Goal: Task Accomplishment & Management: Complete application form

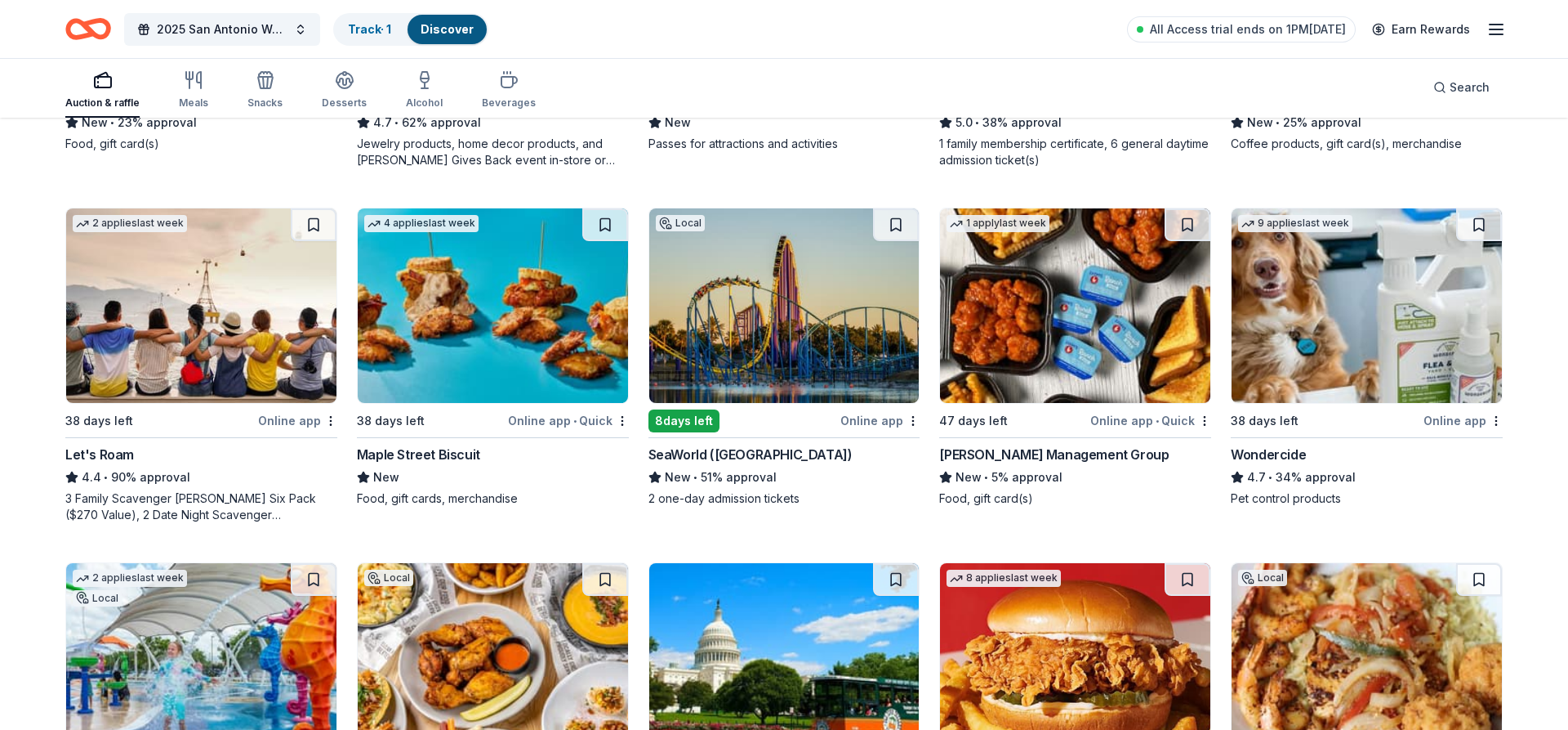
scroll to position [834, 0]
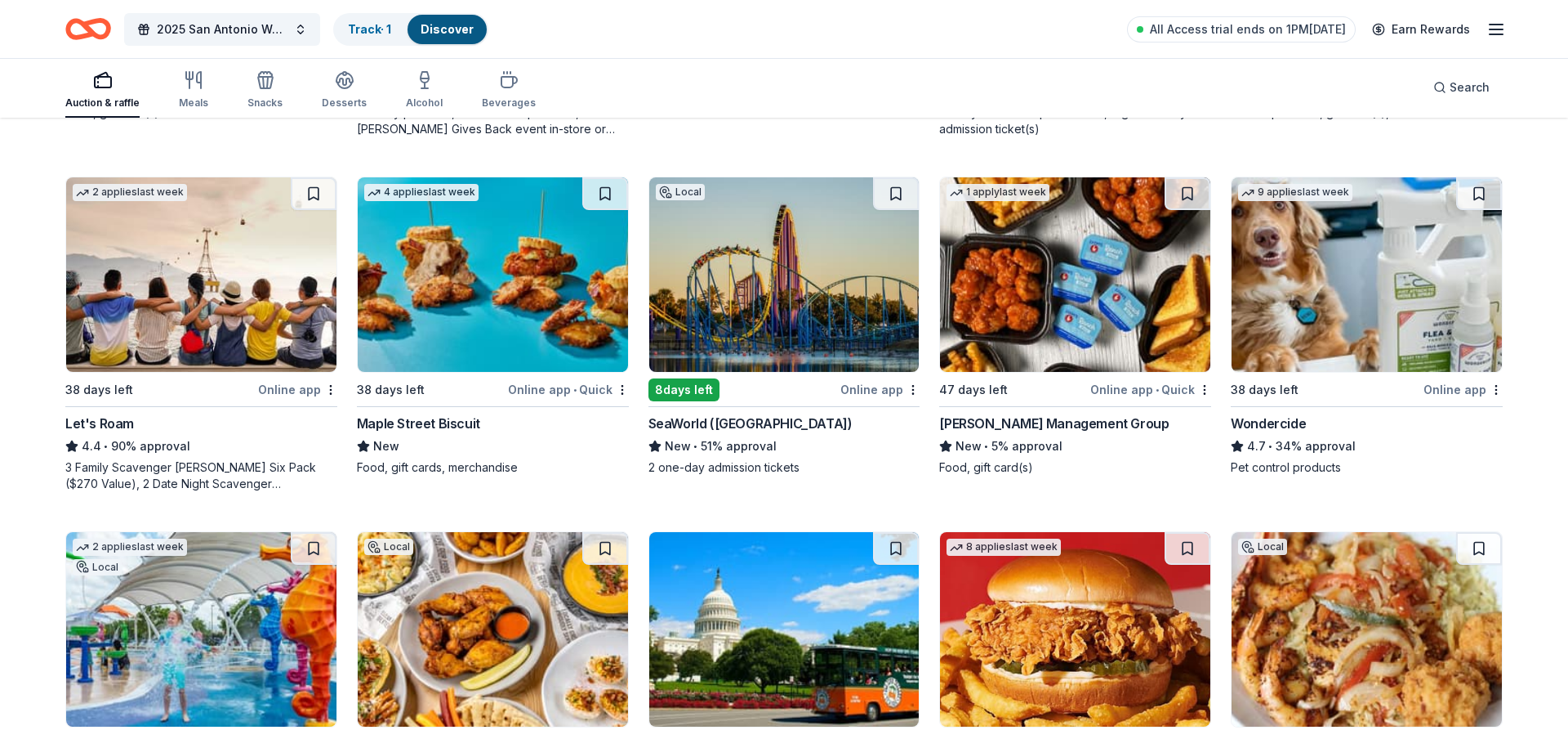
click at [195, 306] on img at bounding box center [201, 275] width 271 height 195
click at [745, 288] on img at bounding box center [784, 275] width 271 height 195
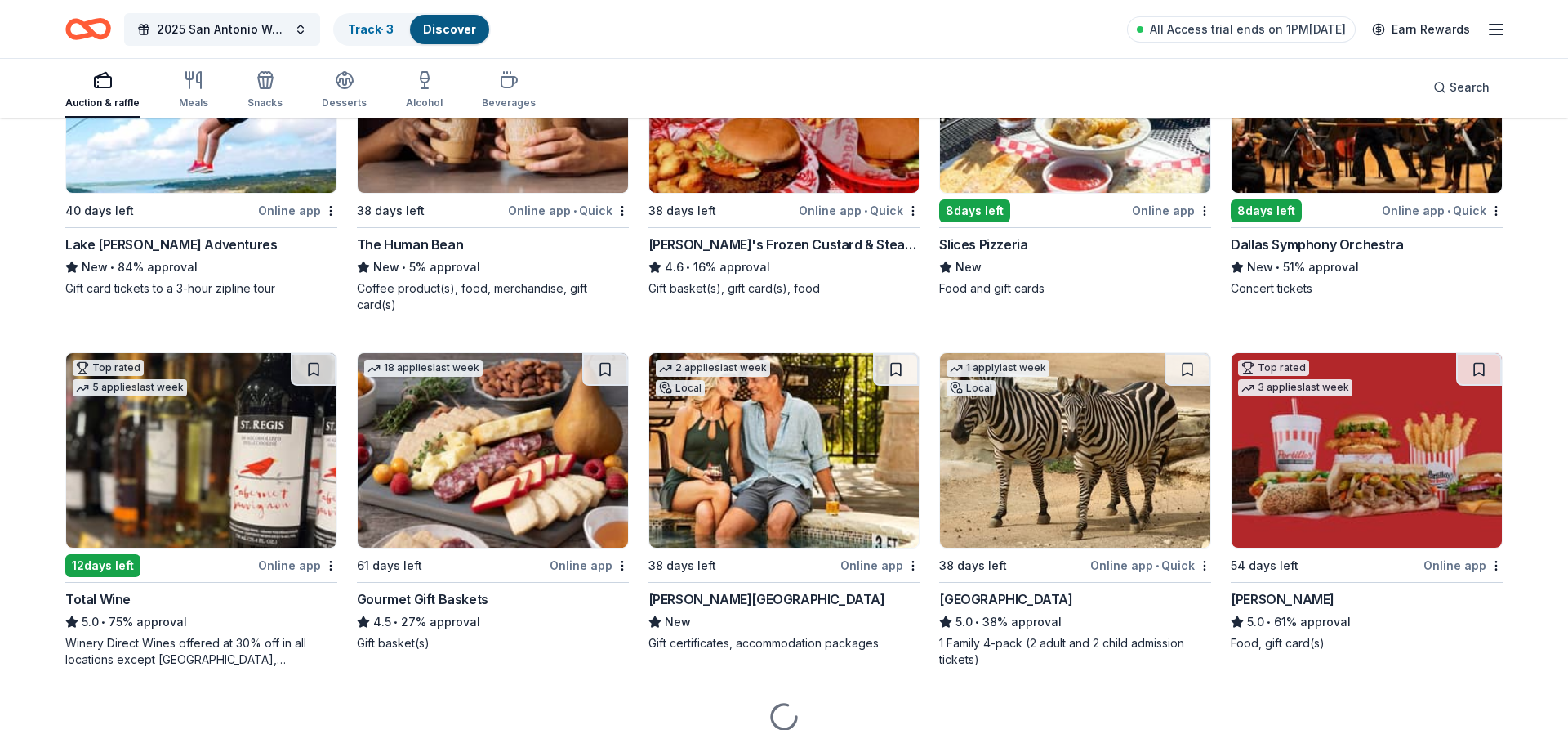
scroll to position [1748, 0]
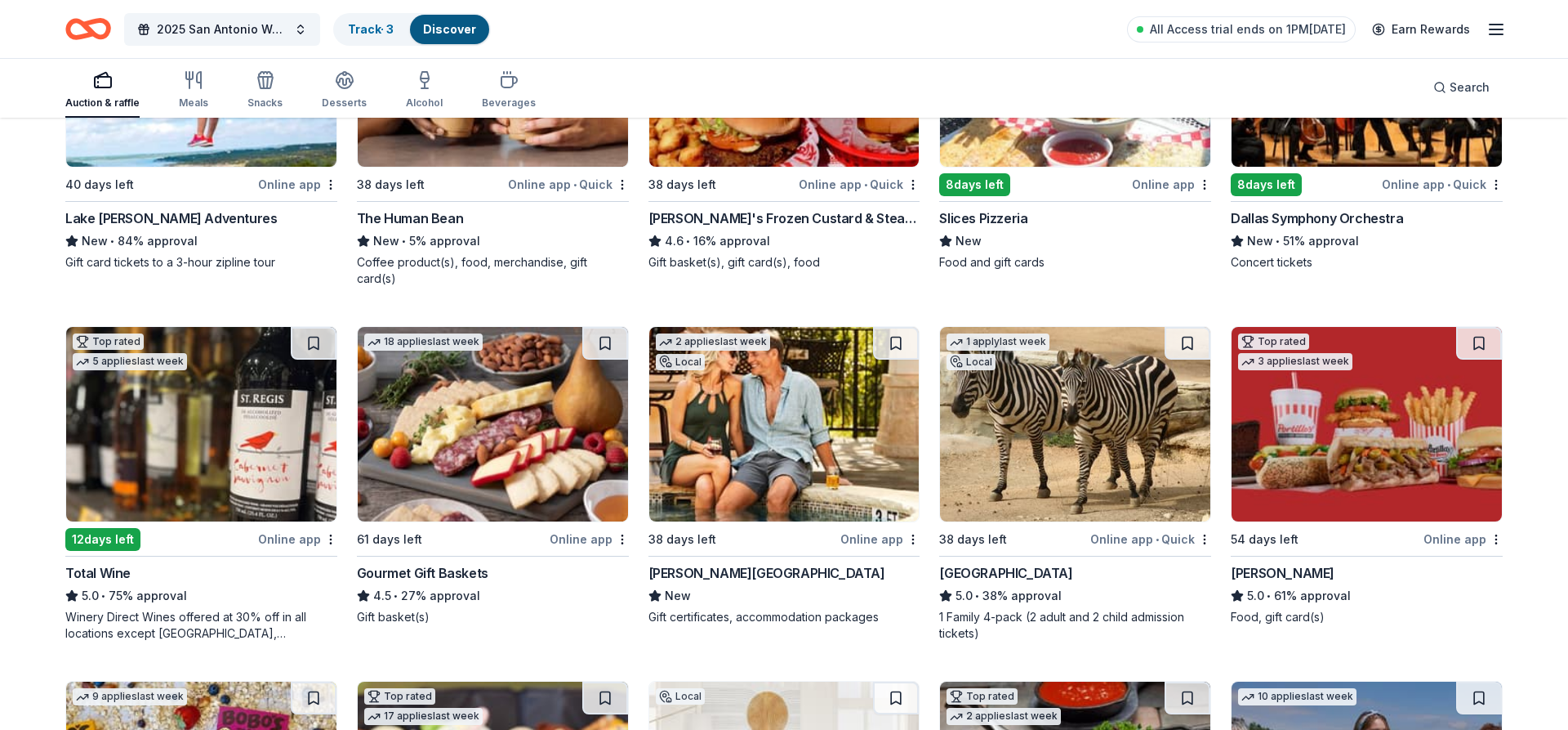
click at [780, 437] on img at bounding box center [784, 424] width 271 height 195
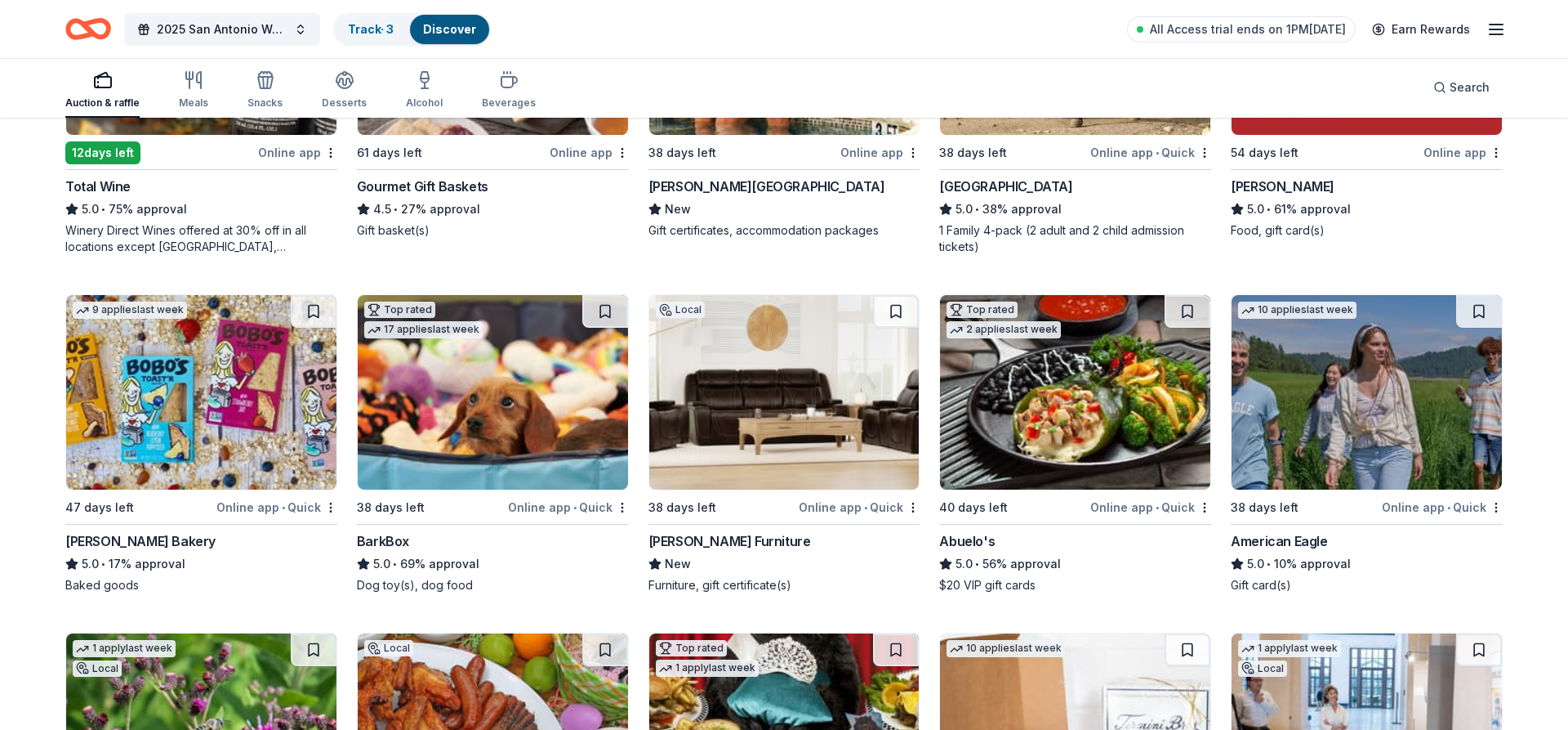
scroll to position [2165, 0]
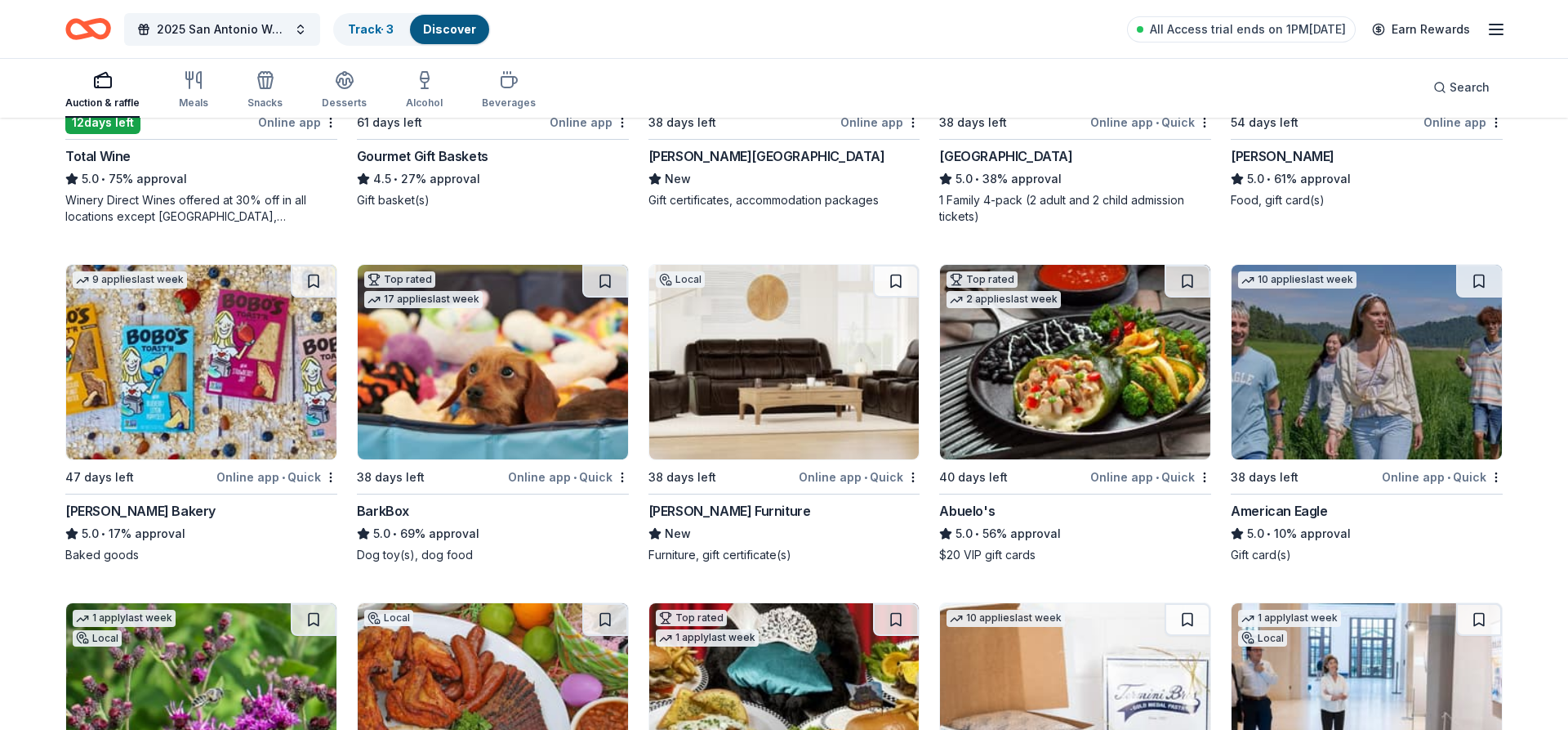
click at [210, 371] on img at bounding box center [201, 363] width 271 height 195
click at [453, 345] on img at bounding box center [492, 363] width 271 height 195
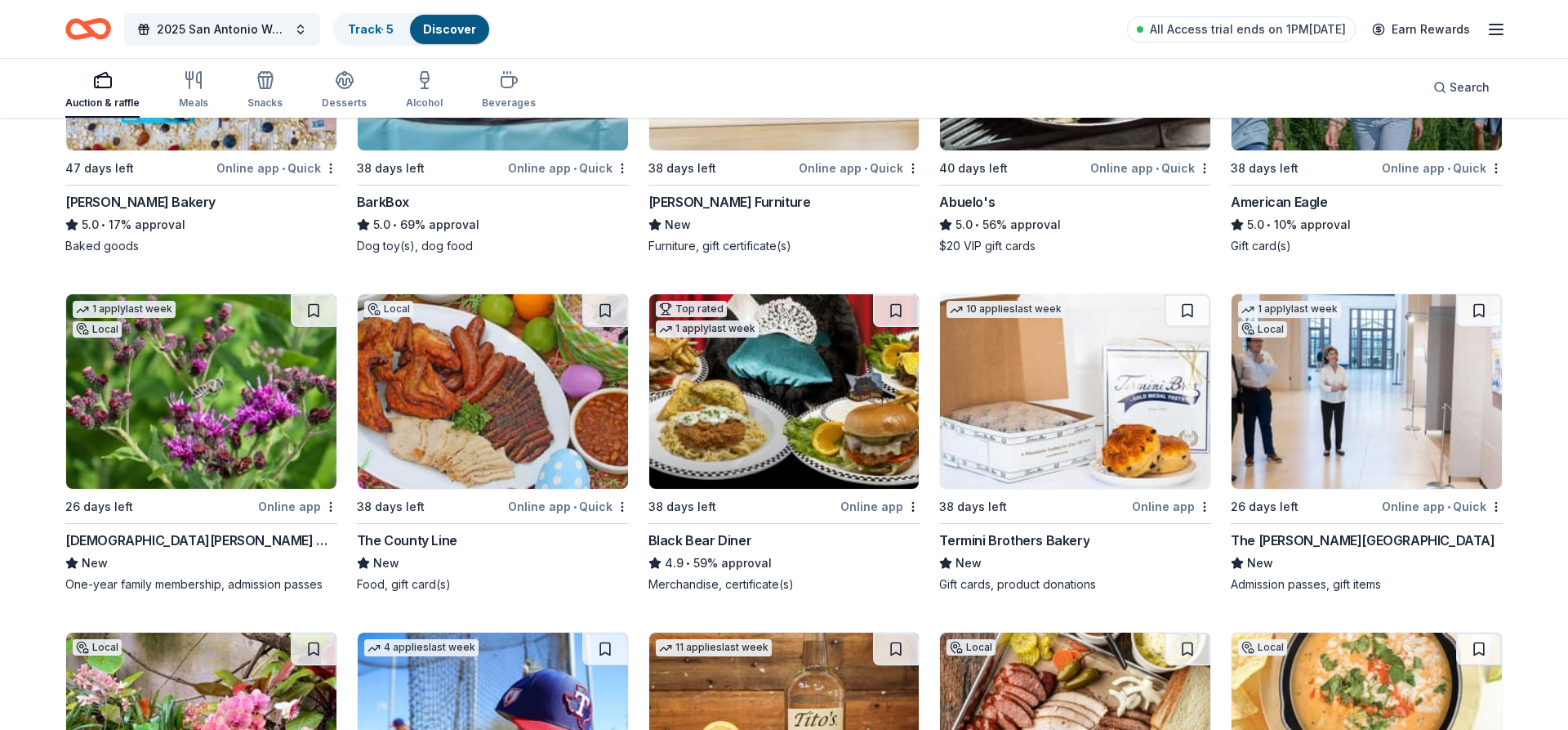
scroll to position [2499, 0]
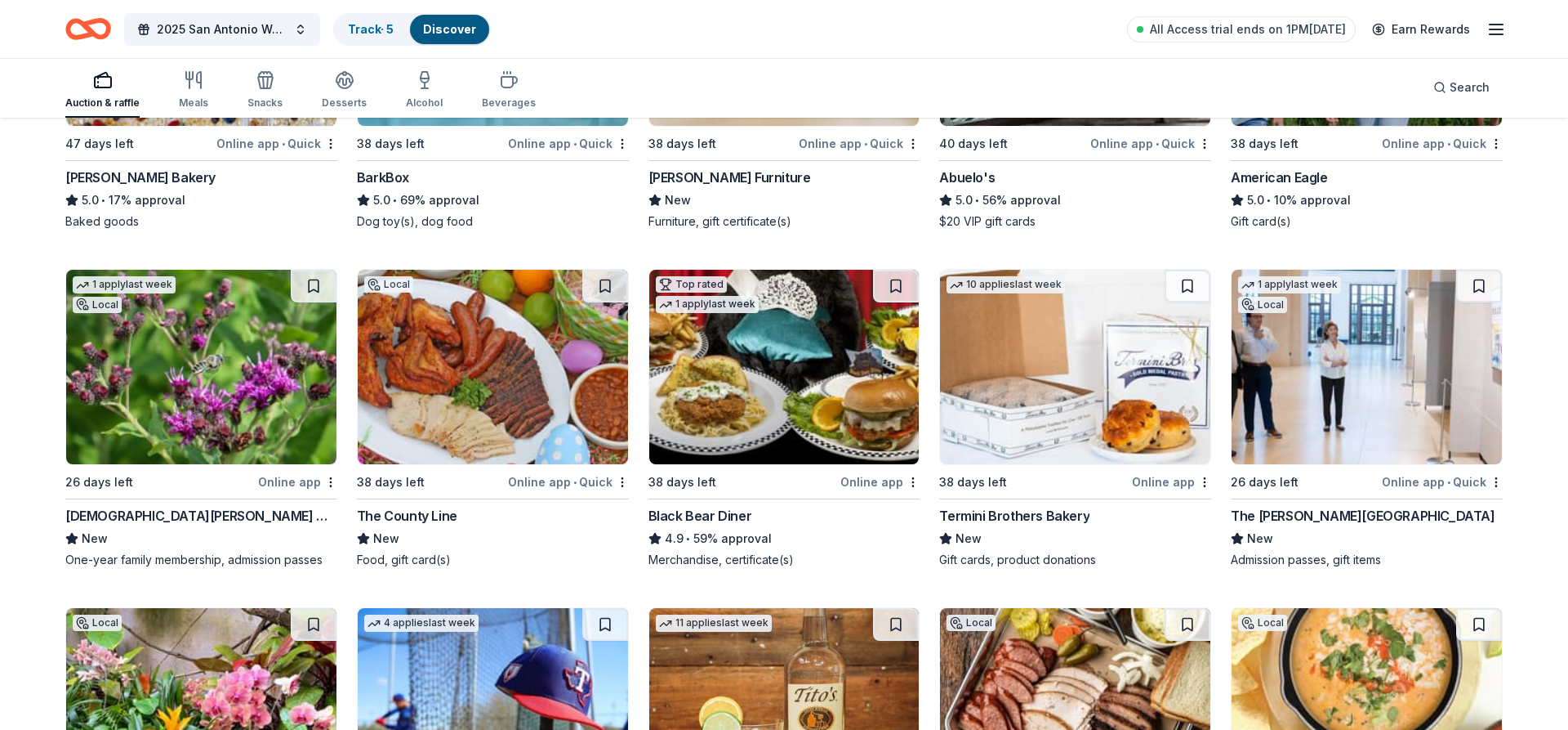
click at [229, 332] on img at bounding box center [201, 367] width 271 height 195
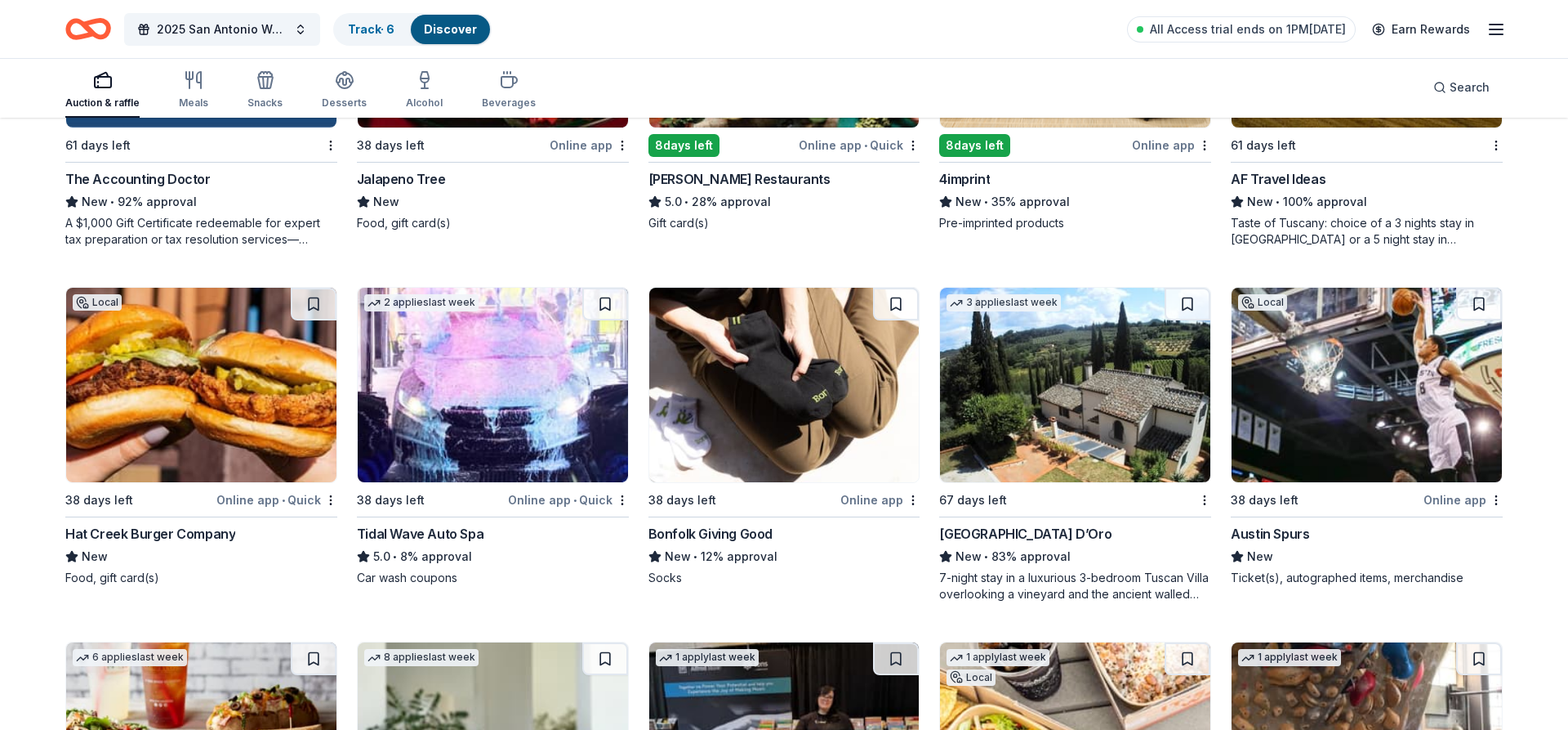
scroll to position [4250, 0]
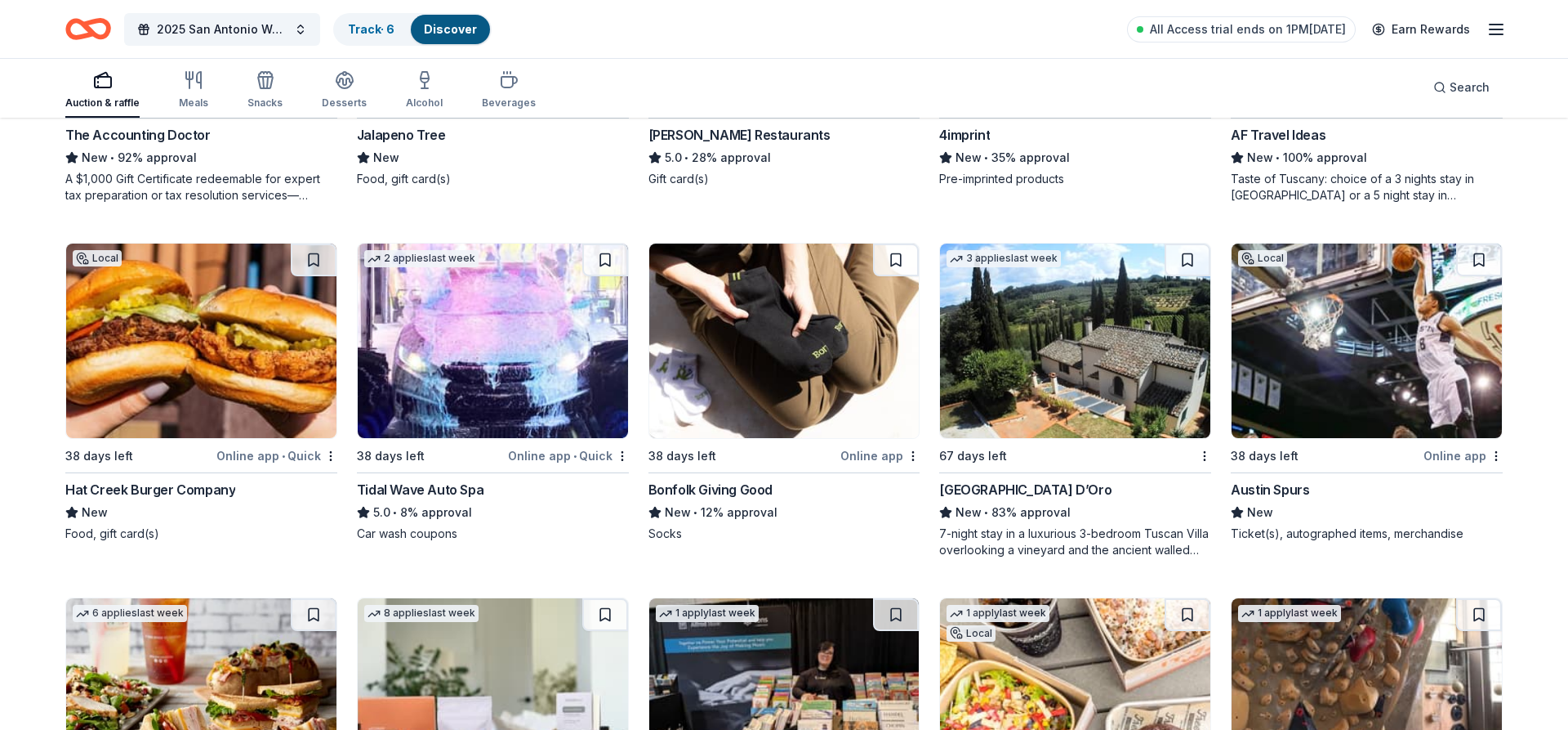
click at [1364, 360] on img at bounding box center [1367, 341] width 271 height 195
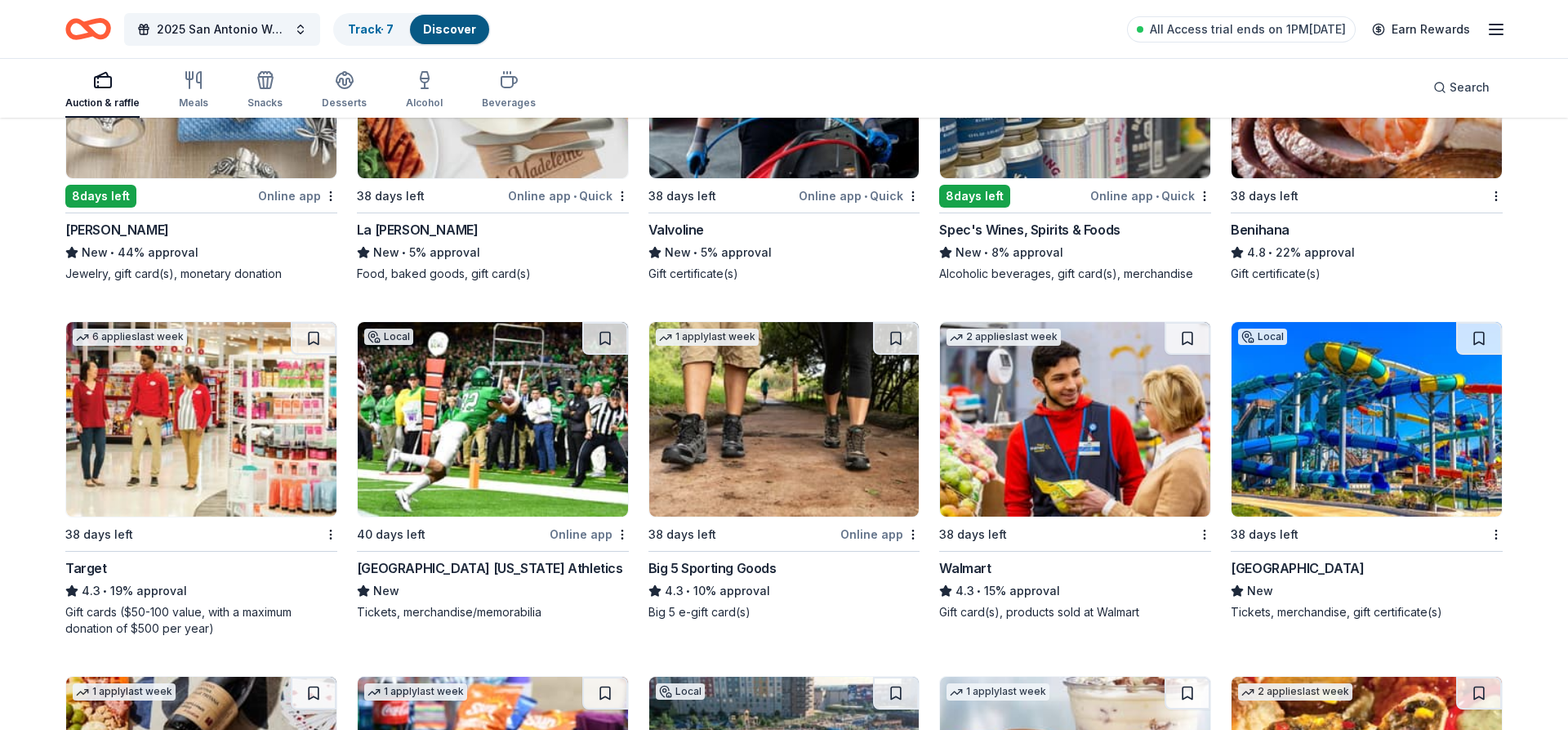
scroll to position [10125, 0]
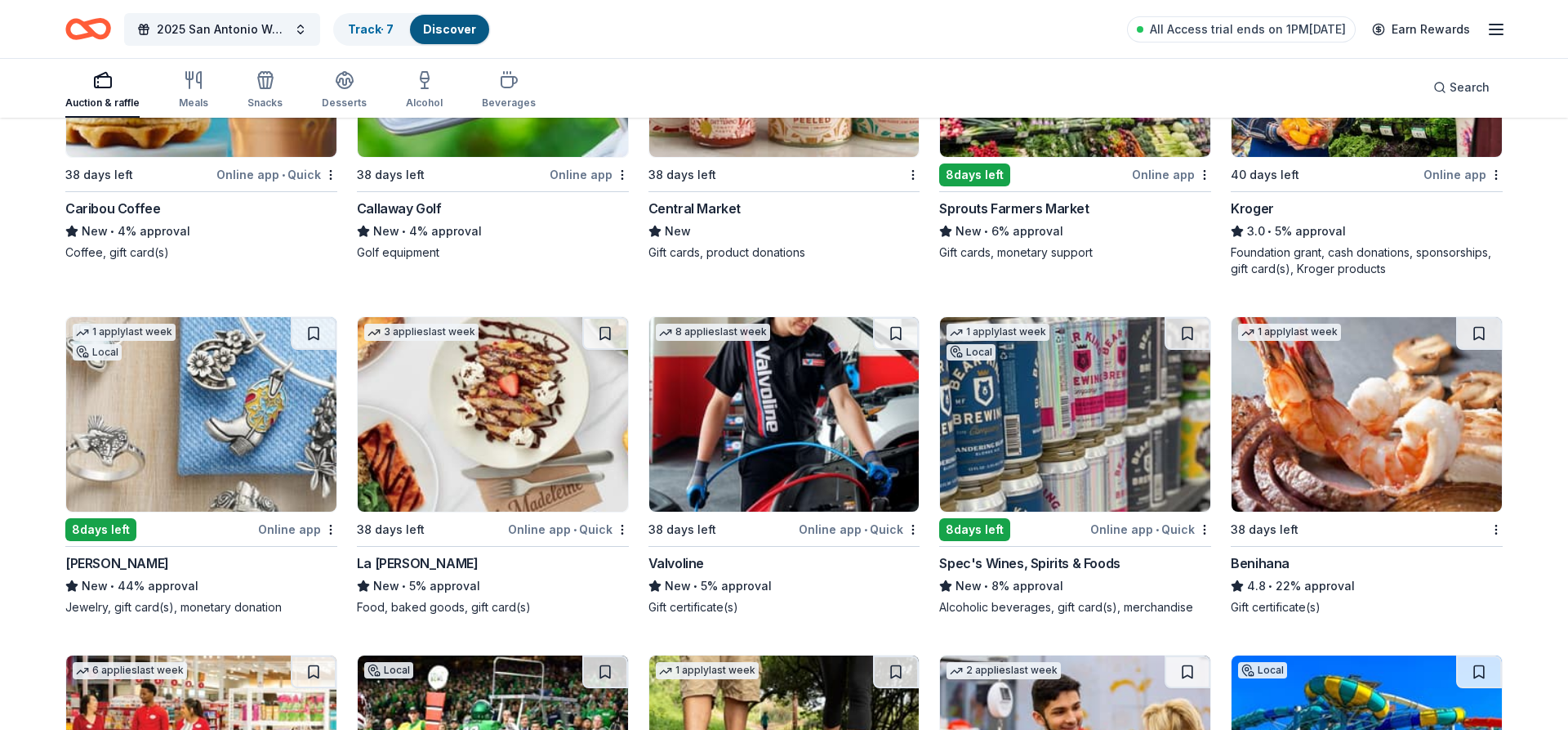
click at [228, 439] on img at bounding box center [201, 415] width 271 height 195
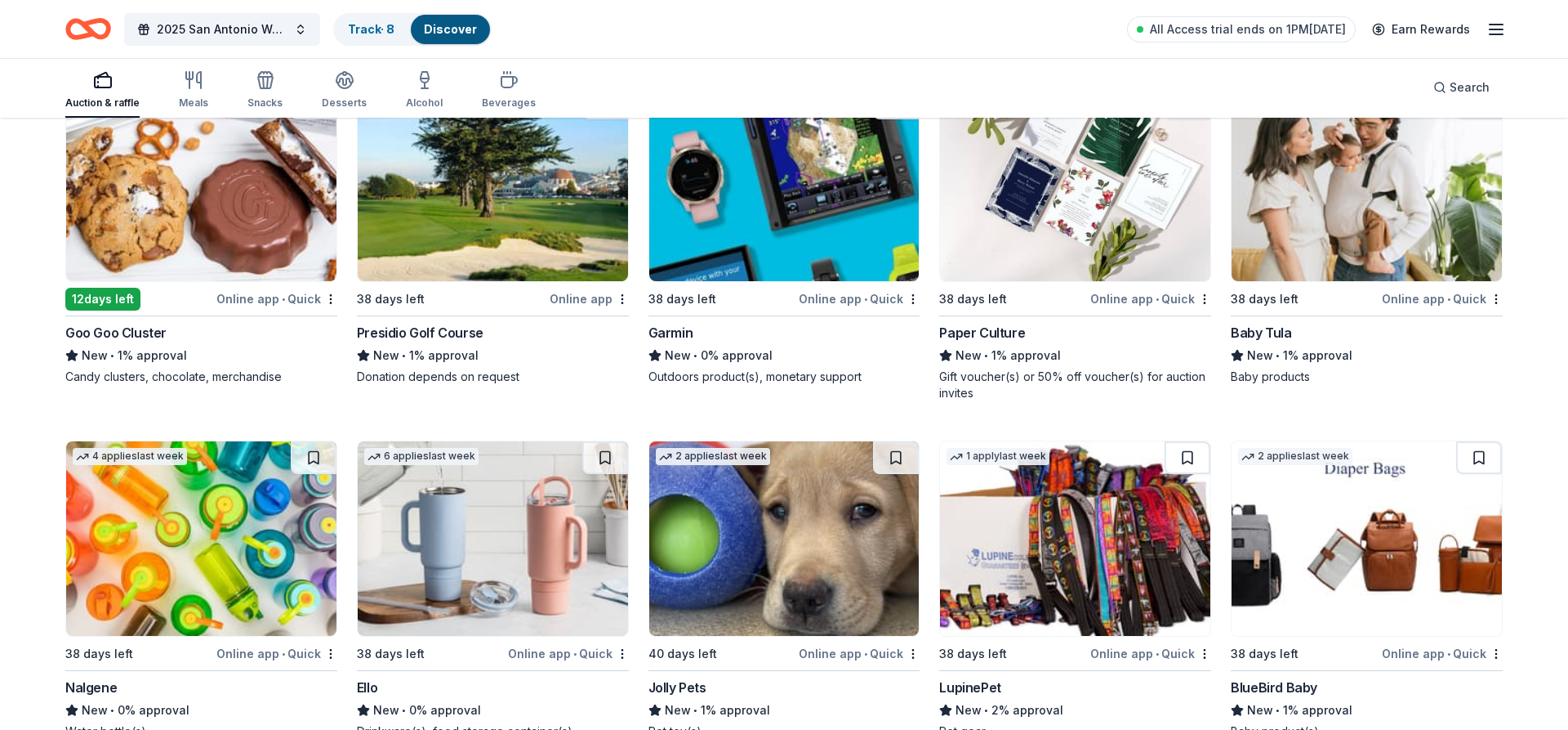
scroll to position [16176, 0]
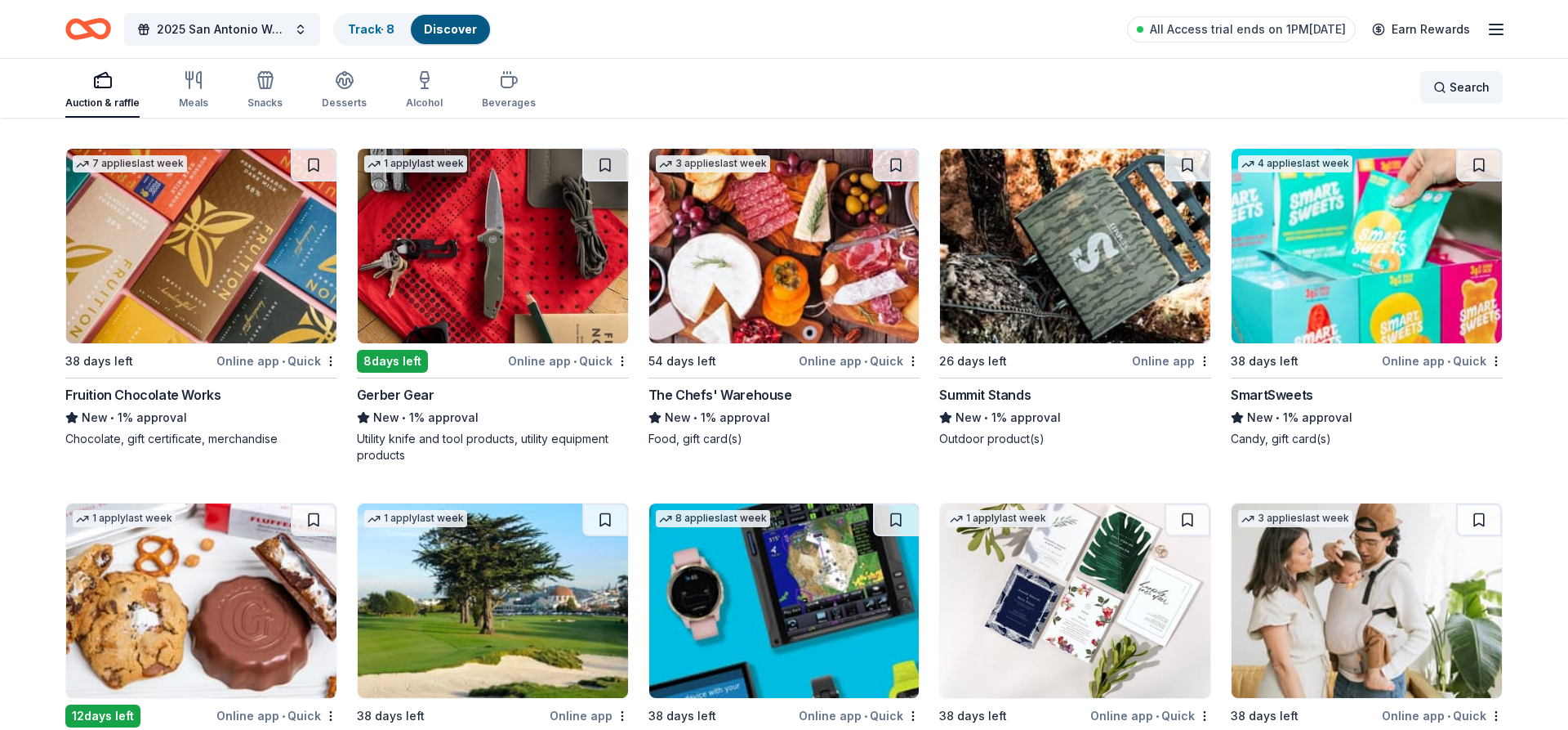
click at [1469, 89] on span "Search" at bounding box center [1470, 88] width 40 height 19
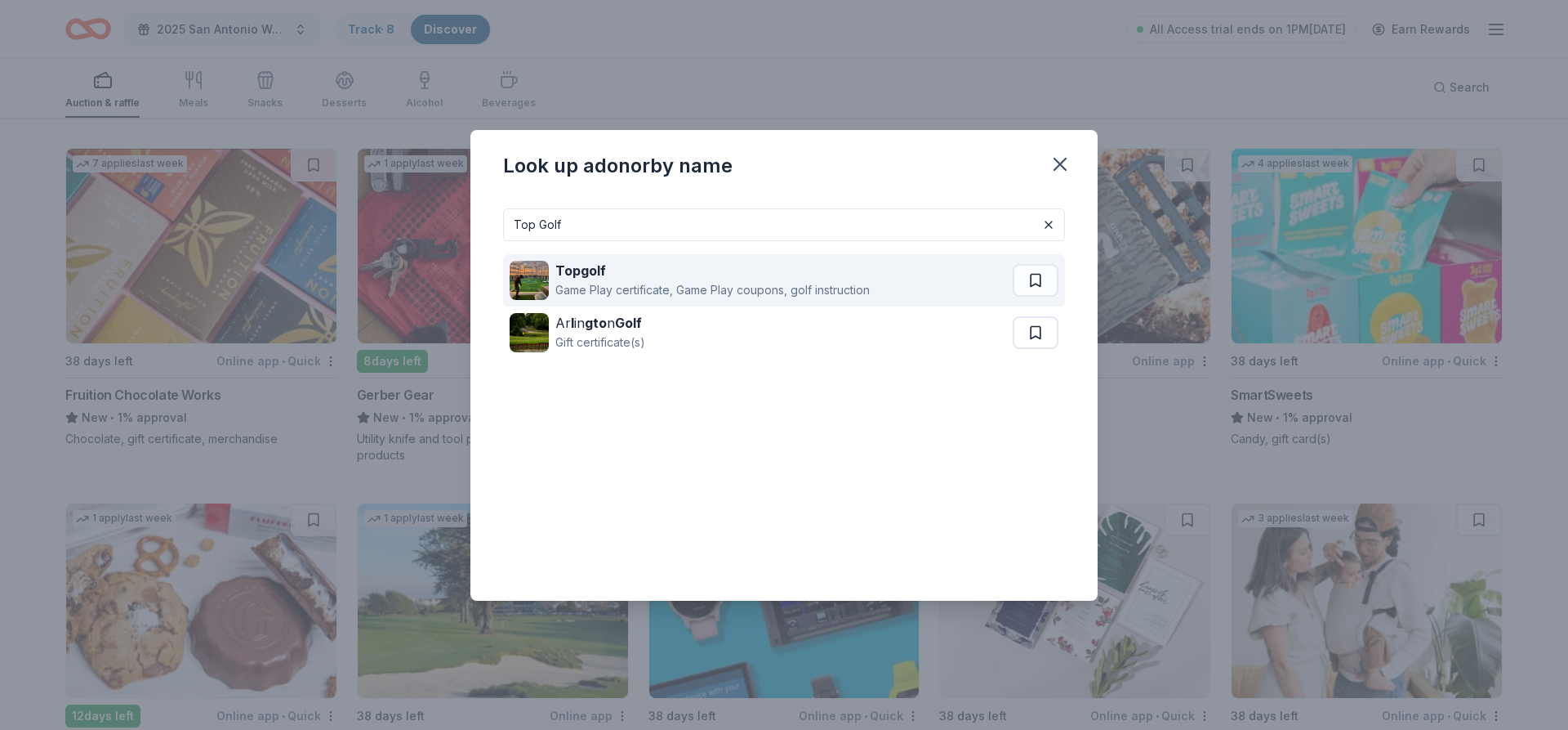
type input "Top Golf"
click at [635, 273] on div "Topgolf" at bounding box center [712, 270] width 314 height 19
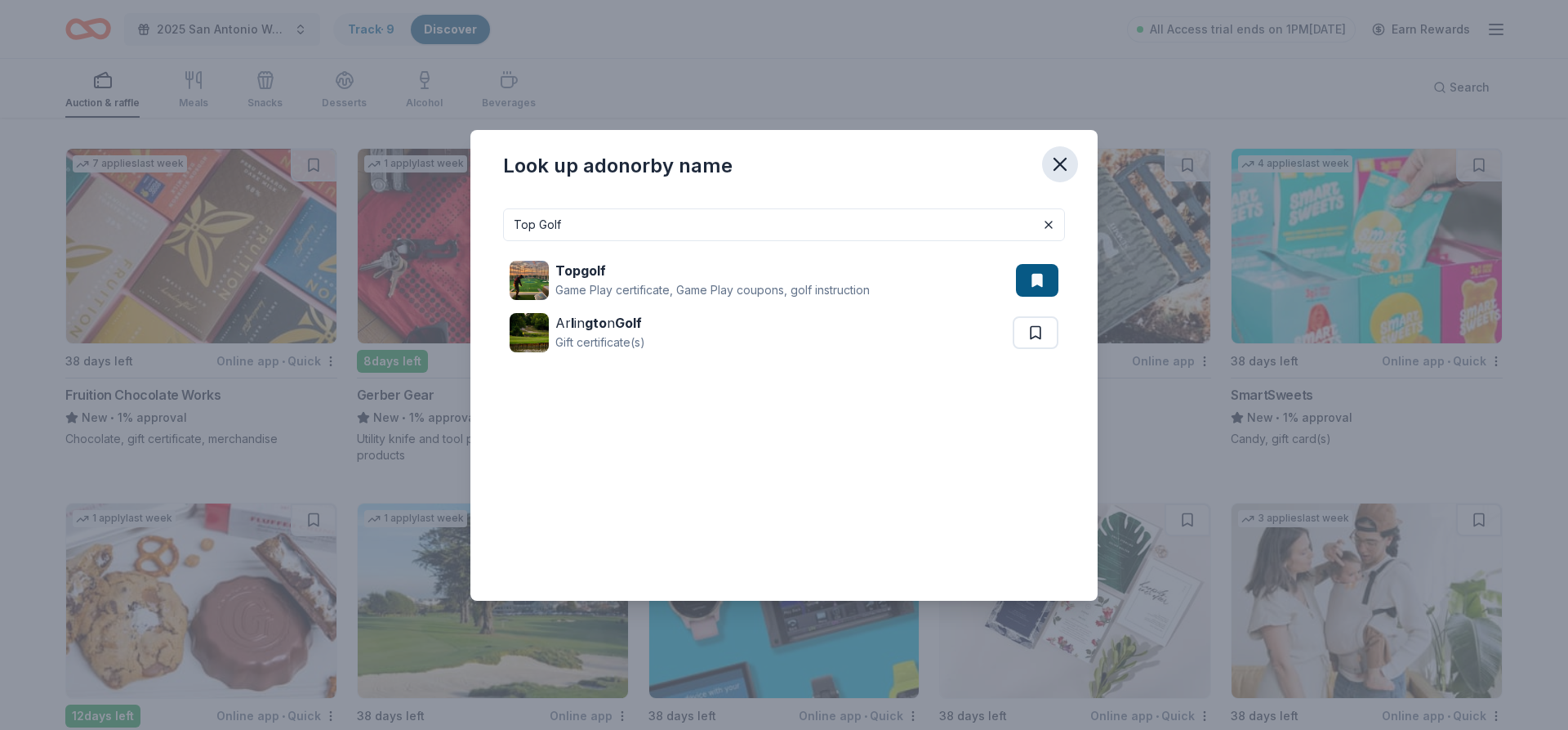
click at [1063, 170] on icon "button" at bounding box center [1060, 164] width 23 height 23
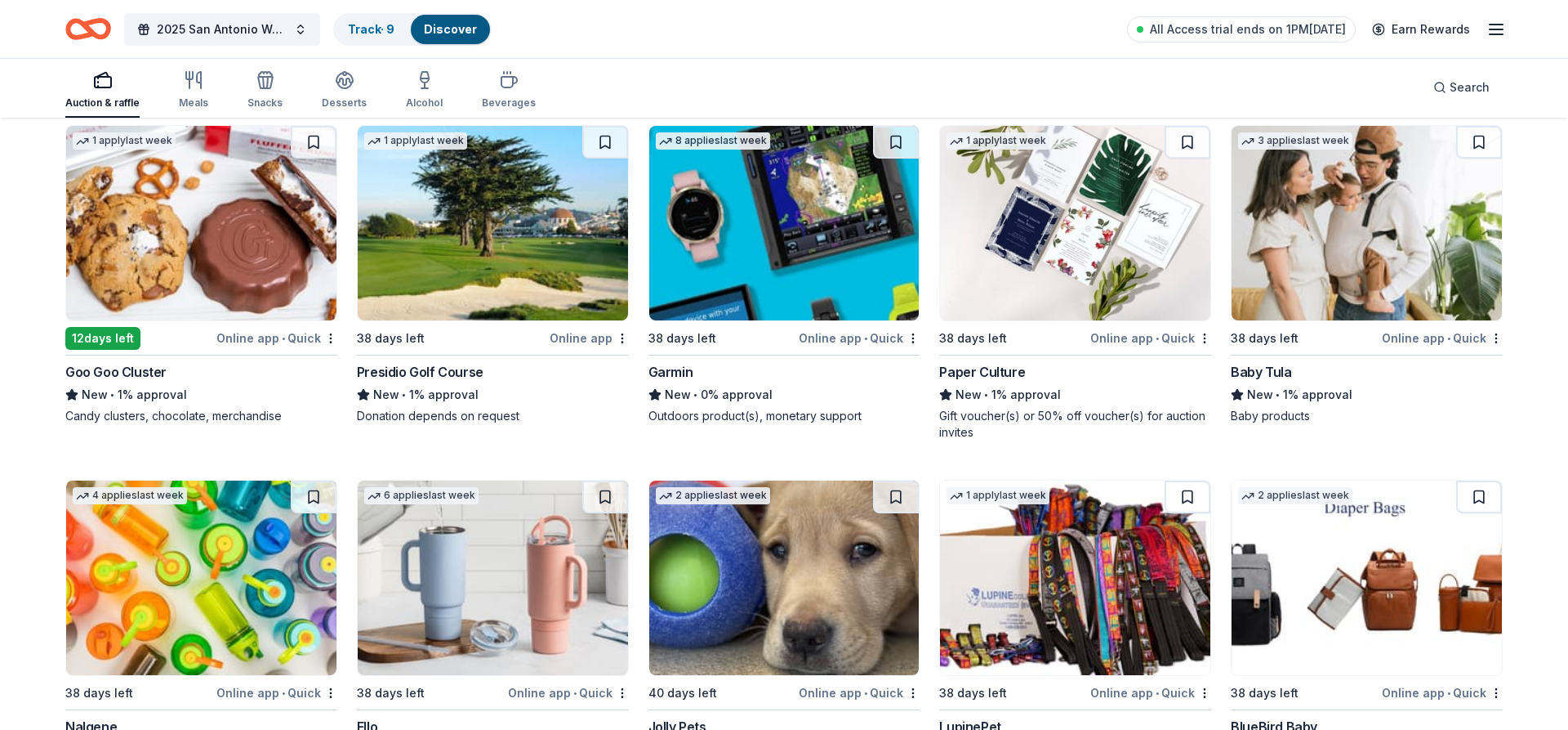
scroll to position [16676, 0]
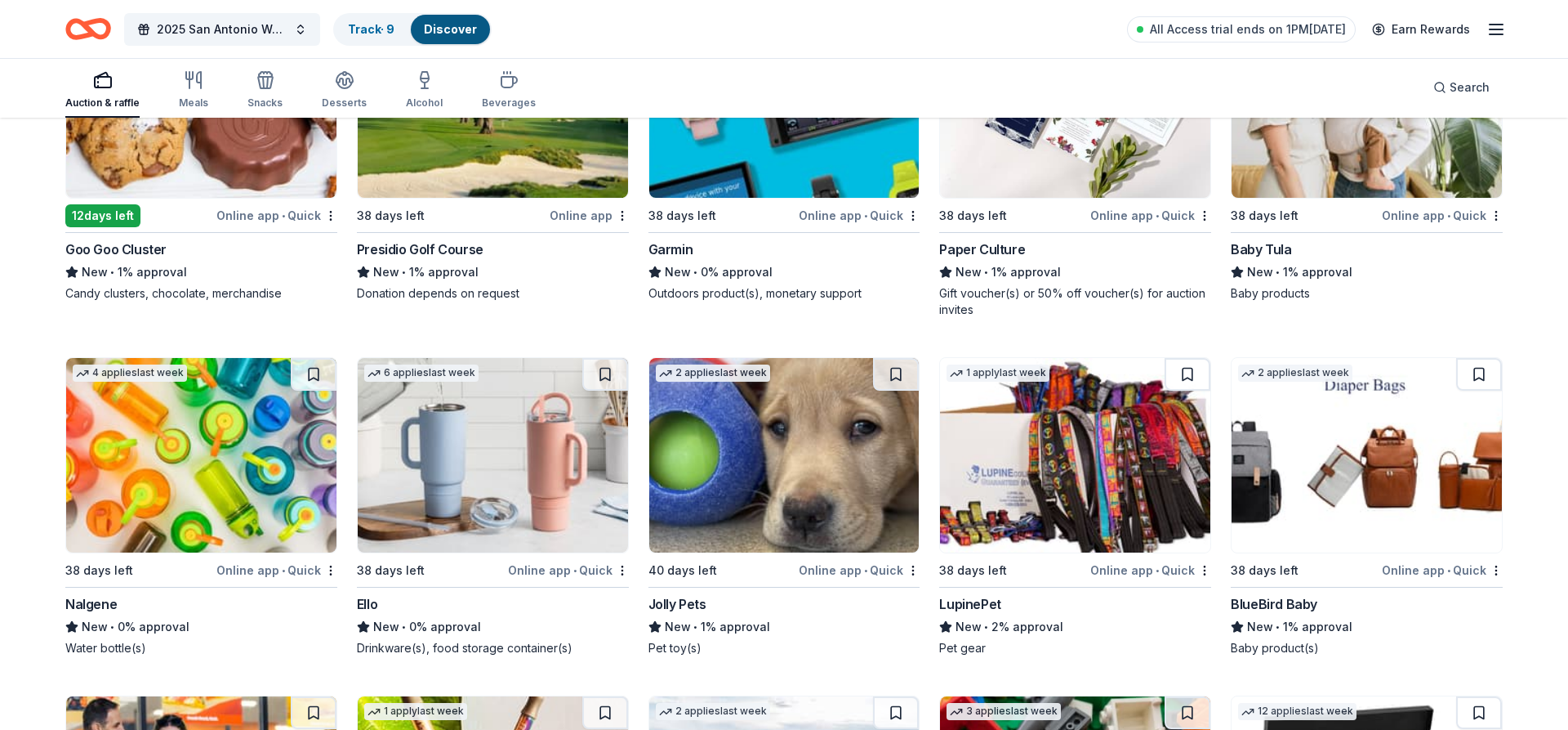
click at [792, 460] on img at bounding box center [784, 455] width 271 height 195
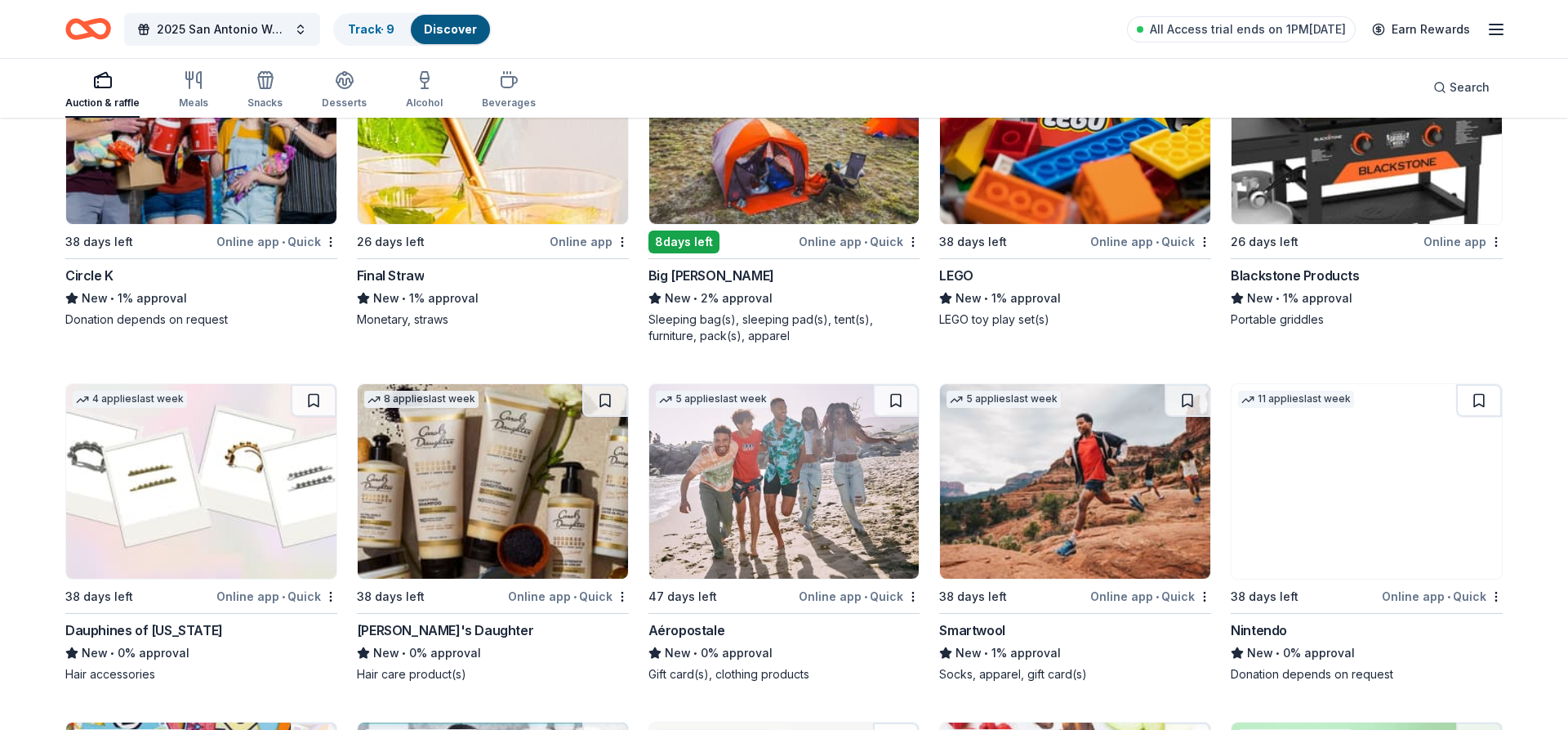
scroll to position [17093, 0]
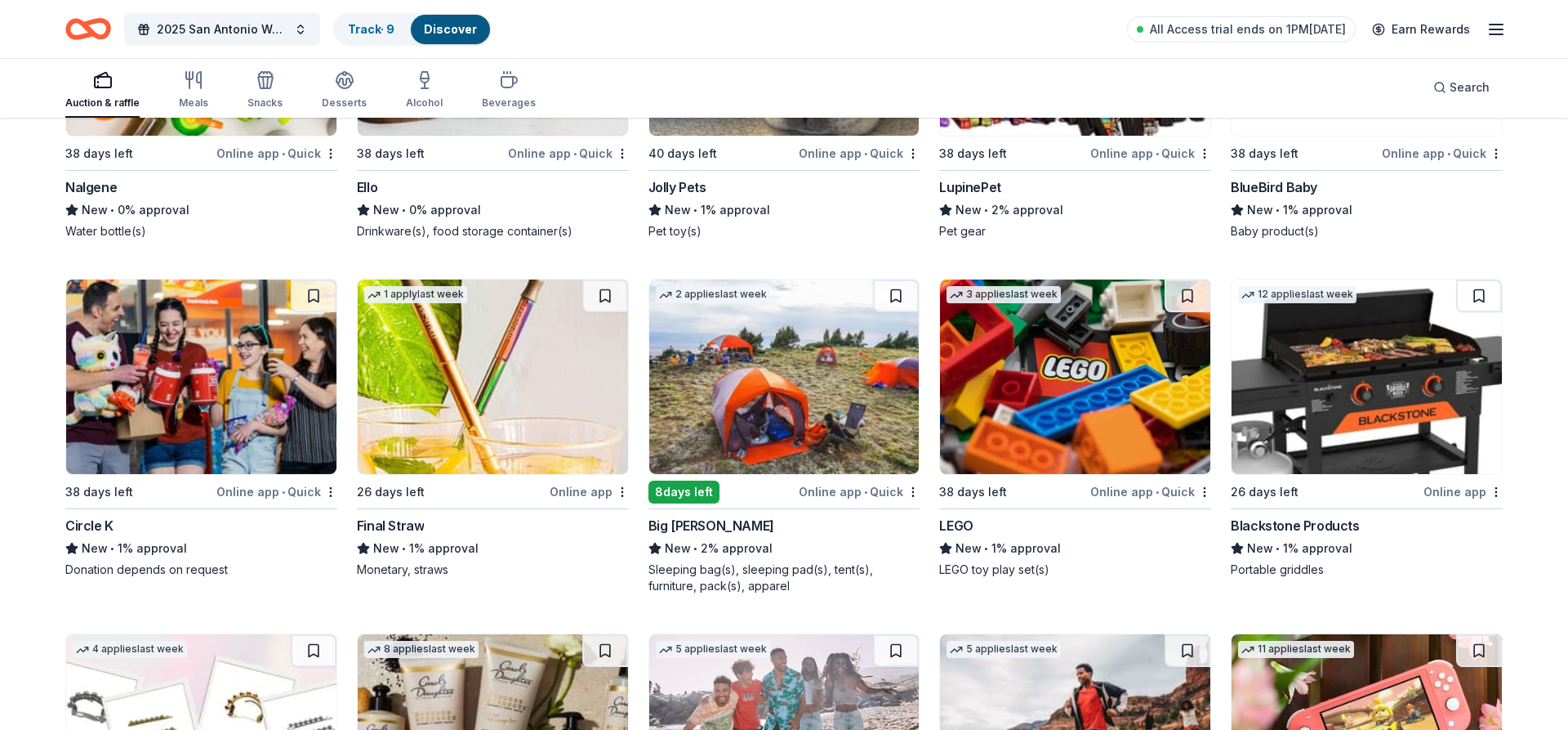
click at [1053, 405] on img at bounding box center [1076, 377] width 271 height 195
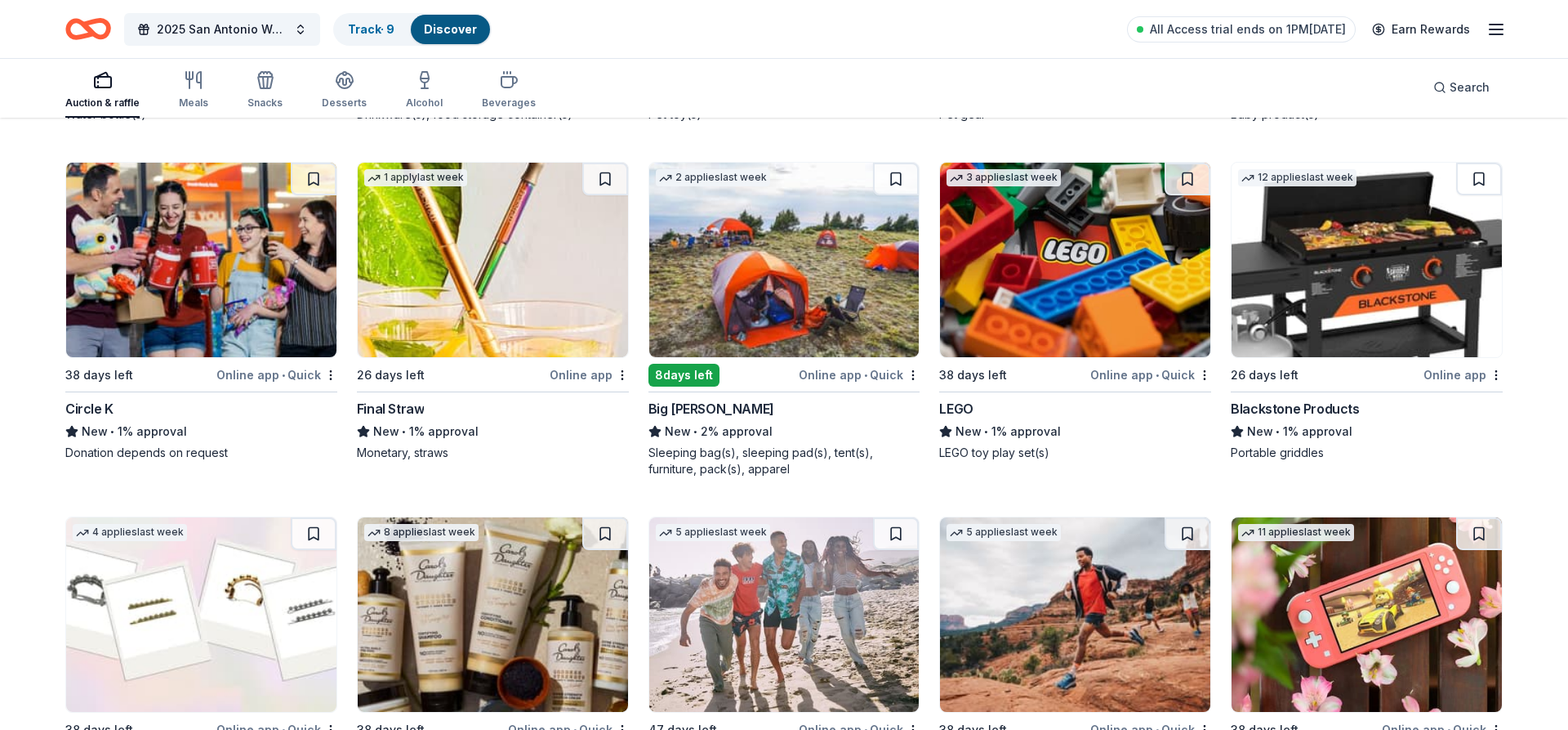
scroll to position [17177, 0]
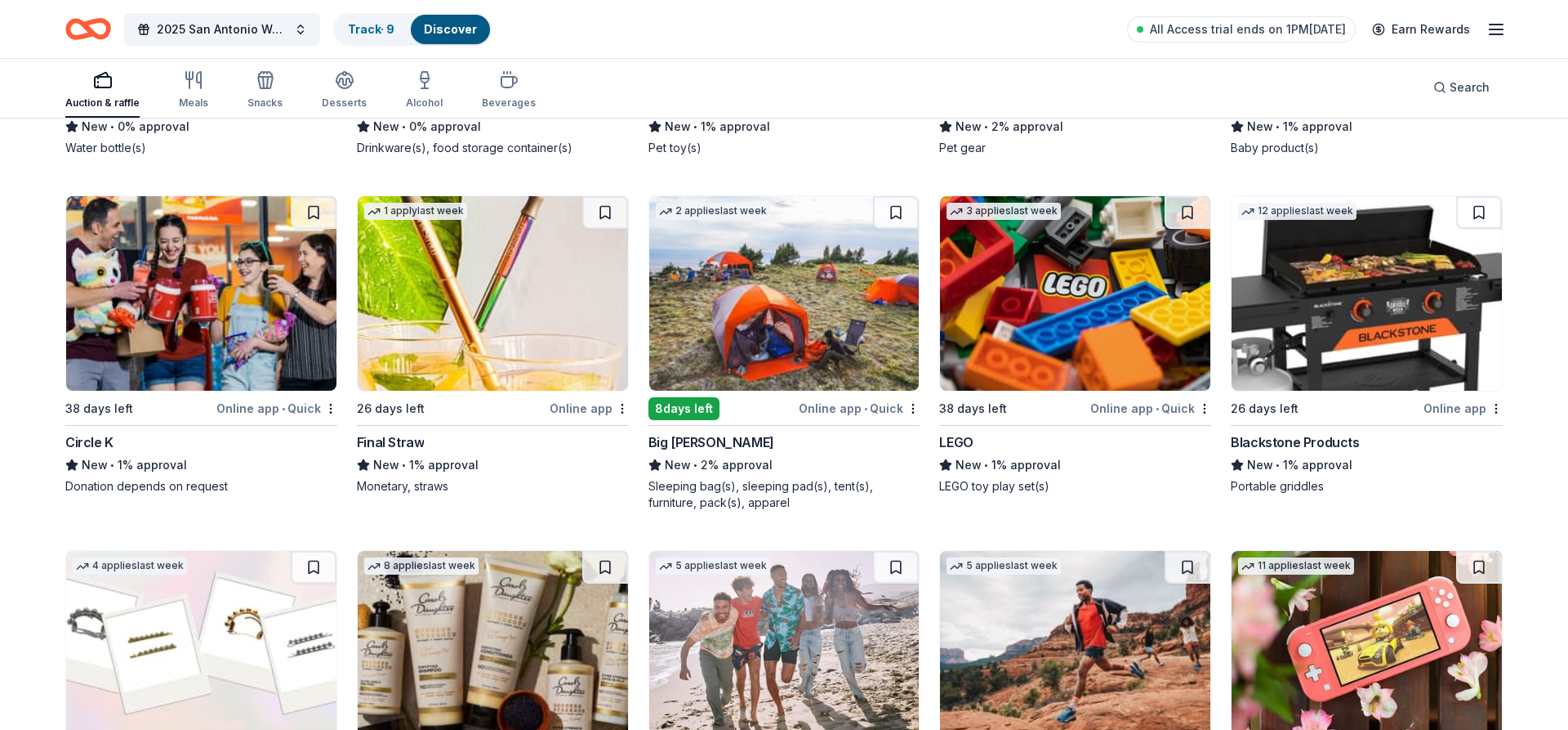
click at [1342, 307] on img at bounding box center [1367, 293] width 271 height 195
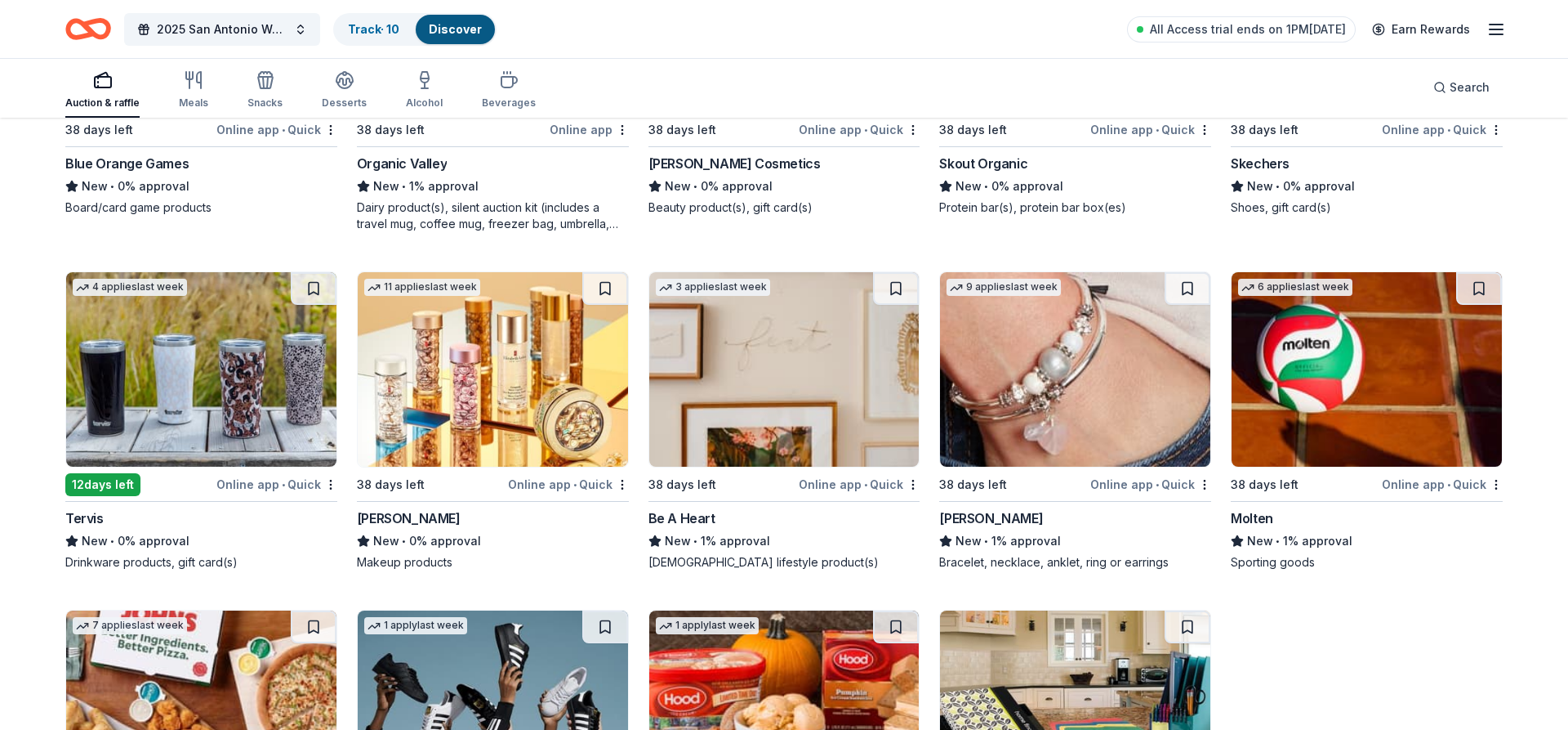
scroll to position [18177, 0]
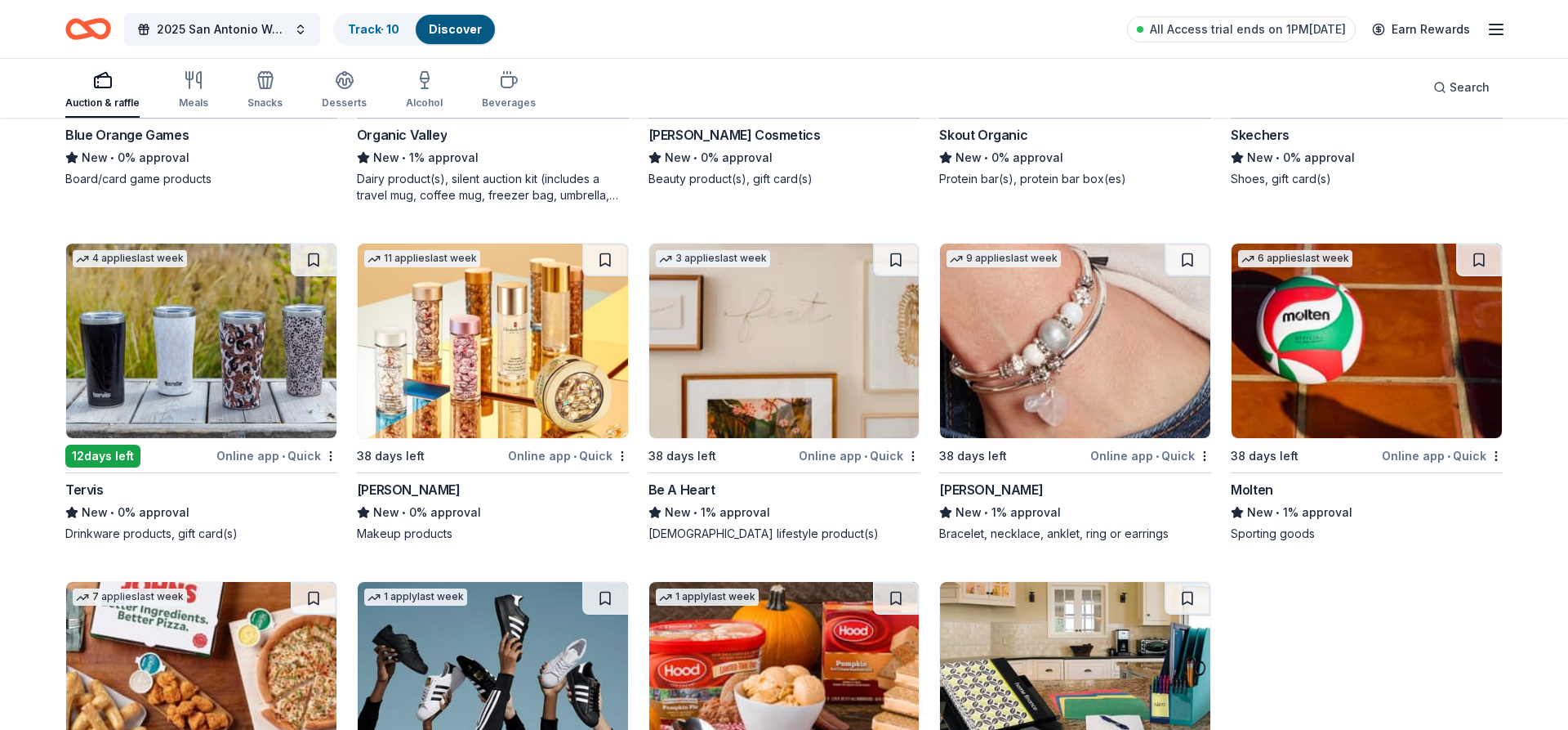
click at [188, 331] on img at bounding box center [201, 341] width 271 height 195
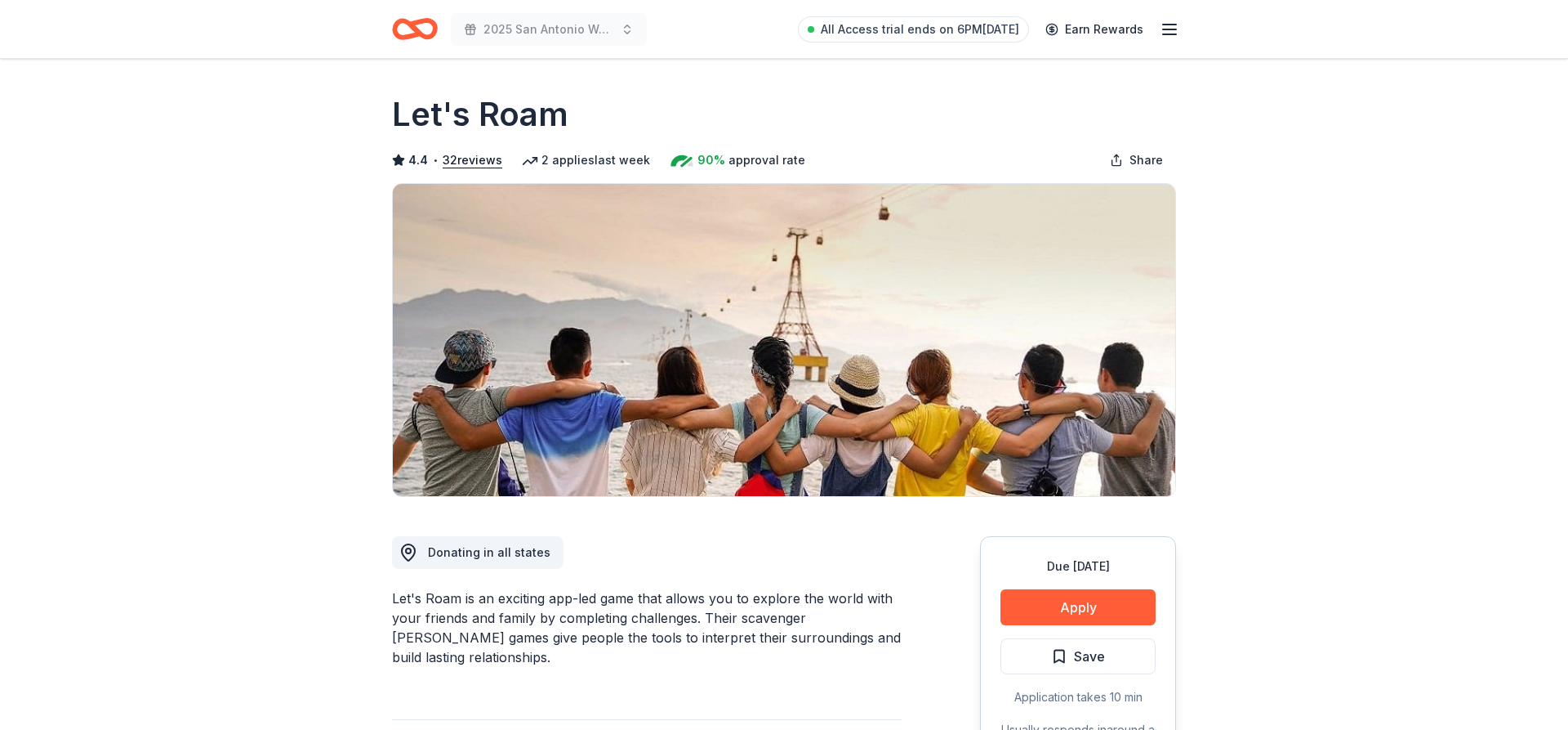
scroll to position [167, 0]
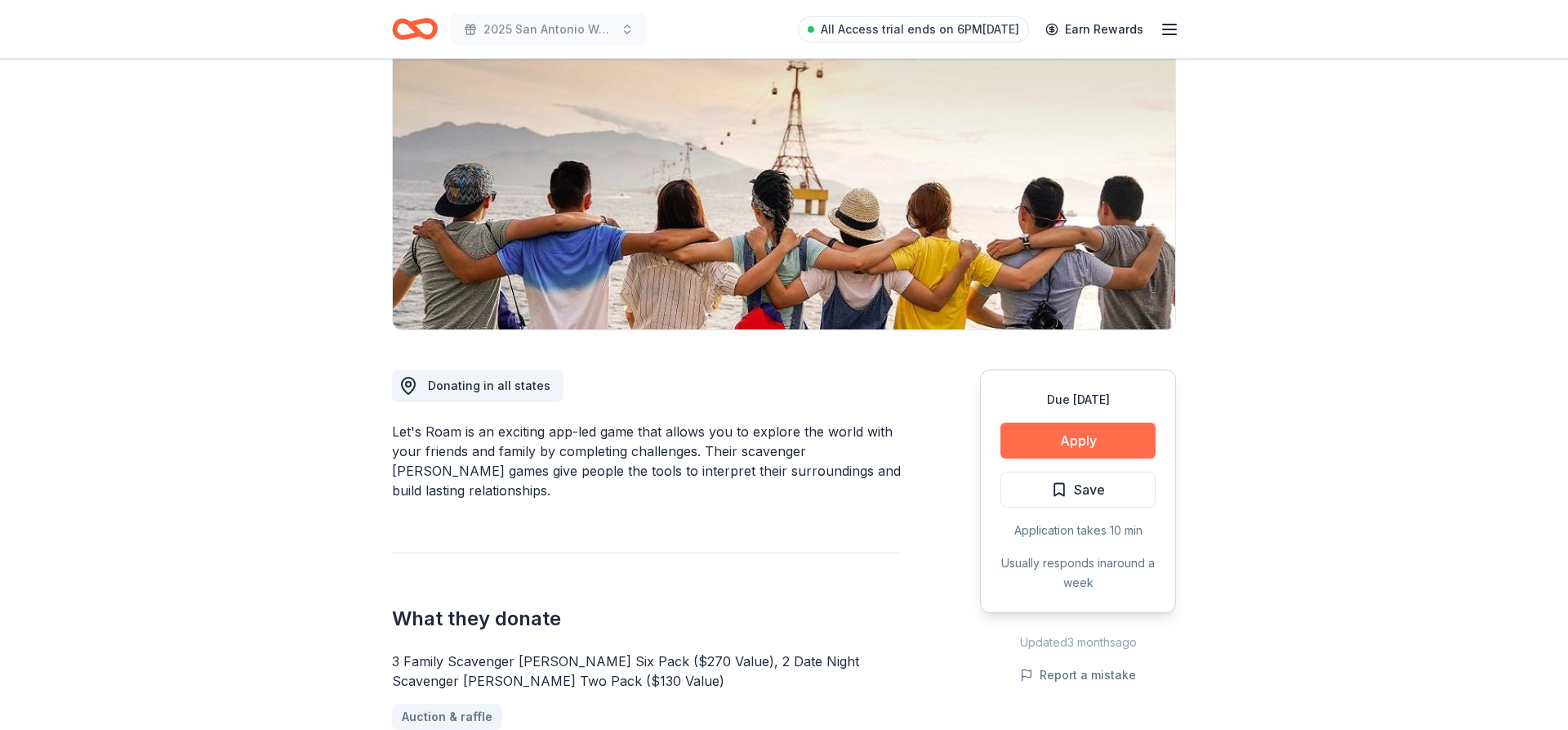
click at [1044, 442] on button "Apply" at bounding box center [1077, 440] width 155 height 36
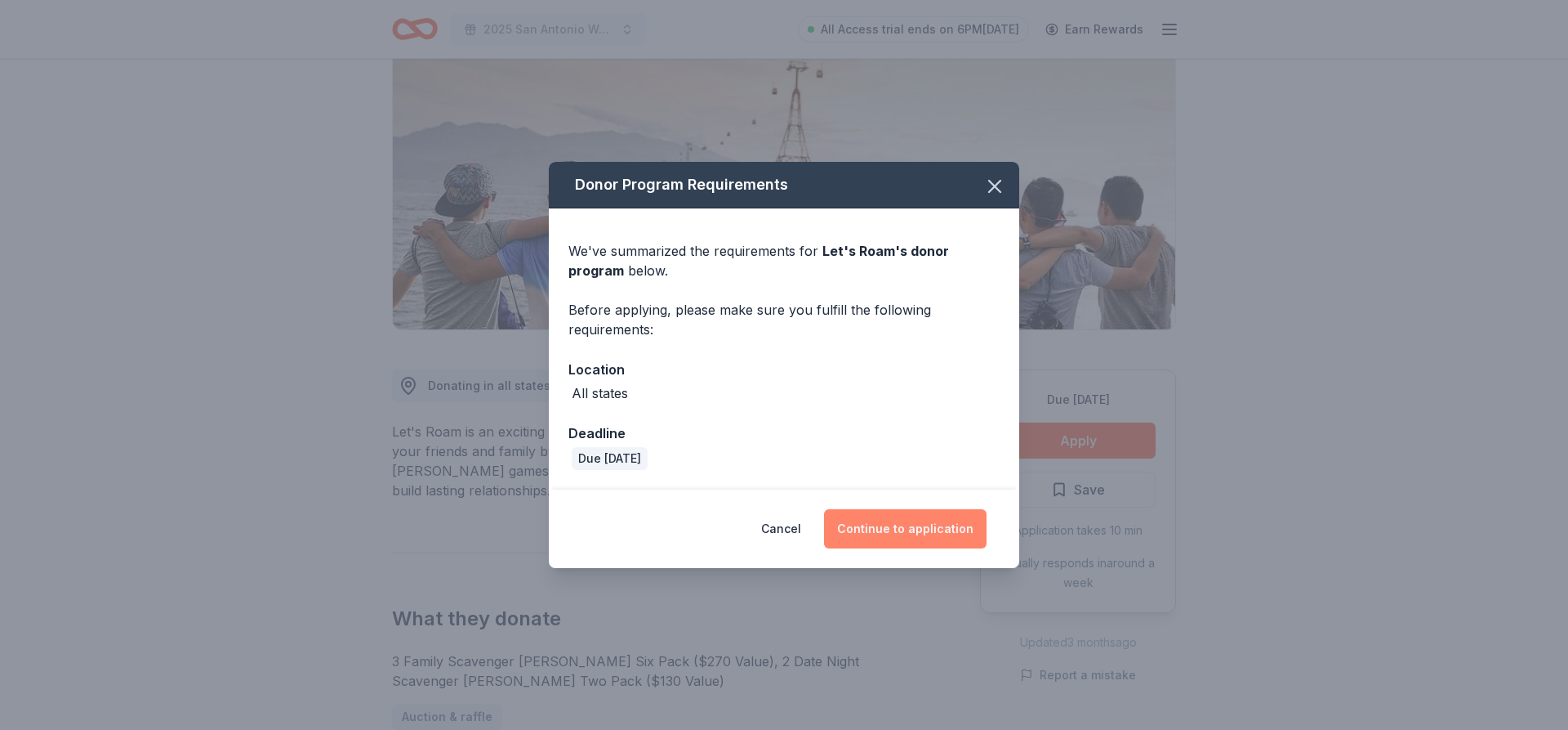
click at [912, 533] on button "Continue to application" at bounding box center [905, 528] width 163 height 40
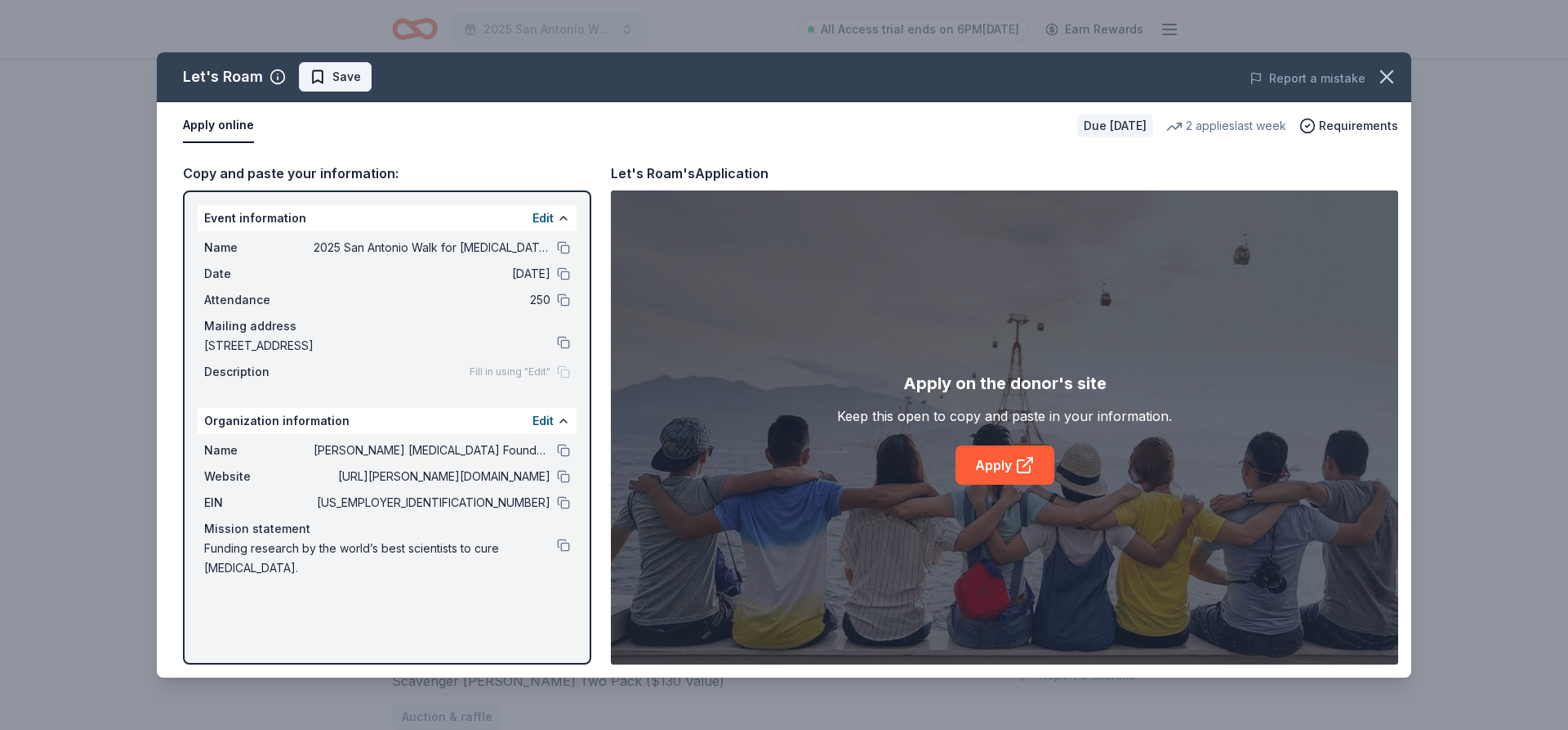
click at [313, 73] on span "Save" at bounding box center [334, 77] width 51 height 19
click at [1008, 468] on link "Apply" at bounding box center [1005, 465] width 99 height 40
click at [1366, 122] on span "Requirements" at bounding box center [1359, 125] width 79 height 19
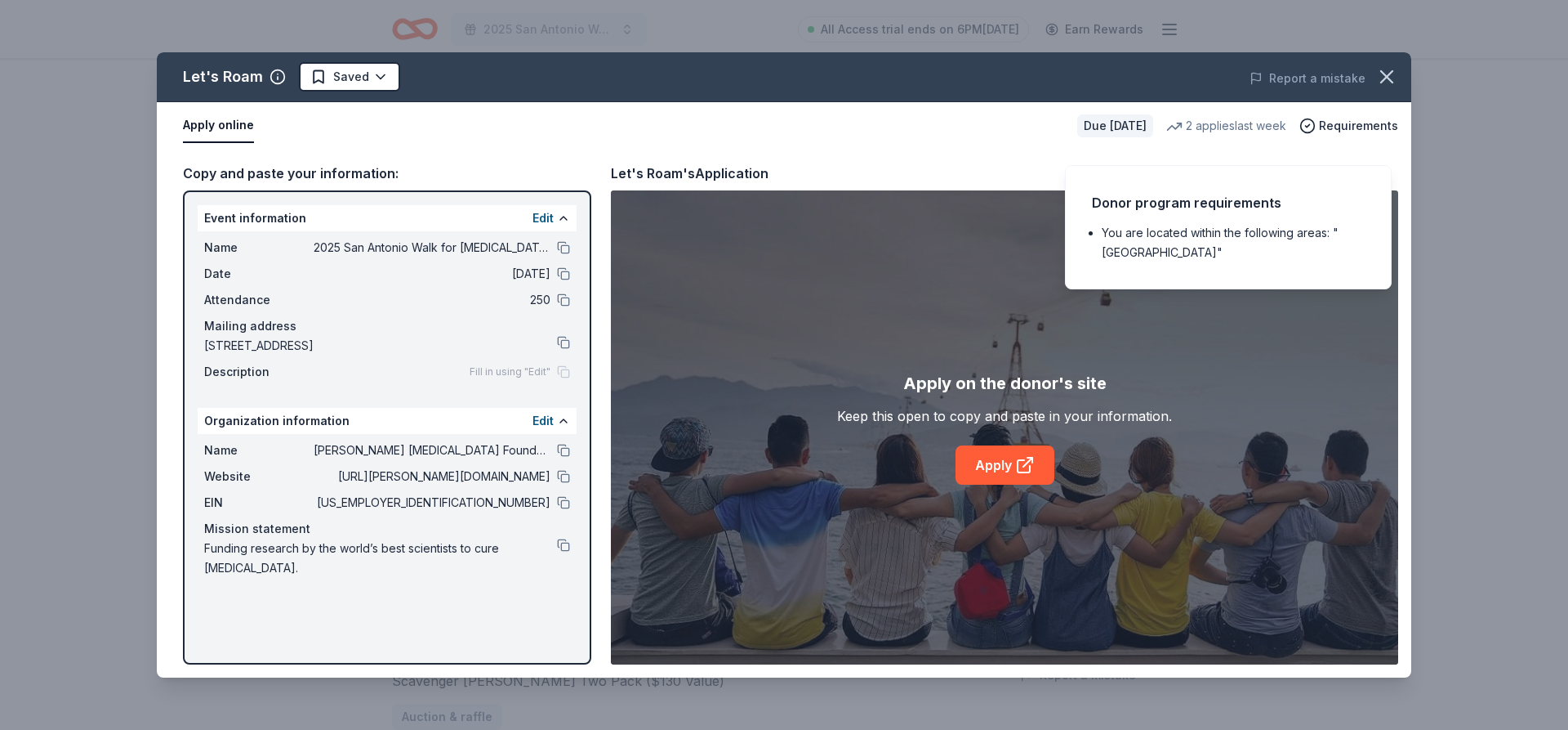
click at [988, 165] on div "Let's Roam's Application" at bounding box center [1004, 174] width 787 height 21
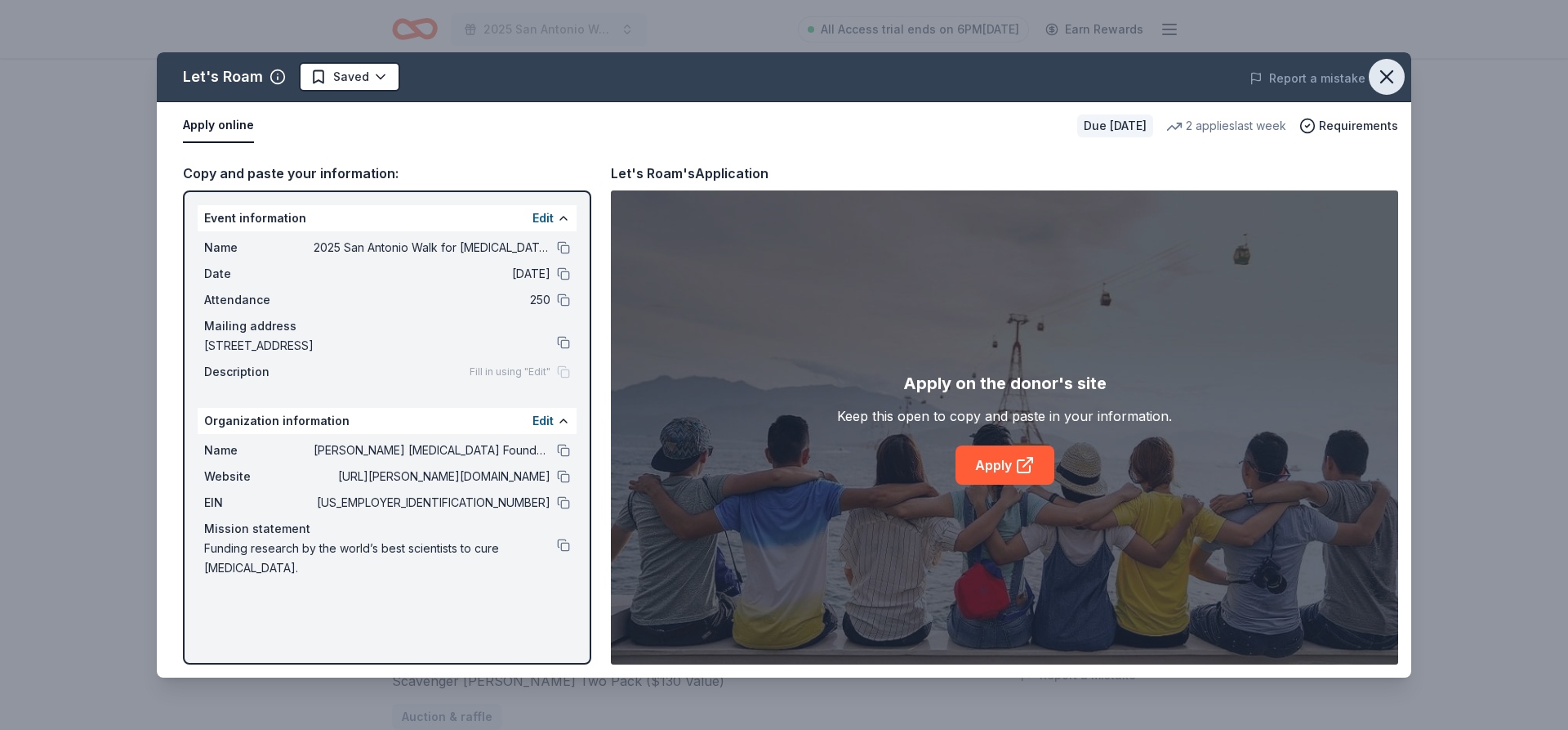
click at [1388, 75] on icon "button" at bounding box center [1387, 77] width 12 height 12
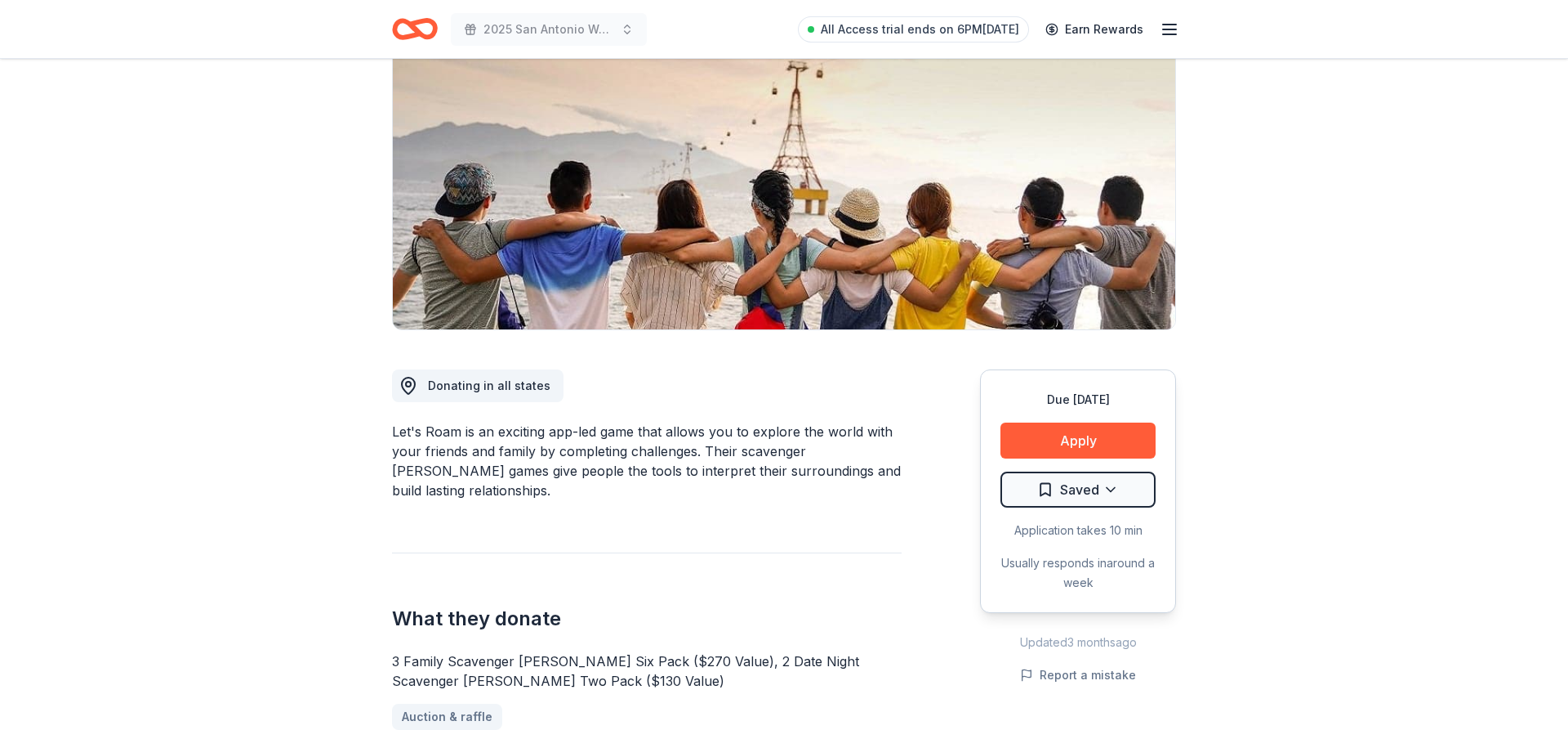
scroll to position [0, 0]
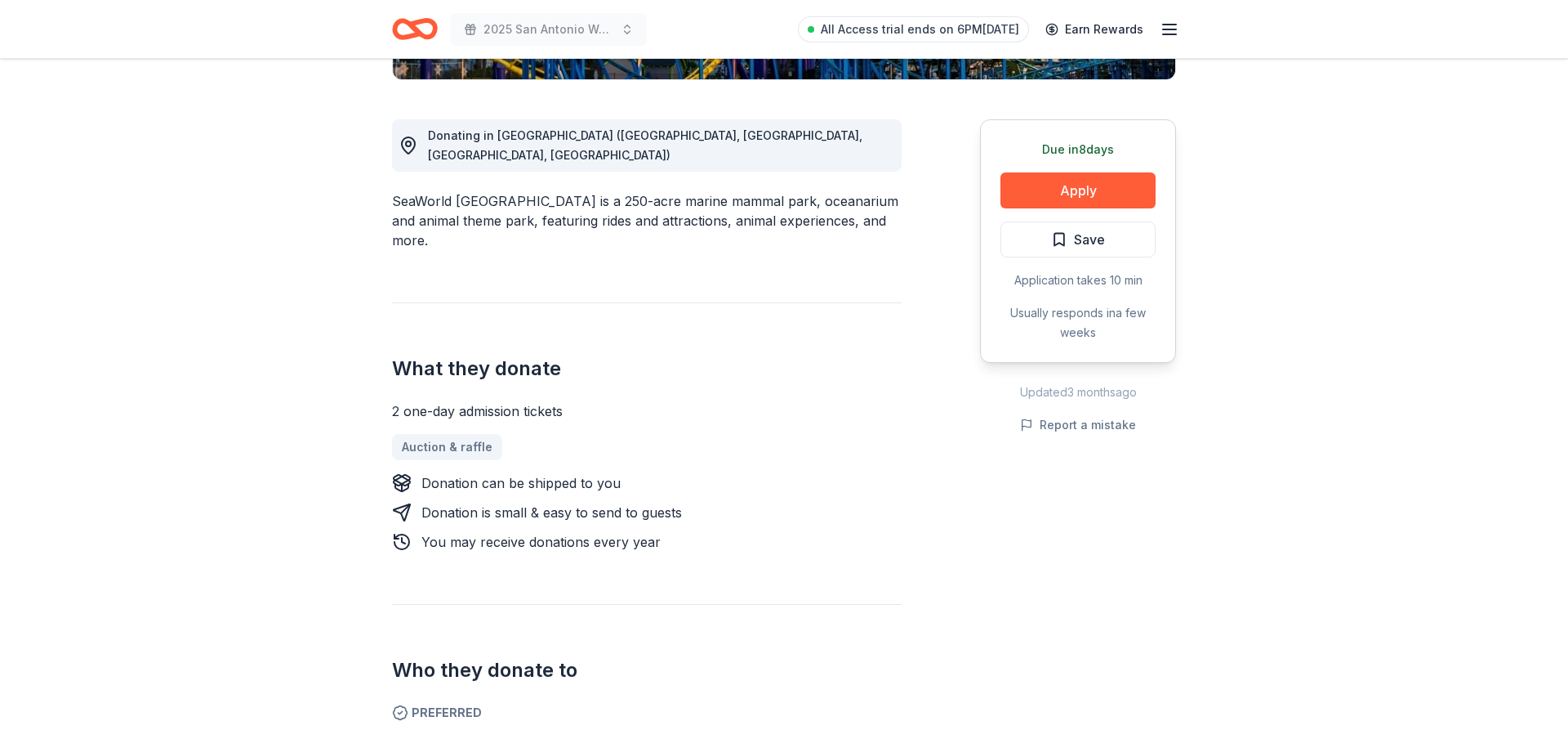
scroll to position [167, 0]
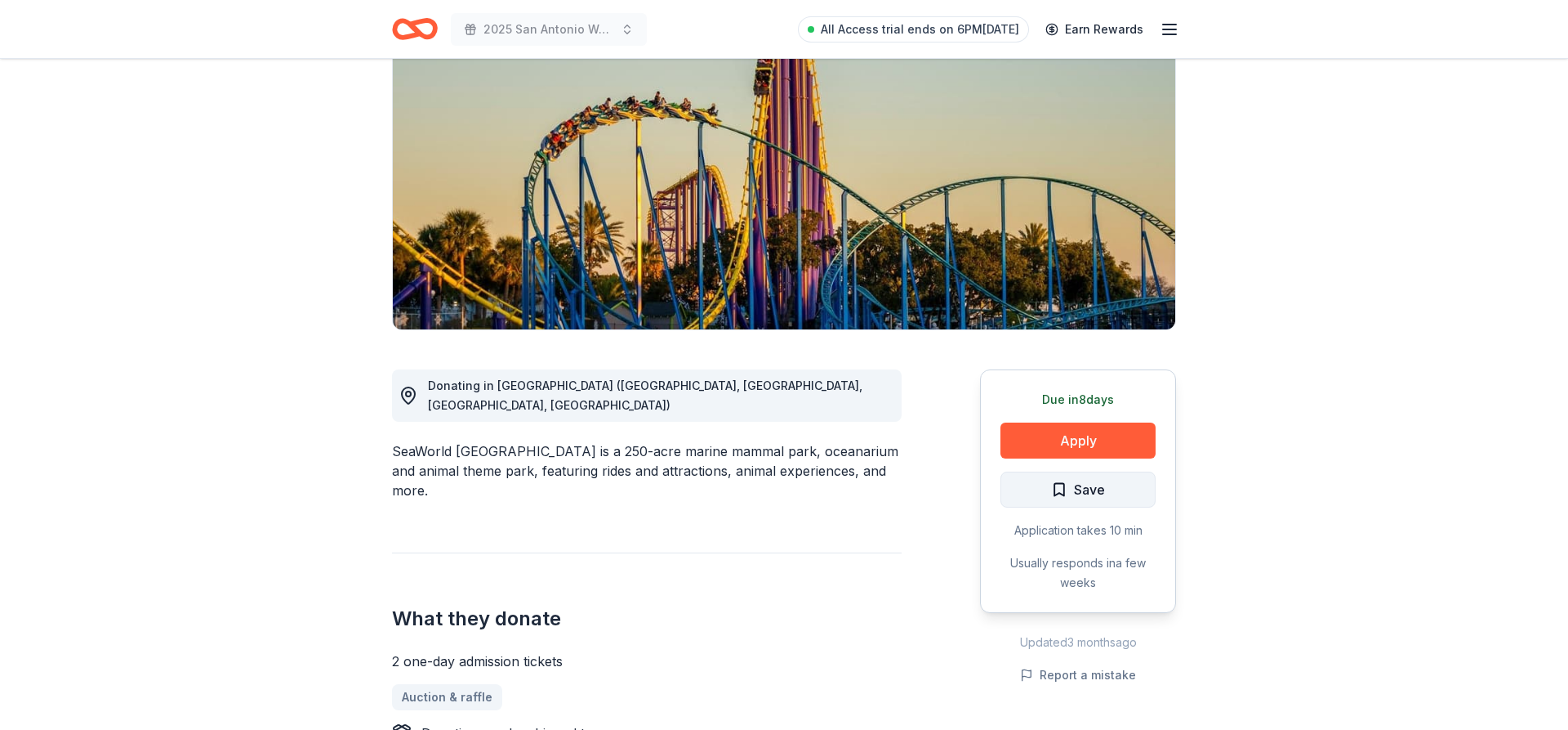
click at [1055, 491] on span "Save" at bounding box center [1078, 490] width 54 height 21
click at [1075, 433] on button "Apply" at bounding box center [1077, 440] width 155 height 36
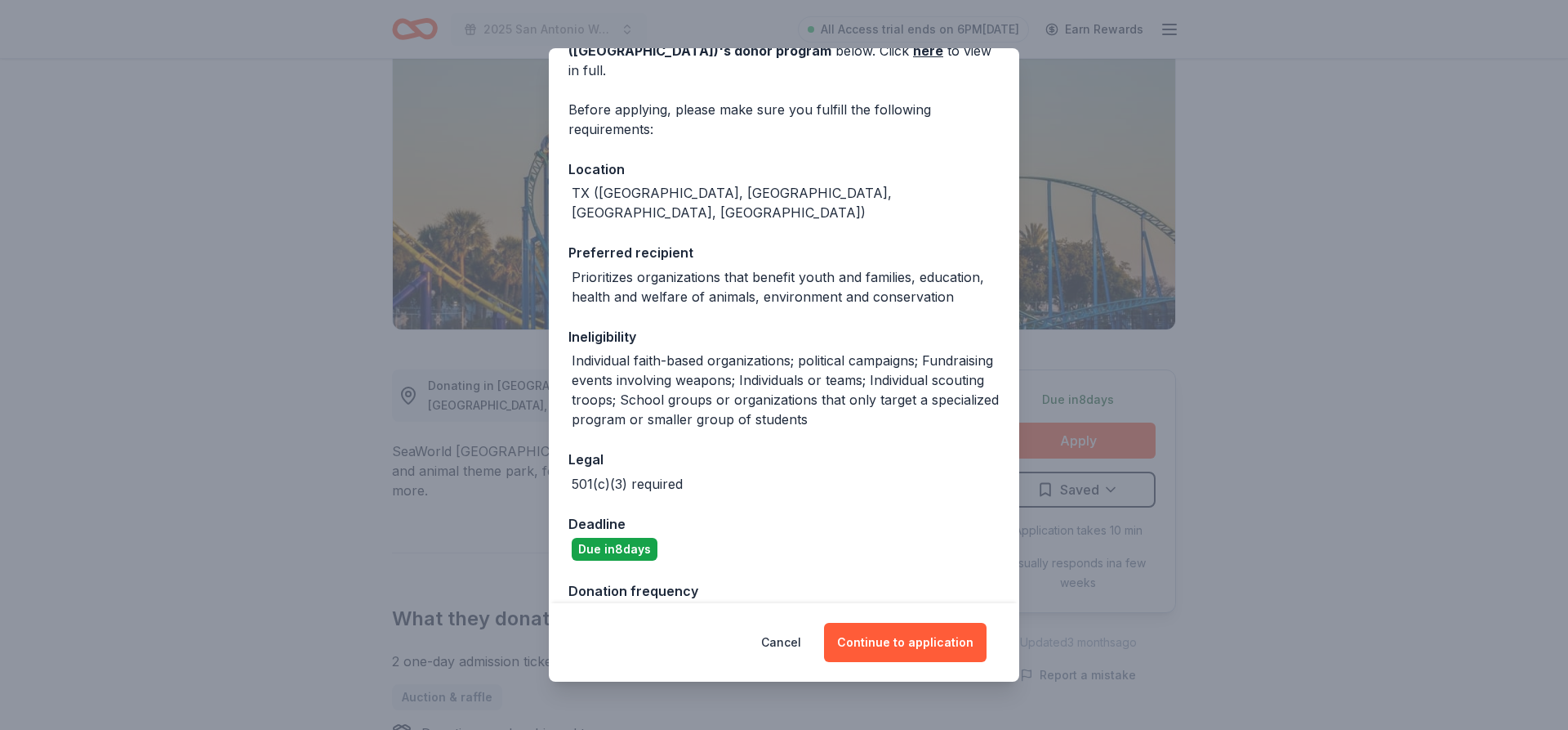
scroll to position [108, 0]
click at [911, 630] on button "Continue to application" at bounding box center [905, 642] width 163 height 40
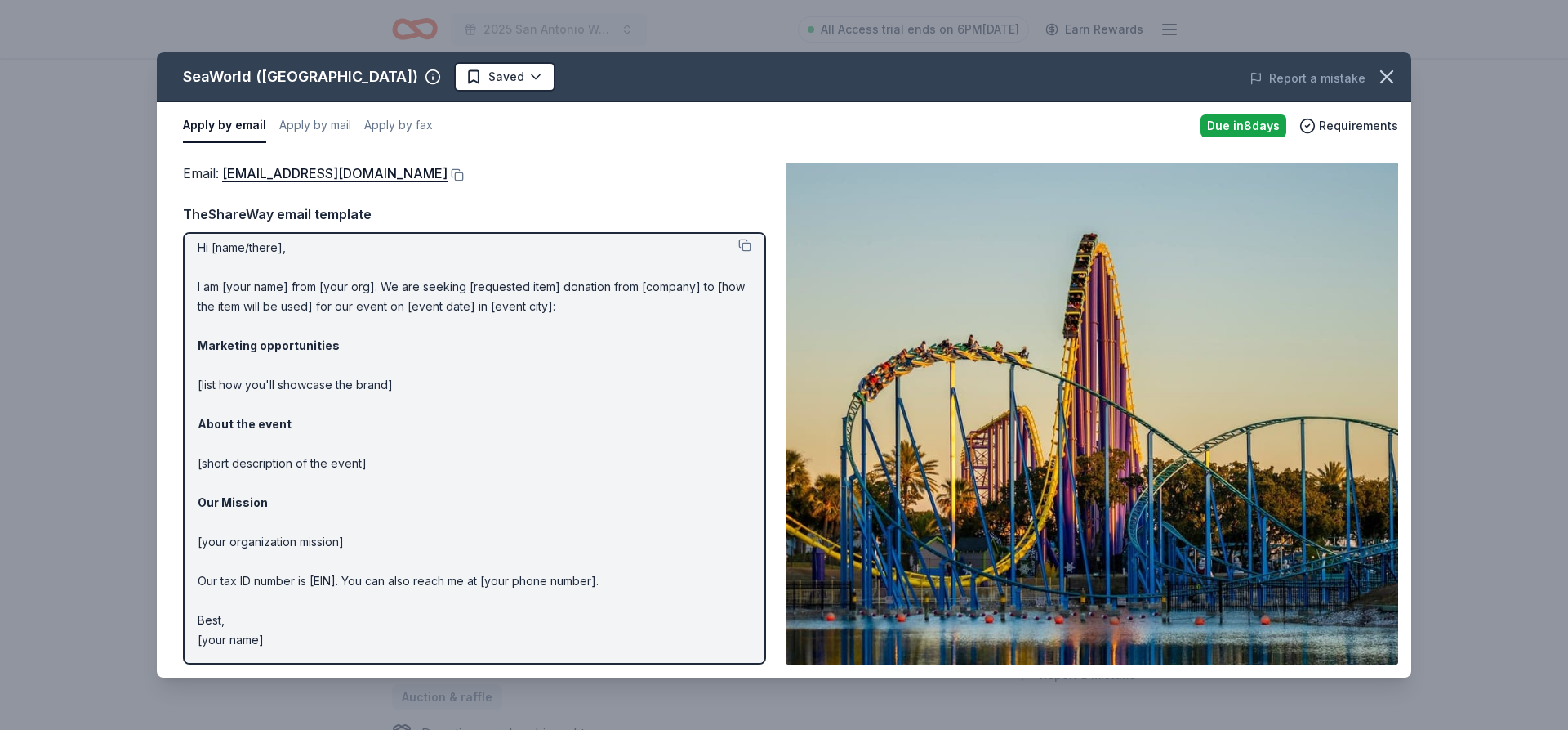
scroll to position [0, 0]
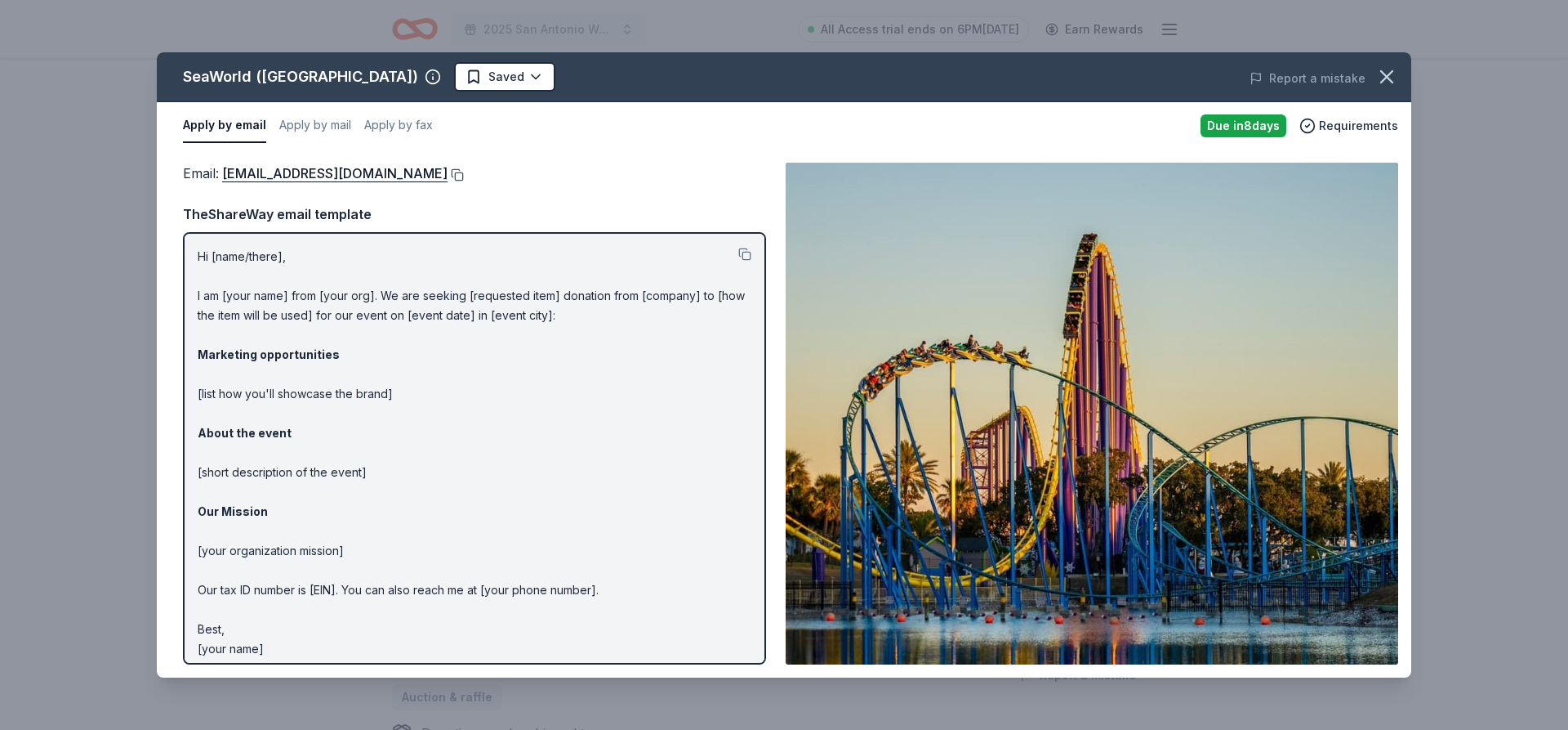
click at [447, 176] on button at bounding box center [455, 176] width 16 height 14
drag, startPoint x: 305, startPoint y: 645, endPoint x: 183, endPoint y: 563, distance: 147.0
click at [183, 563] on div "Hi [name/there], I am [your name] from [your org]. We are seeking [requested it…" at bounding box center [474, 448] width 583 height 432
drag, startPoint x: 276, startPoint y: 648, endPoint x: 189, endPoint y: 618, distance: 92.0
click at [189, 619] on div "Hi [name/there], I am [your name] from [your org]. We are seeking [requested it…" at bounding box center [474, 448] width 583 height 432
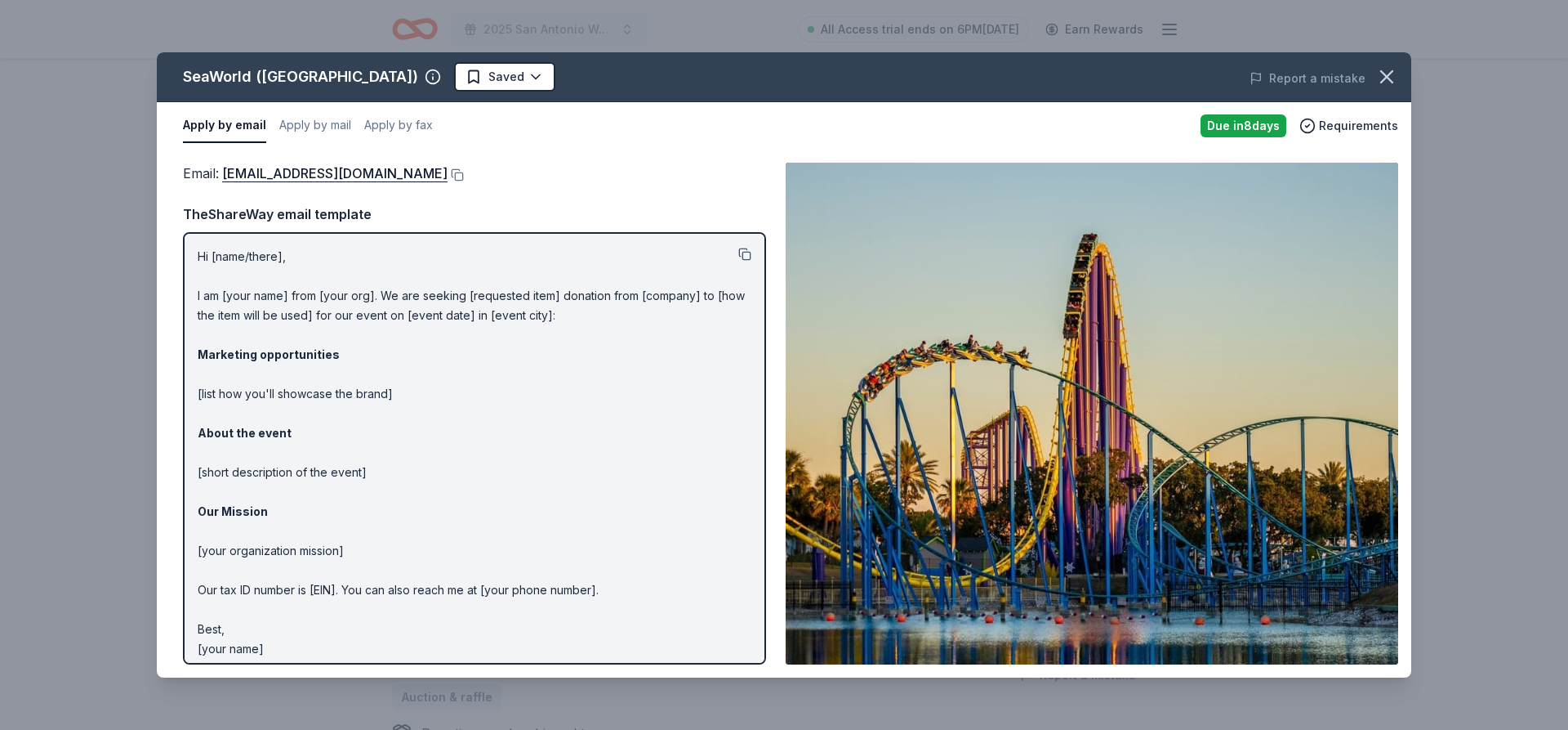
click at [746, 256] on button at bounding box center [745, 255] width 13 height 14
click at [467, 80] on html "2025 San Antonio Walk for Pancreatic Cancer Research All Access trial ends on 6…" at bounding box center [784, 198] width 1568 height 730
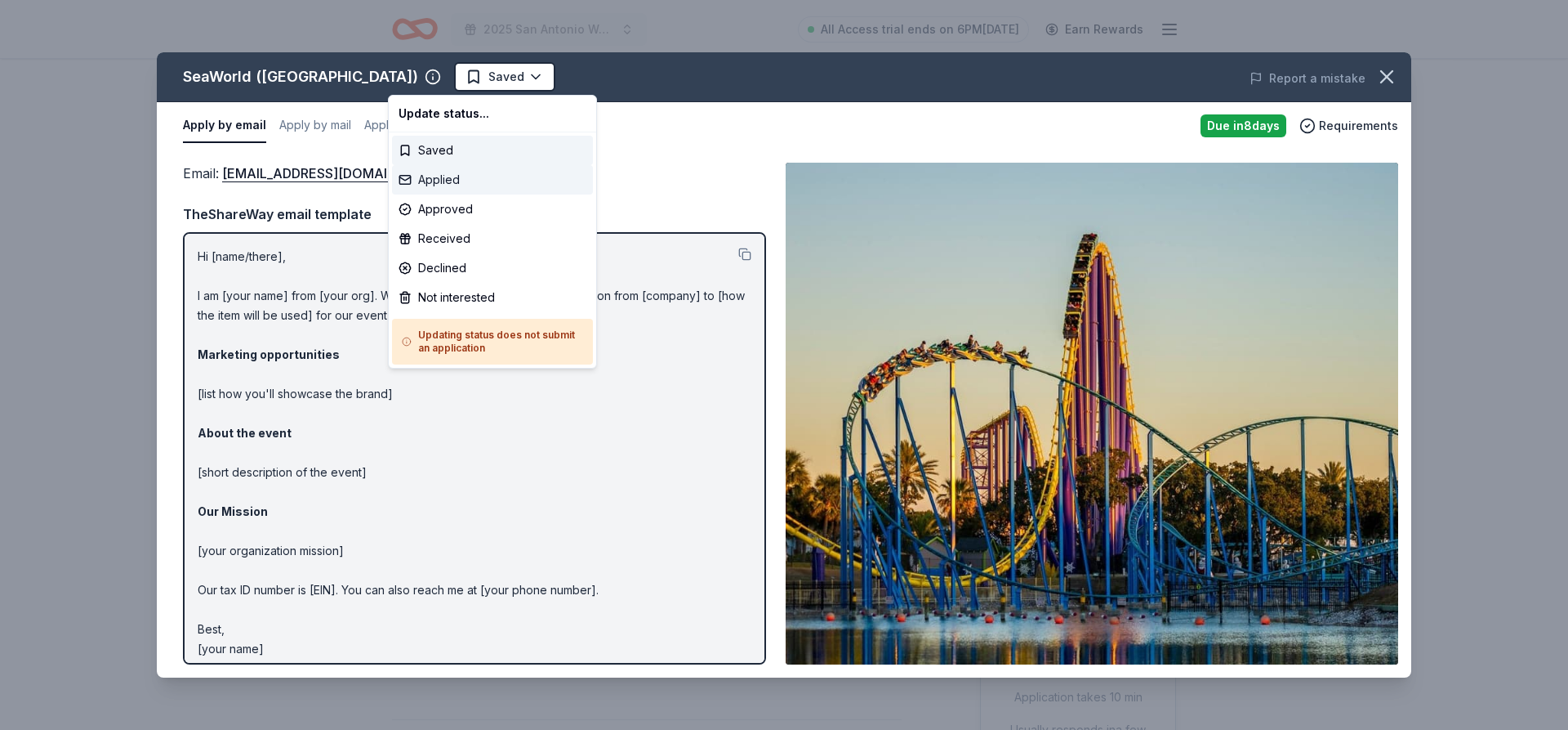
click at [460, 178] on div "Applied" at bounding box center [492, 179] width 201 height 30
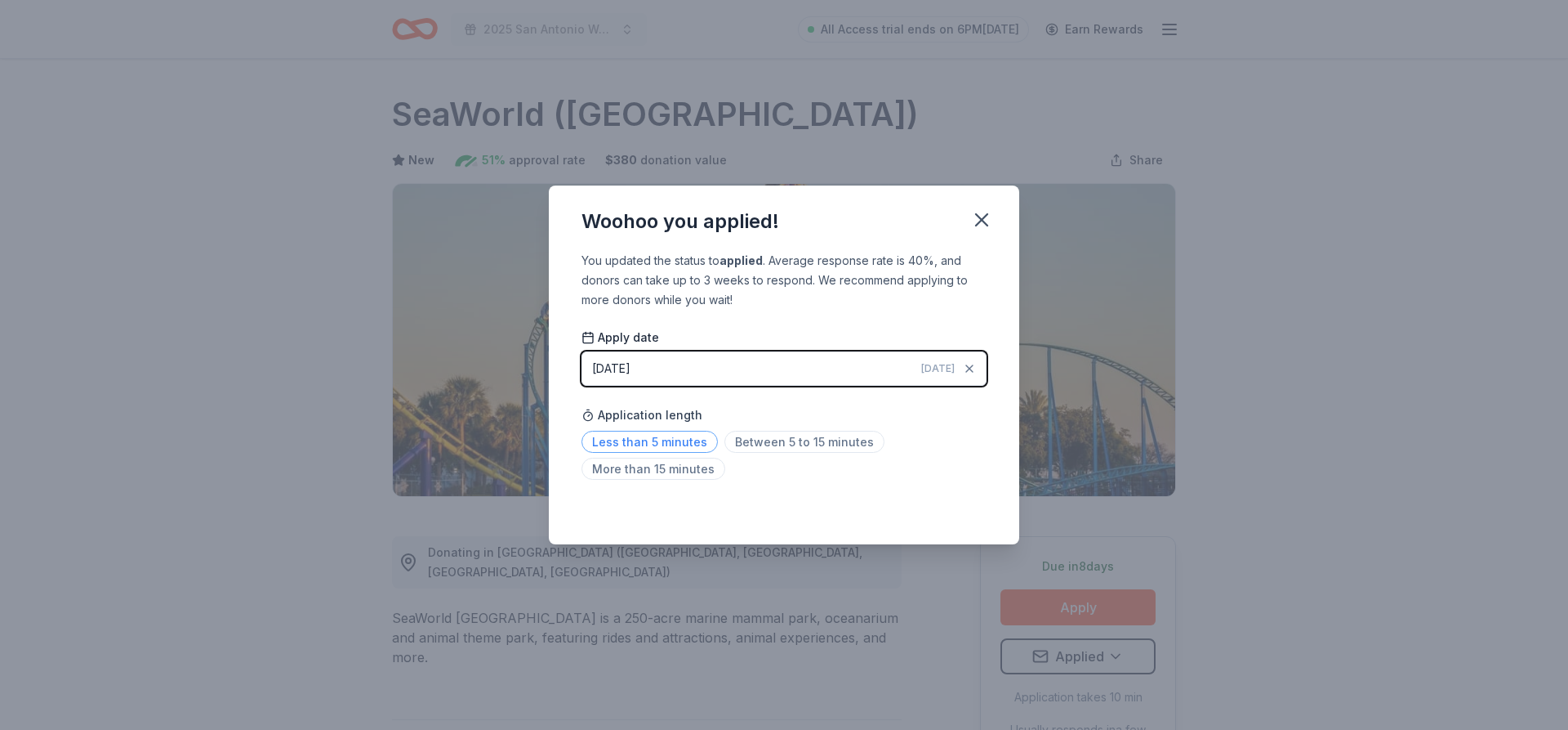
click at [614, 437] on span "Less than 5 minutes" at bounding box center [650, 442] width 137 height 22
click at [979, 222] on icon "button" at bounding box center [982, 220] width 12 height 12
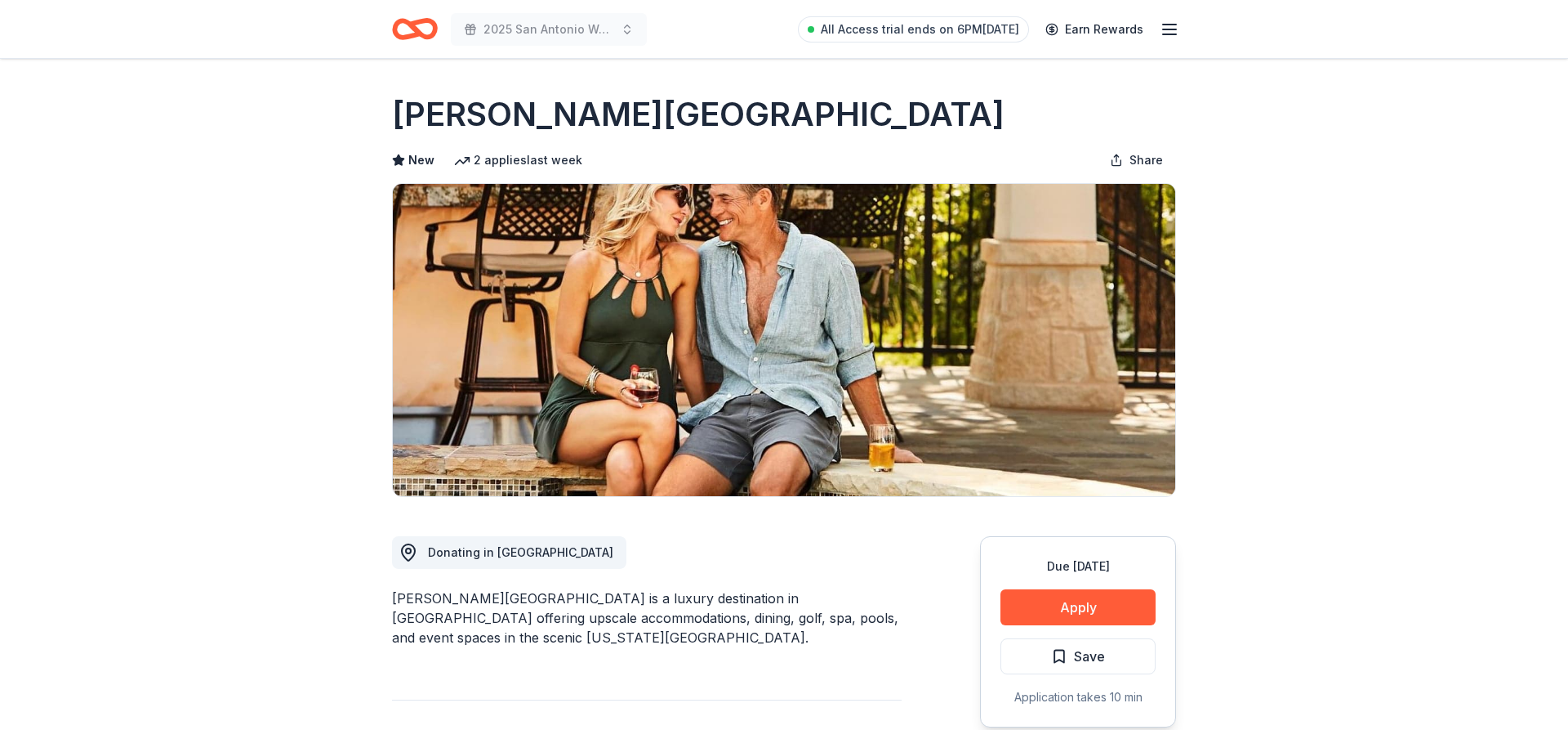
scroll to position [83, 0]
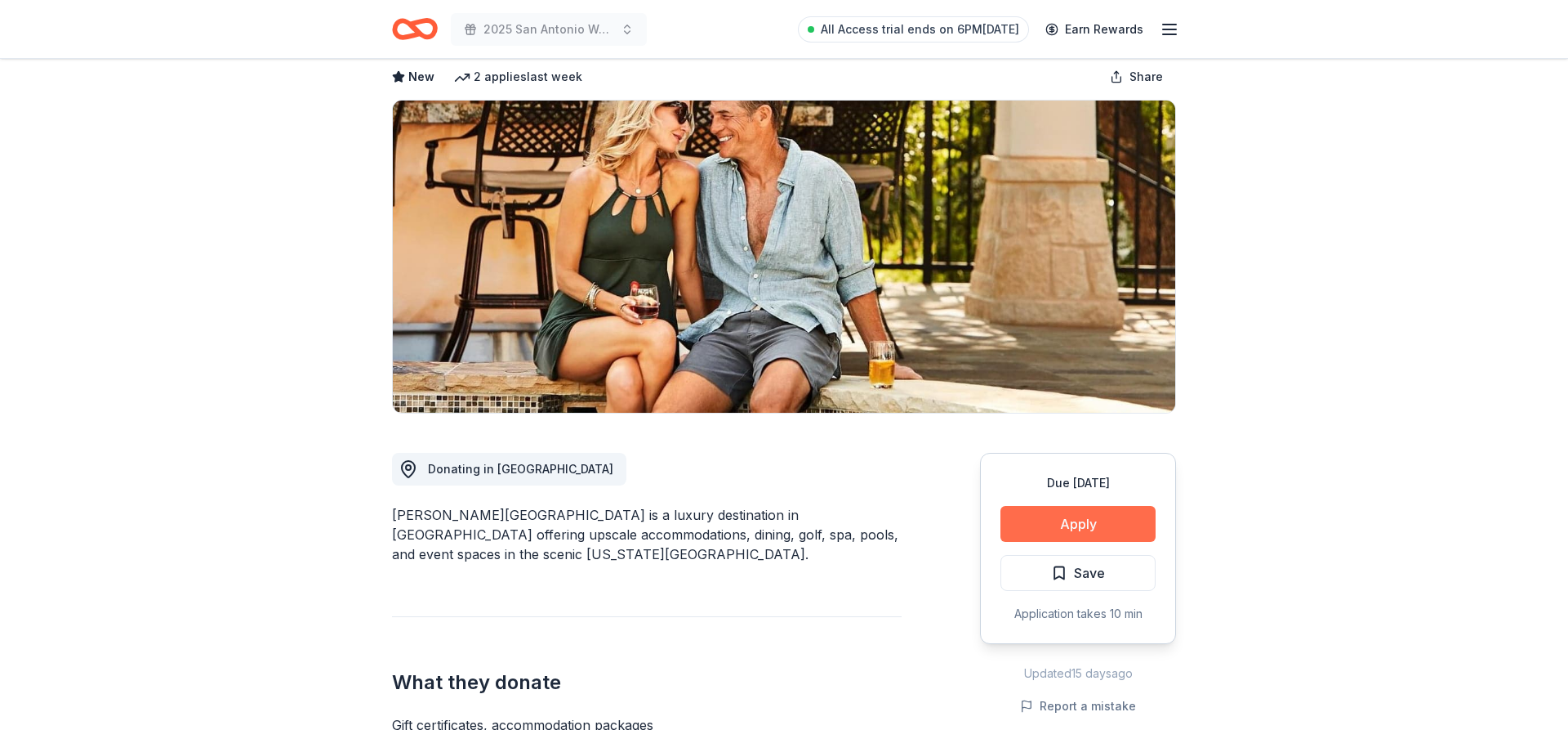
click at [1022, 522] on button "Apply" at bounding box center [1077, 524] width 155 height 36
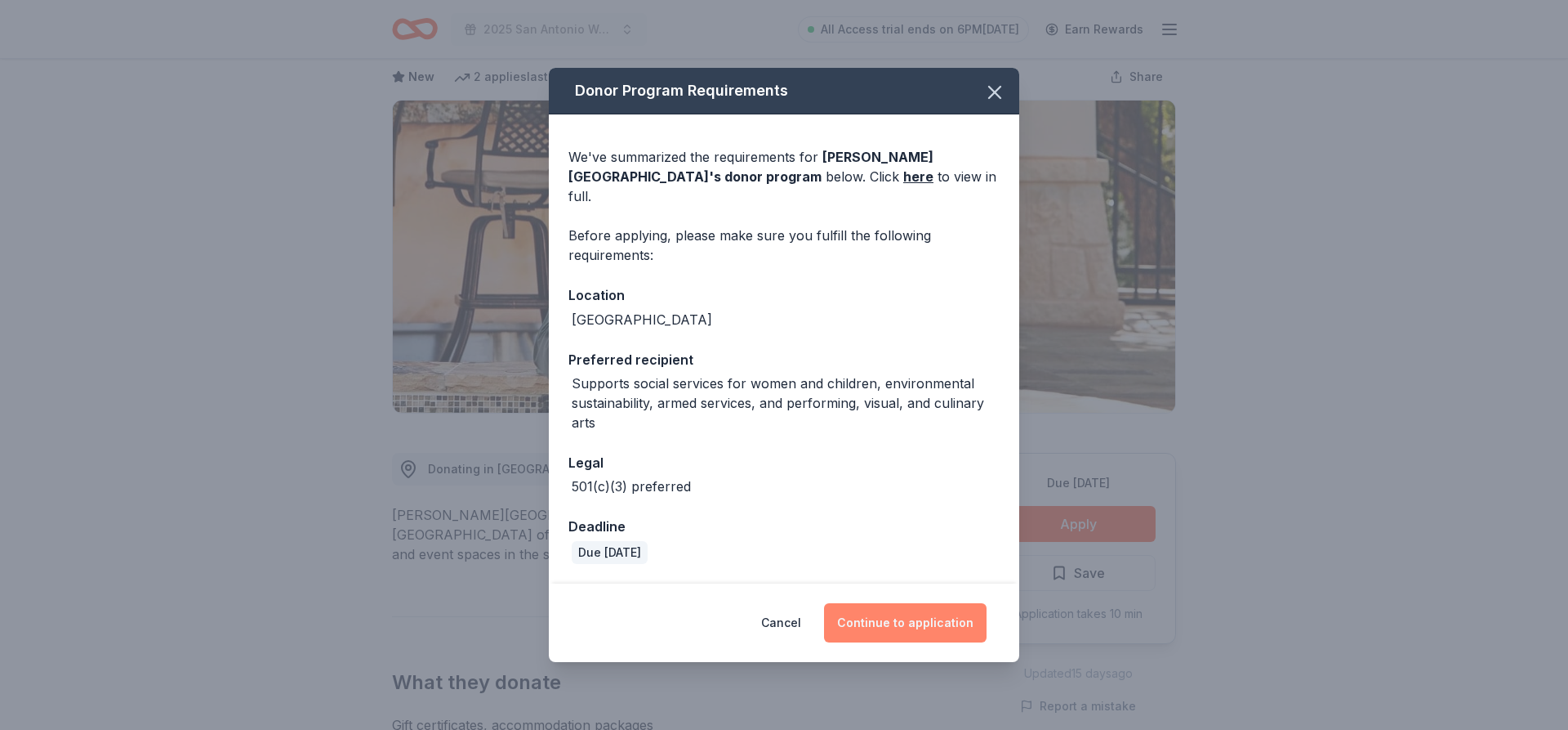
click at [902, 617] on button "Continue to application" at bounding box center [905, 623] width 163 height 40
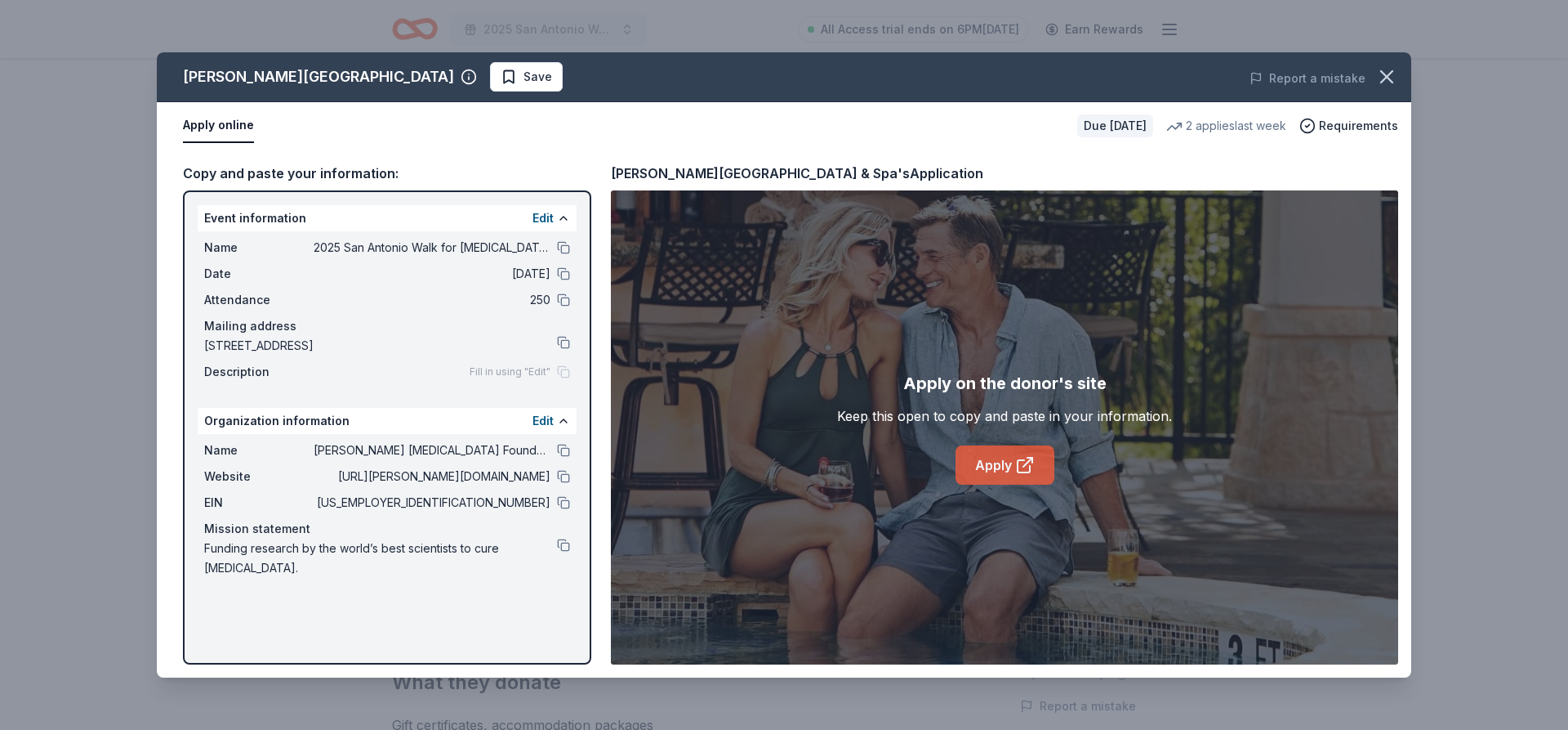
click at [997, 466] on link "Apply" at bounding box center [1005, 465] width 99 height 40
click at [1394, 73] on icon "button" at bounding box center [1387, 77] width 23 height 23
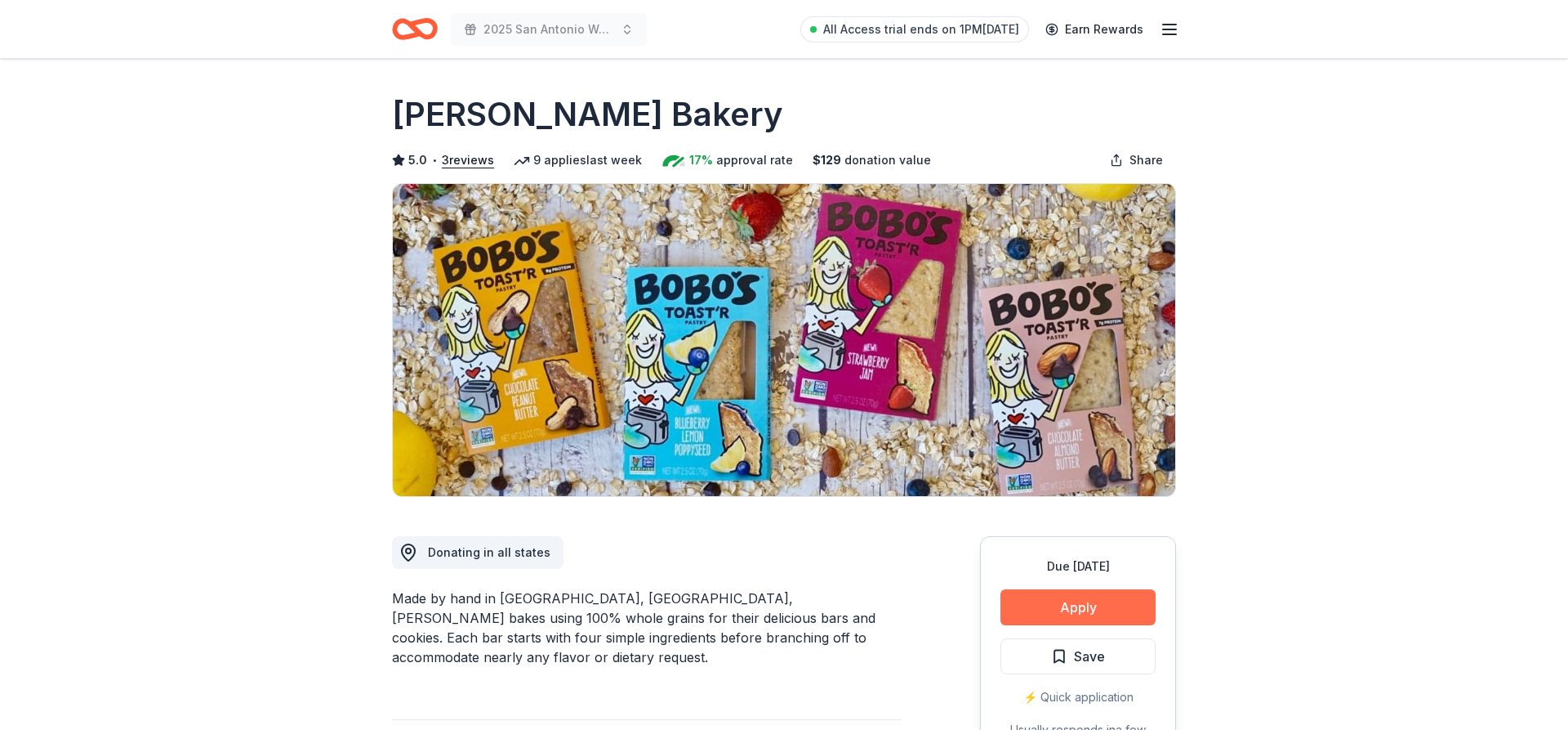
click at [1081, 610] on button "Apply" at bounding box center [1077, 607] width 155 height 36
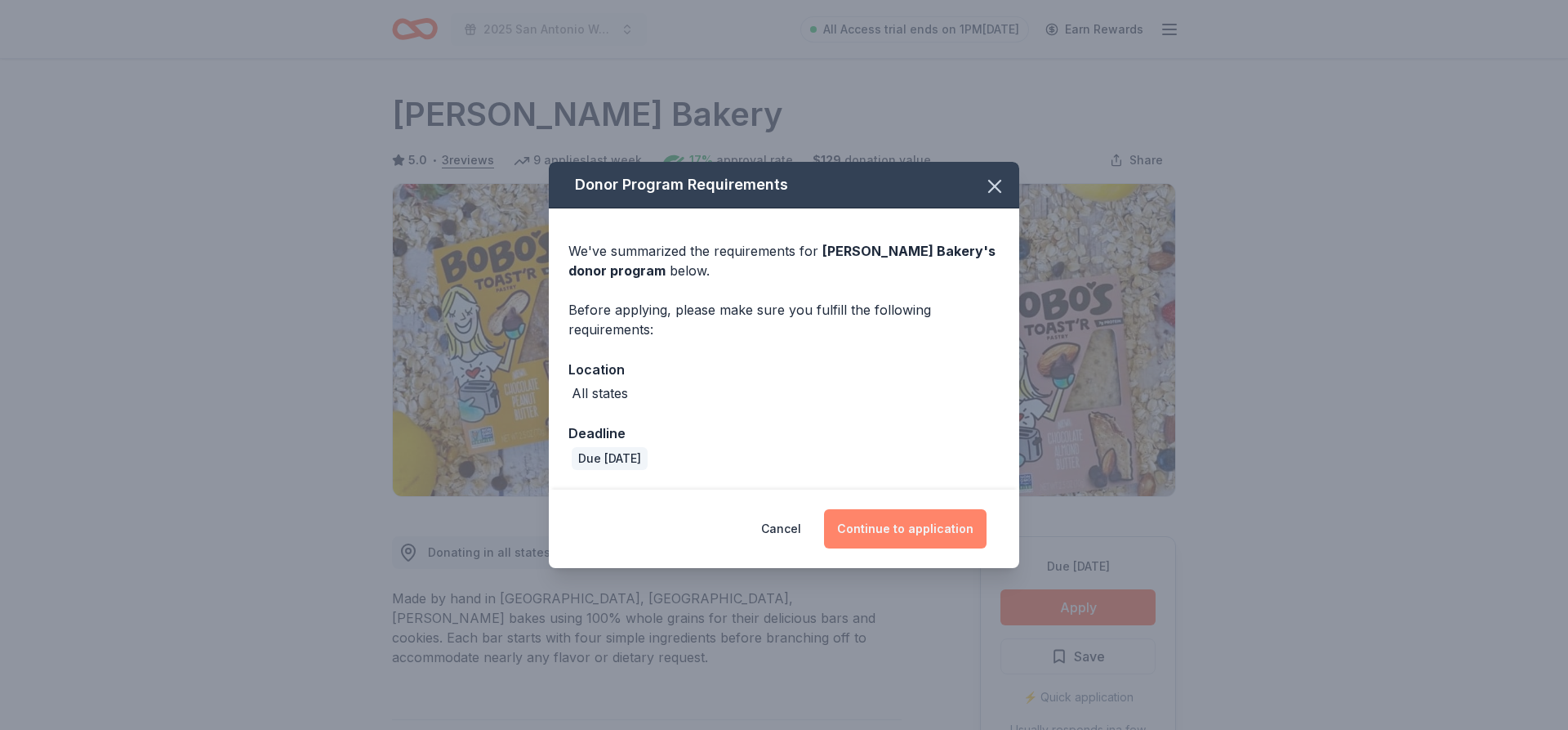
click at [882, 521] on button "Continue to application" at bounding box center [905, 528] width 163 height 40
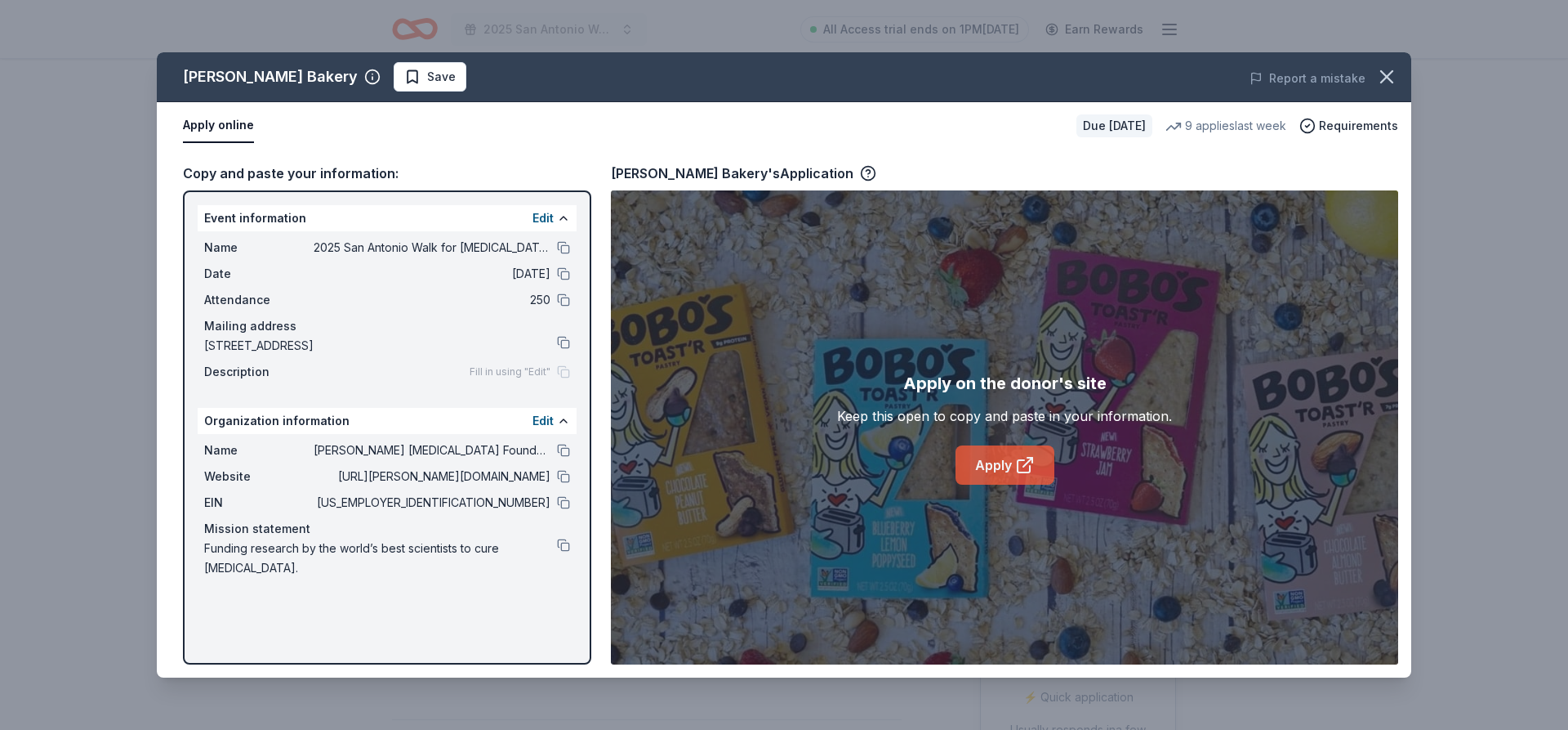
click at [972, 457] on link "Apply" at bounding box center [1005, 465] width 99 height 40
click at [1354, 125] on span "Requirements" at bounding box center [1359, 125] width 79 height 19
click at [1399, 72] on button "button" at bounding box center [1387, 76] width 36 height 36
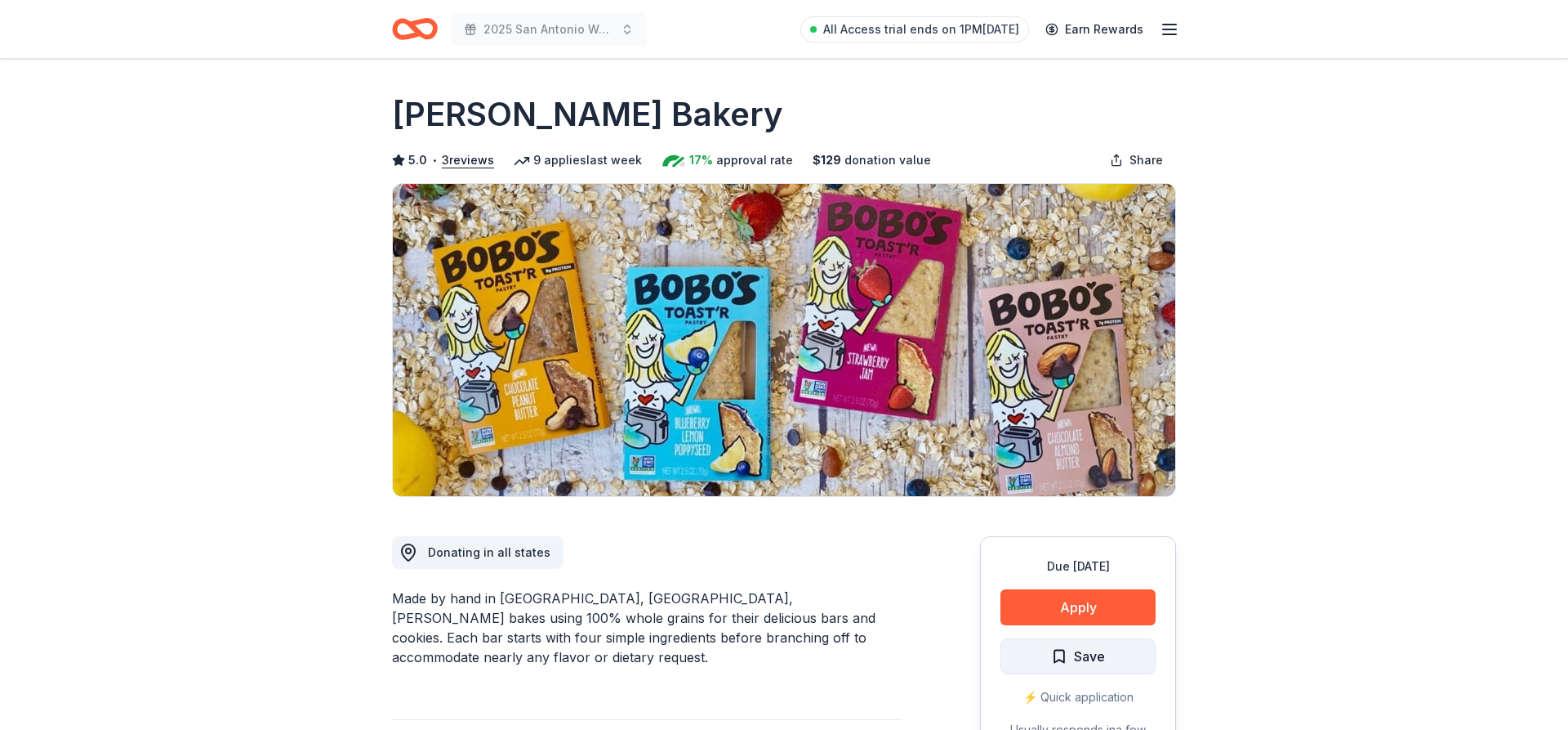
click at [1058, 662] on span "Save" at bounding box center [1078, 657] width 54 height 21
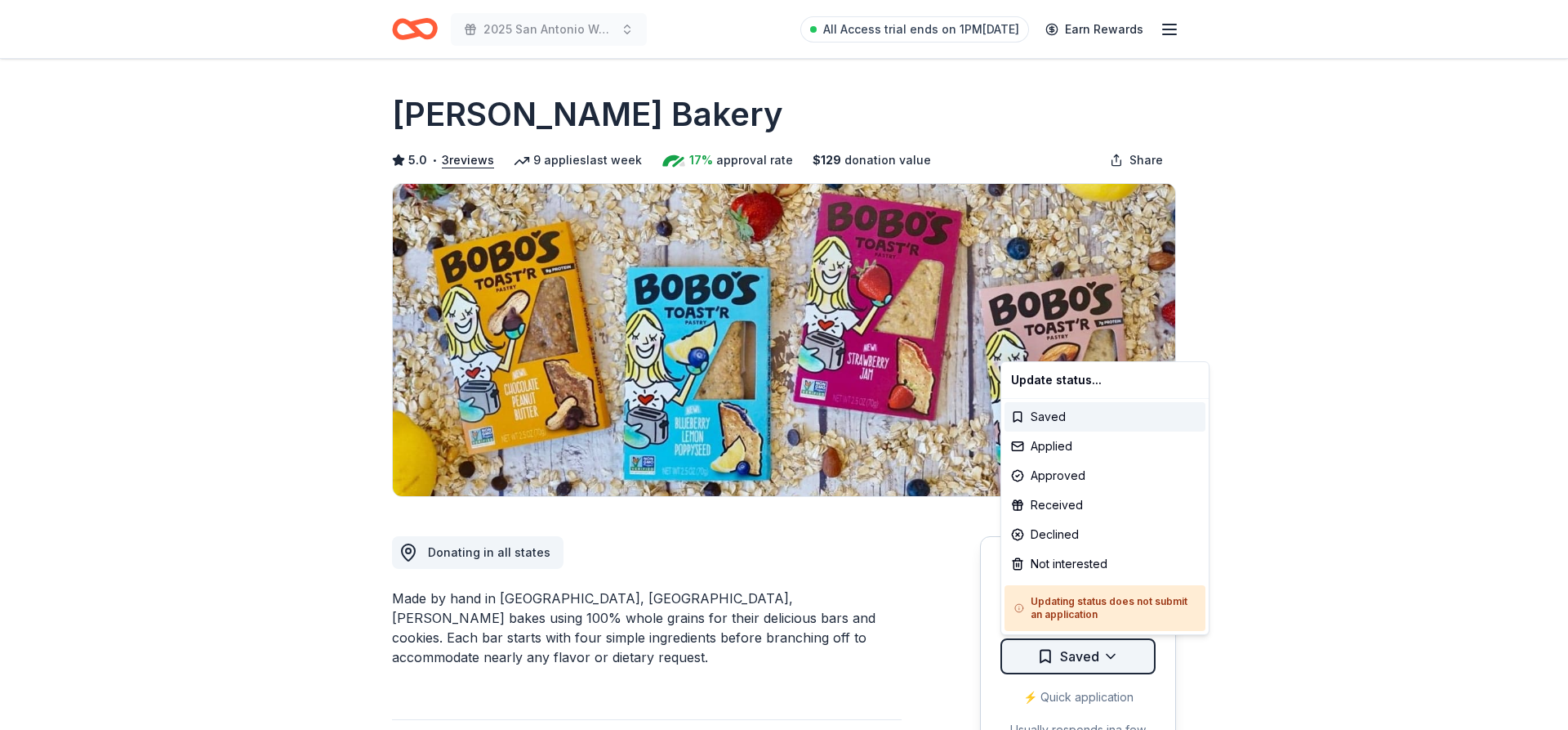
click at [1126, 657] on html "2025 San Antonio Walk for Pancreatic Cancer Research All Access trial ends on 1…" at bounding box center [784, 365] width 1568 height 730
click at [1090, 446] on div "Applied" at bounding box center [1105, 446] width 201 height 30
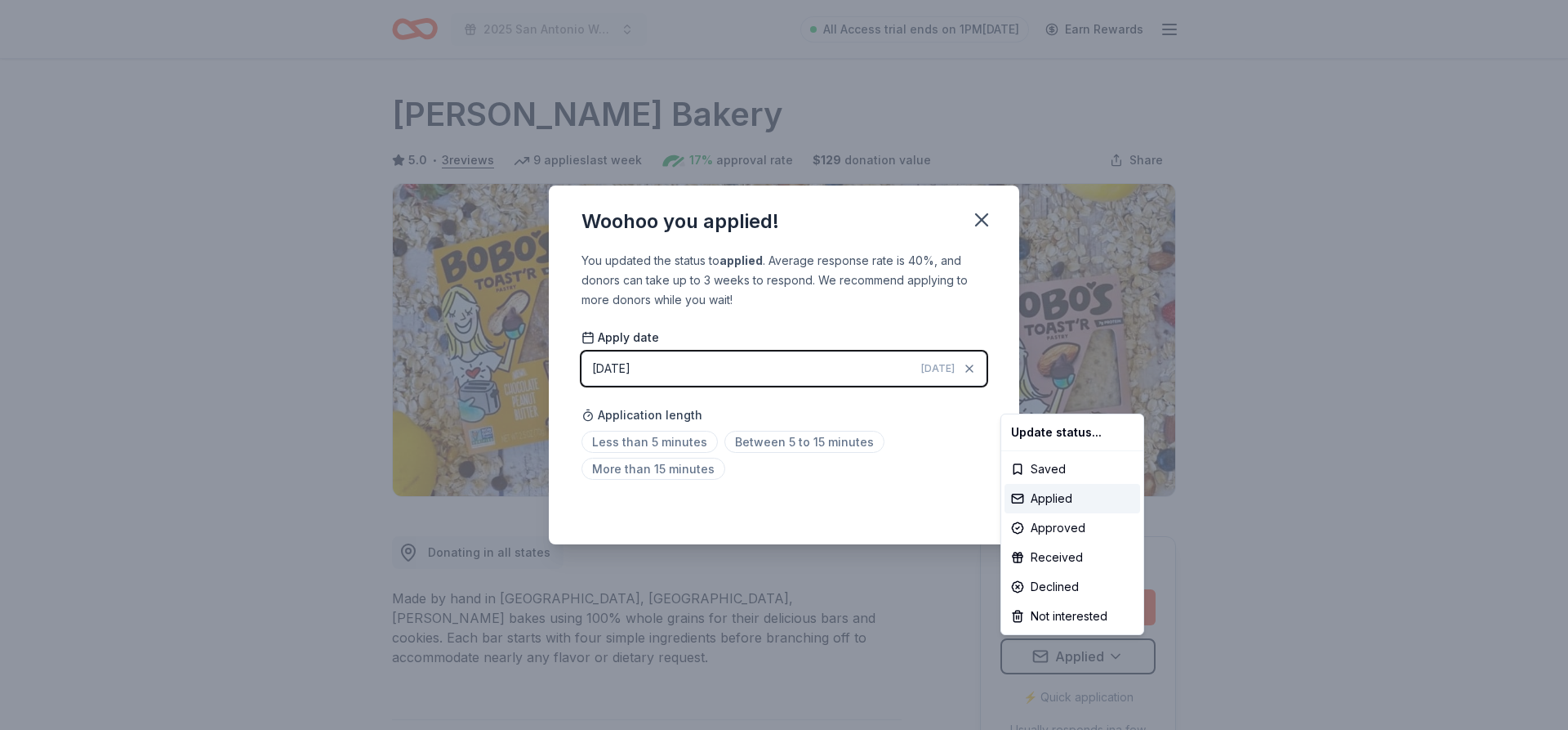
click at [662, 441] on html "2025 San Antonio Walk for Pancreatic Cancer Research All Access trial ends on 1…" at bounding box center [784, 365] width 1568 height 730
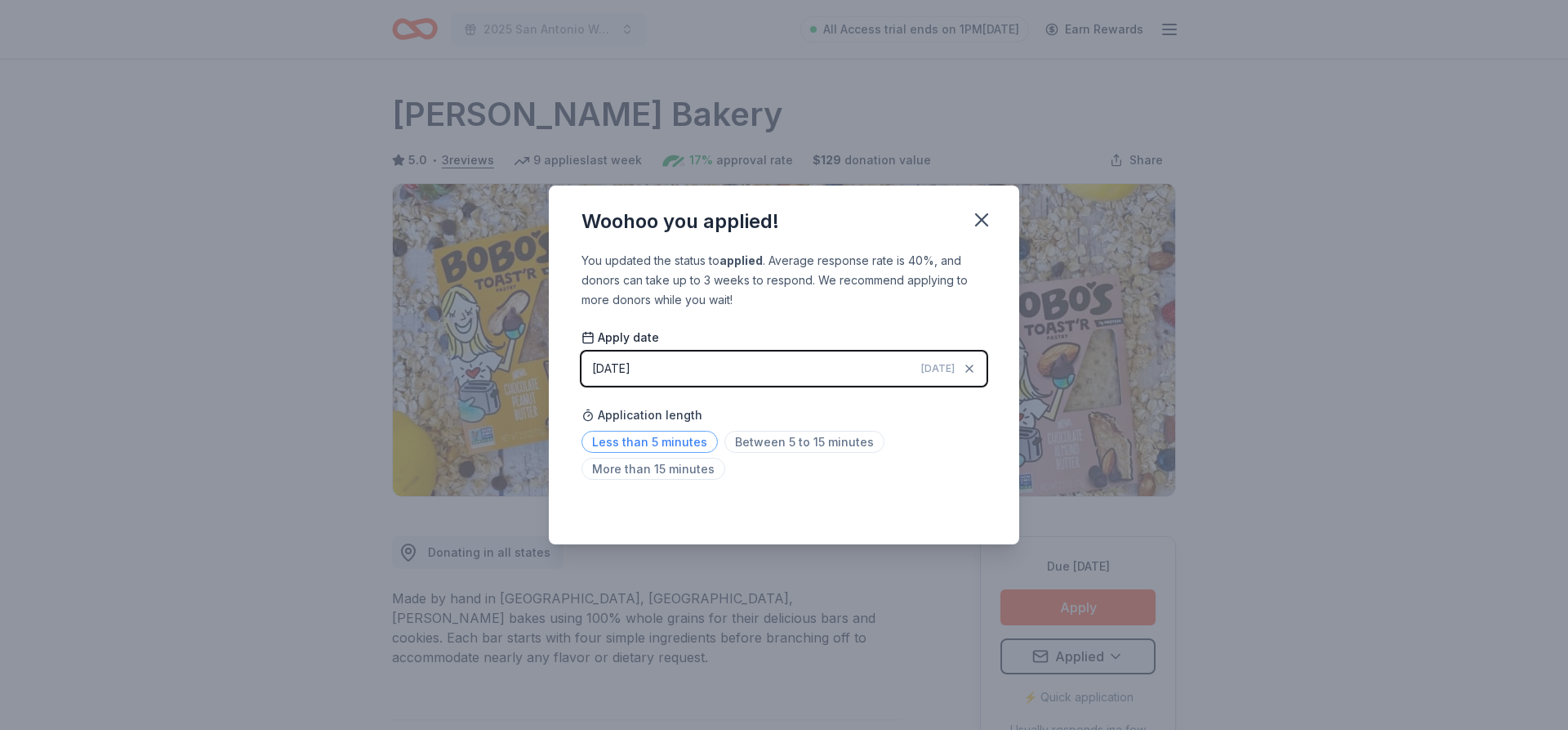
click at [668, 442] on span "Less than 5 minutes" at bounding box center [650, 442] width 137 height 22
click at [987, 209] on icon "button" at bounding box center [982, 220] width 23 height 23
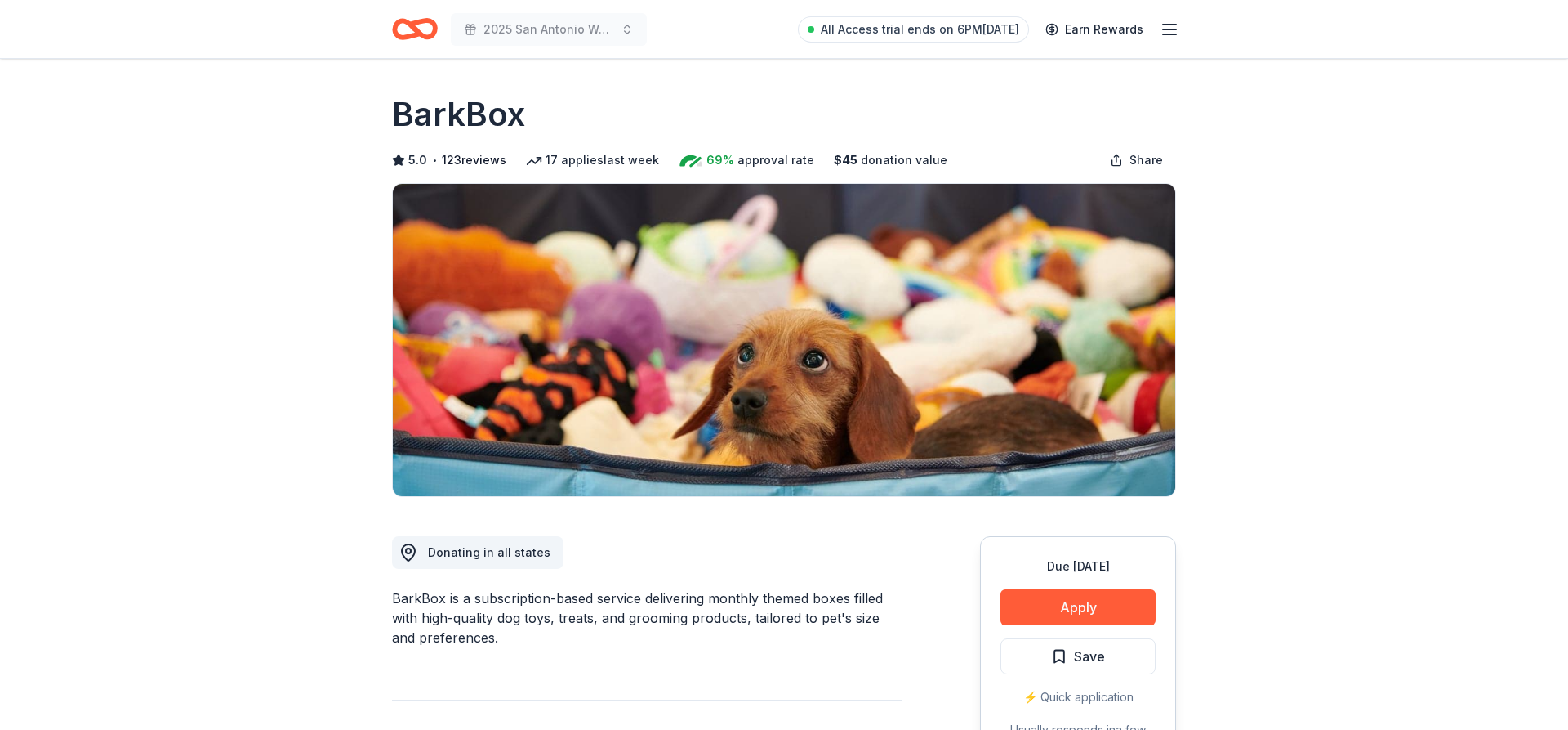
scroll to position [167, 0]
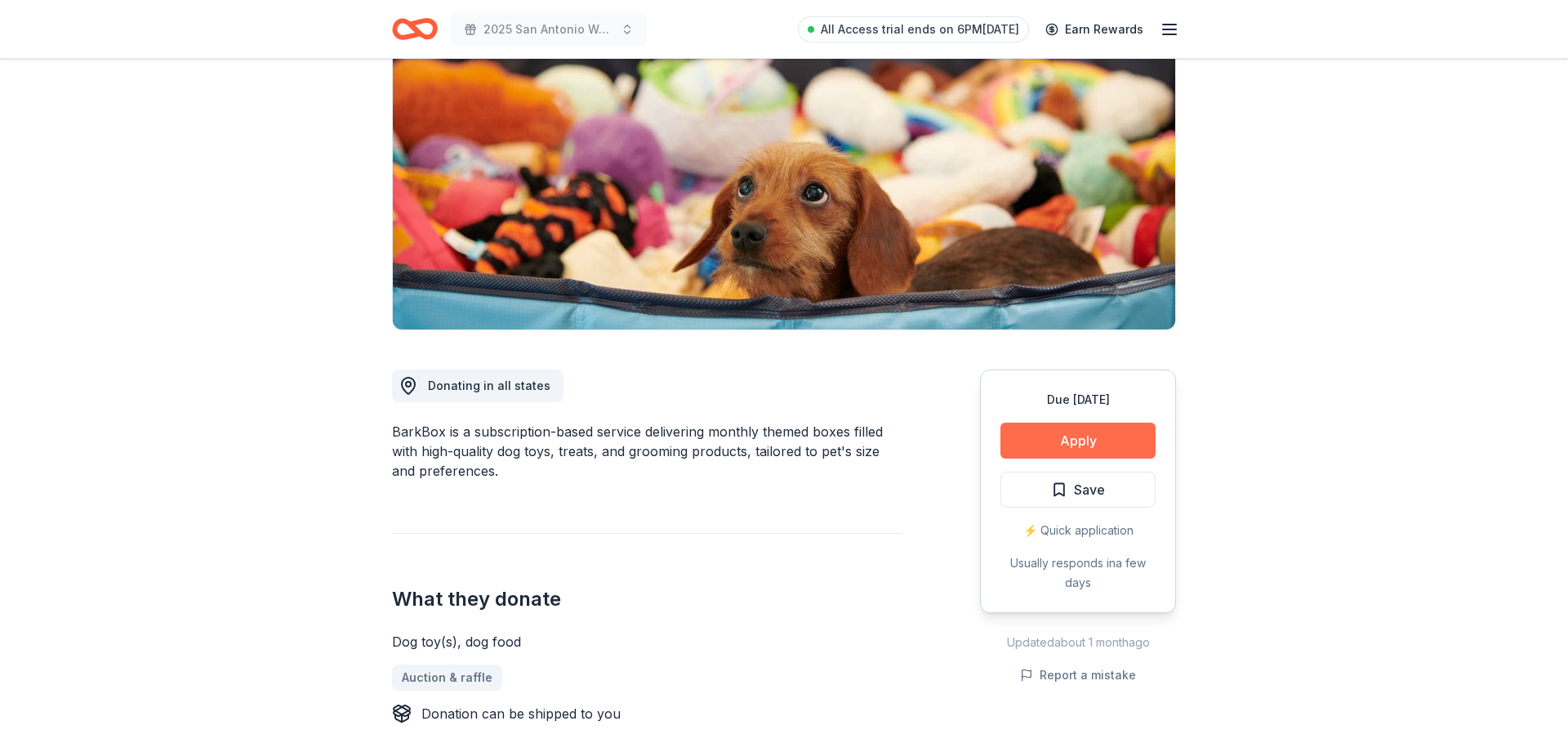
click at [1053, 443] on button "Apply" at bounding box center [1077, 440] width 155 height 36
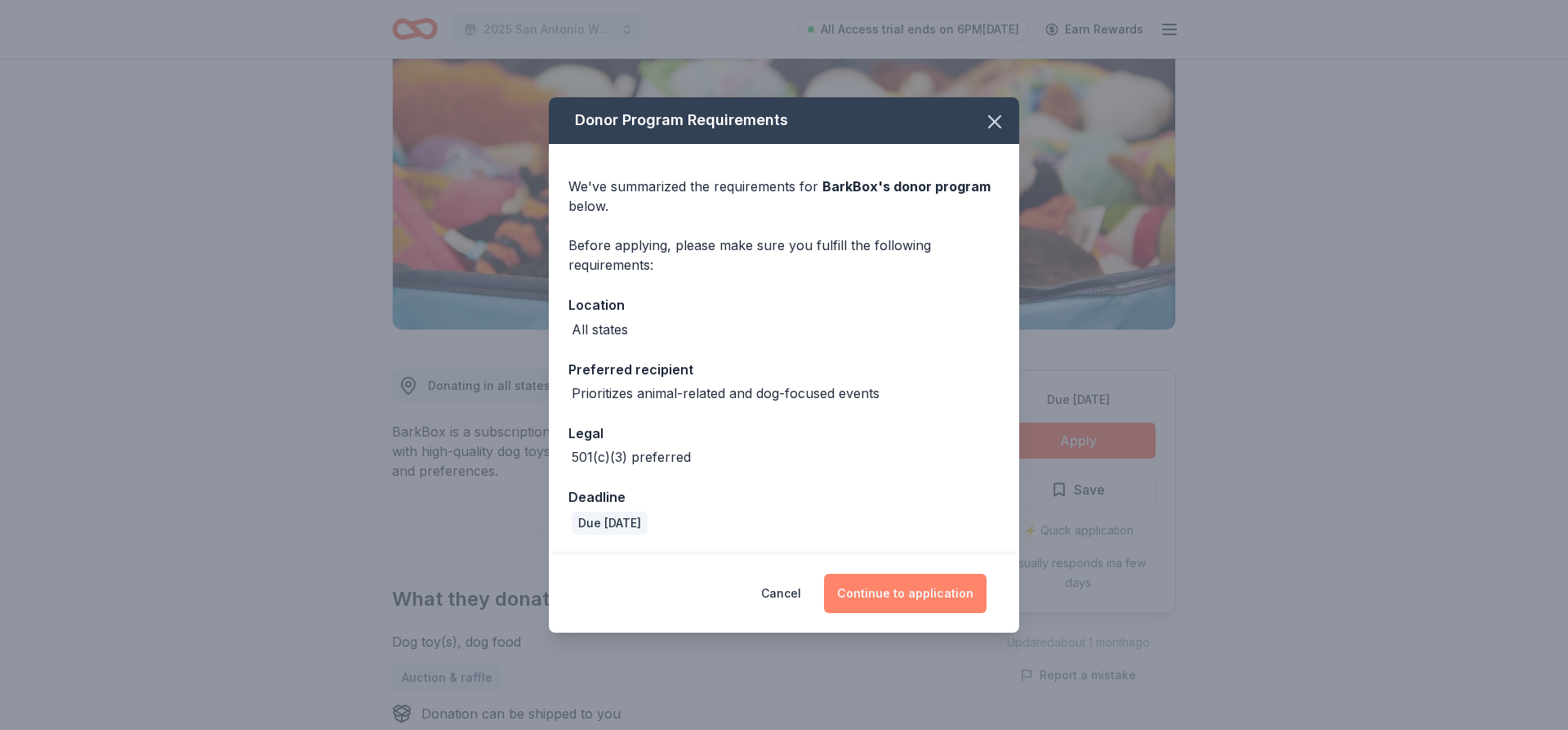
click at [897, 592] on button "Continue to application" at bounding box center [905, 593] width 163 height 40
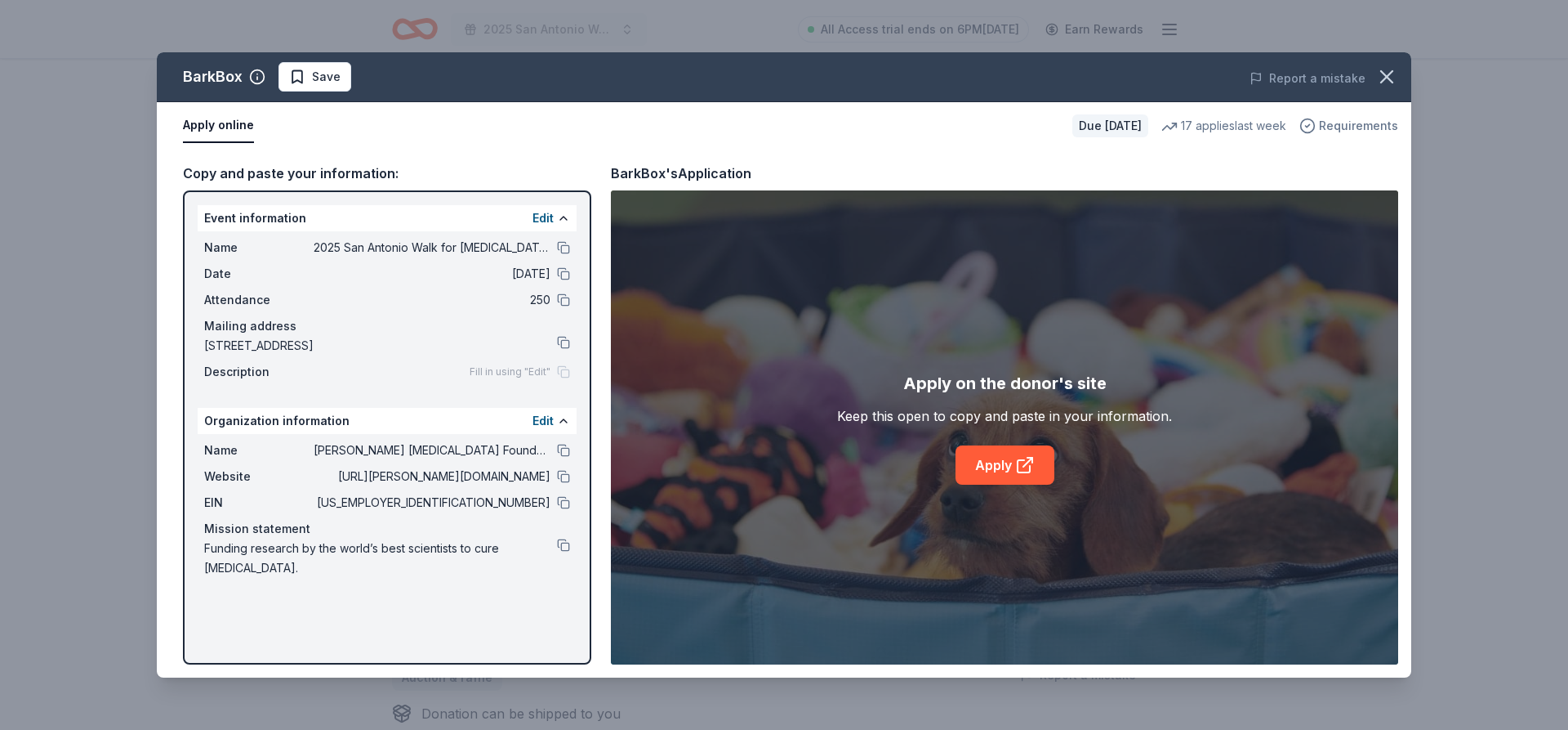
click at [1336, 126] on span "Requirements" at bounding box center [1359, 125] width 79 height 19
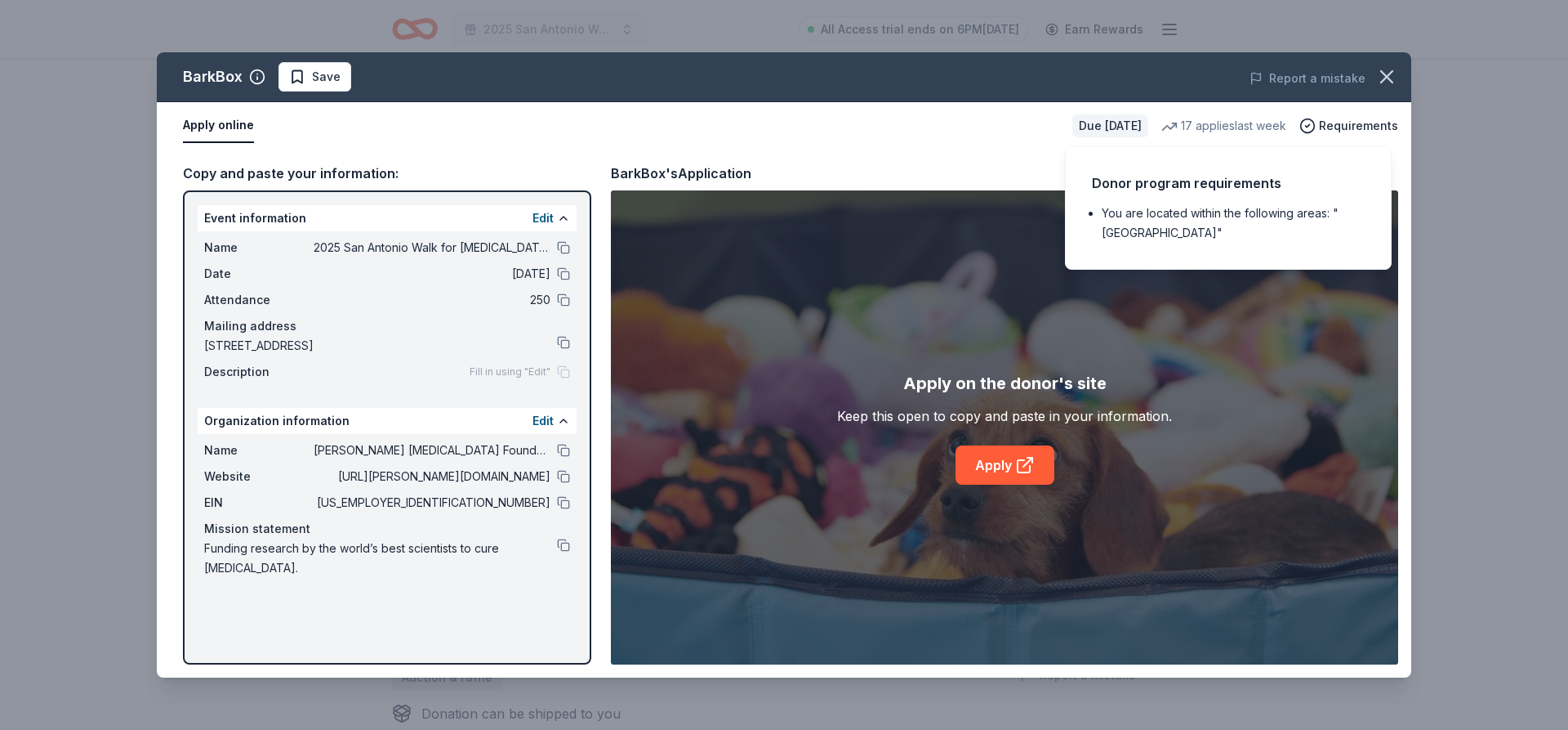
click at [930, 156] on div "Copy and paste your information: Event information Edit Name 2025 San Antonio W…" at bounding box center [784, 414] width 1255 height 528
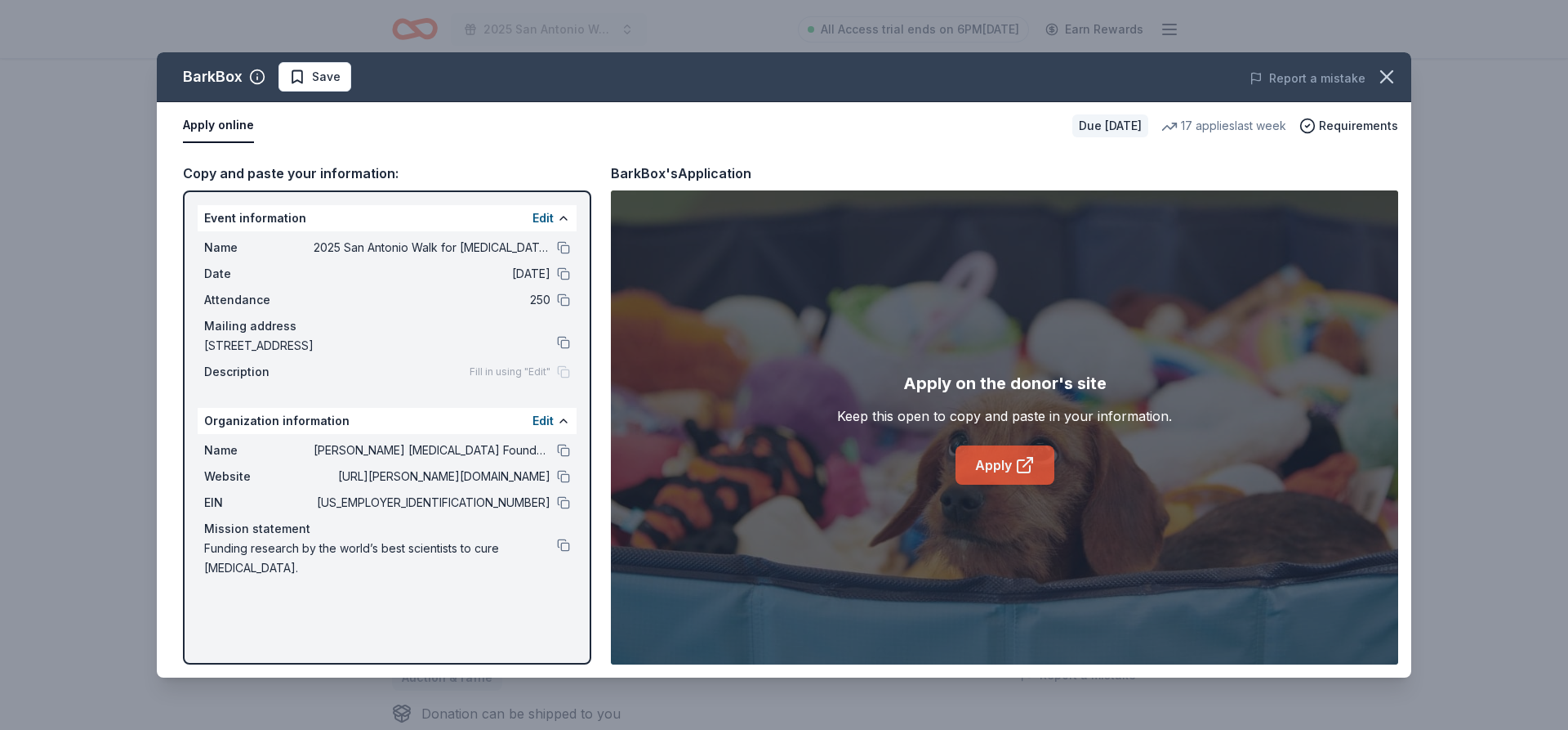
click at [1001, 462] on link "Apply" at bounding box center [1005, 465] width 99 height 40
click at [306, 78] on span "Save" at bounding box center [314, 77] width 51 height 19
click at [344, 77] on html "2025 San Antonio Walk for Pancreatic Cancer Research All Access trial ends on 6…" at bounding box center [784, 198] width 1568 height 730
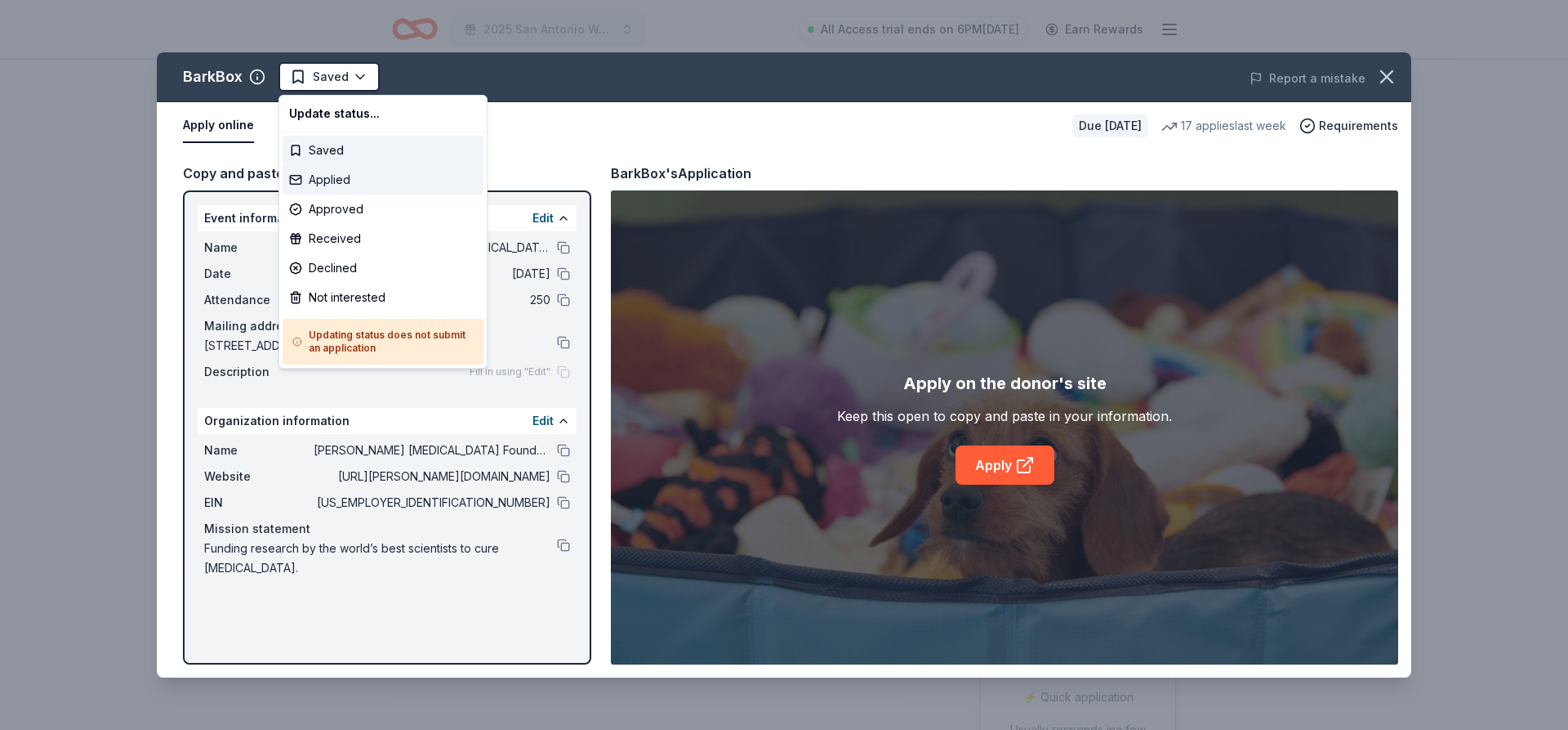
click at [336, 185] on div "Applied" at bounding box center [383, 179] width 201 height 30
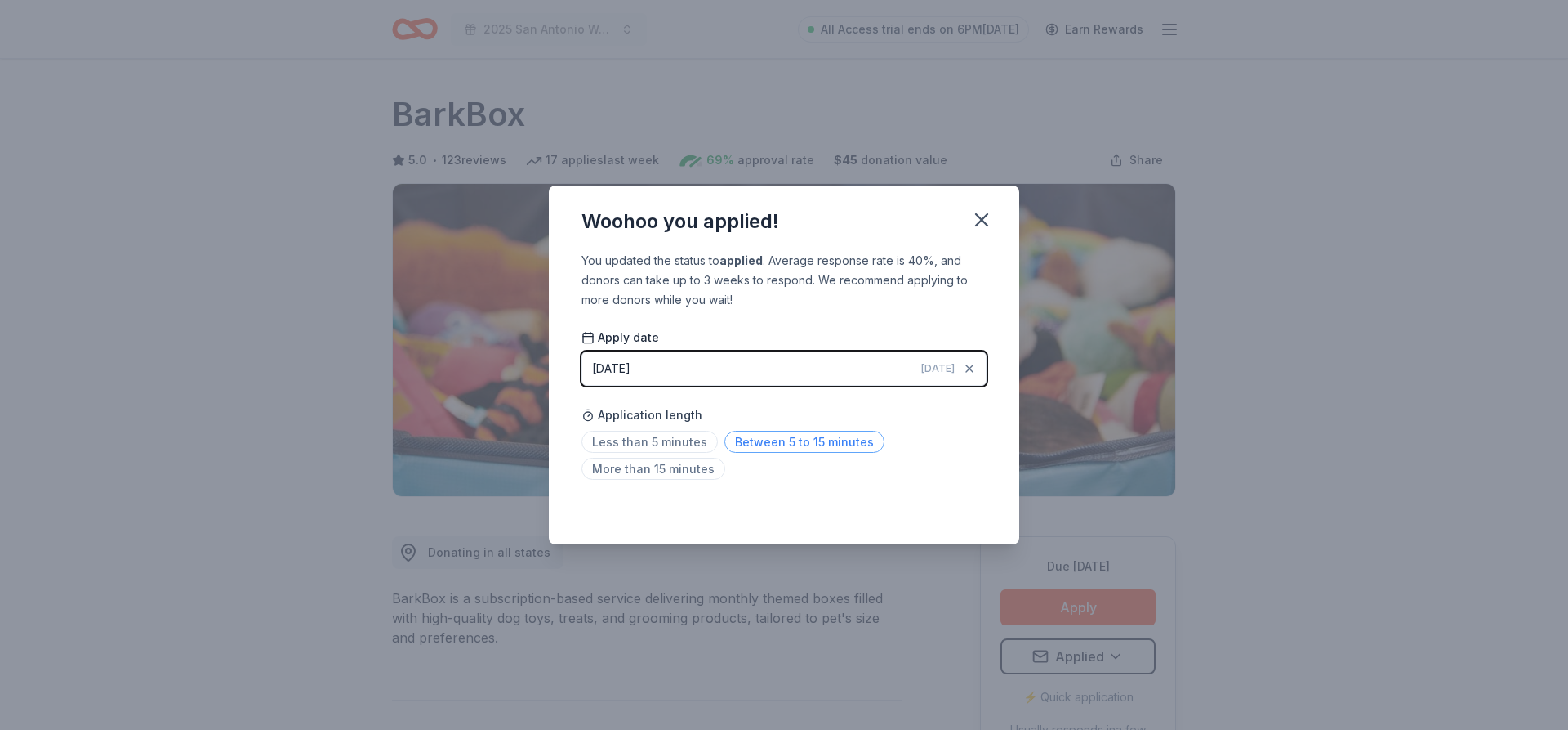
click at [744, 441] on span "Between 5 to 15 minutes" at bounding box center [805, 442] width 160 height 22
click at [972, 220] on icon "button" at bounding box center [982, 220] width 23 height 23
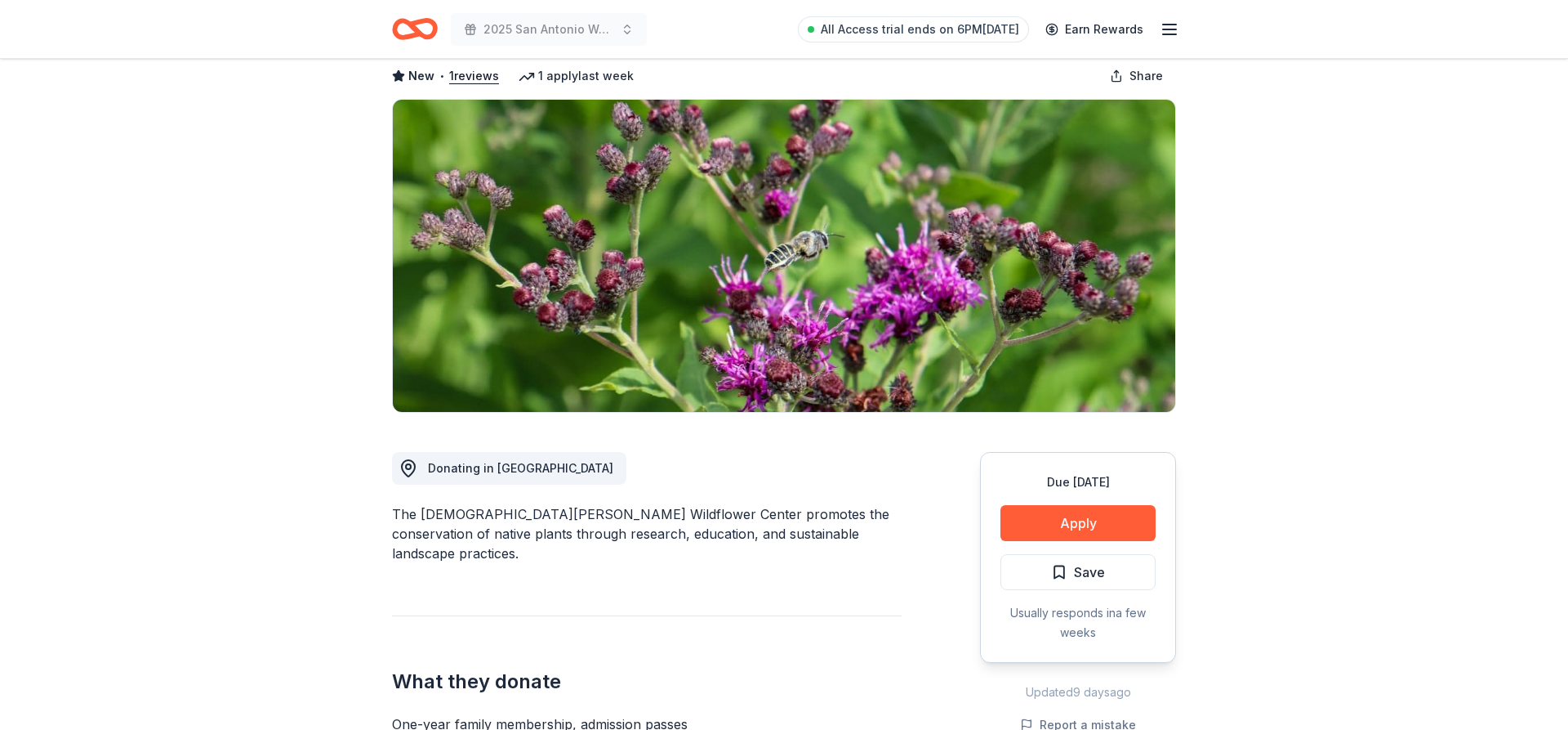
scroll to position [167, 0]
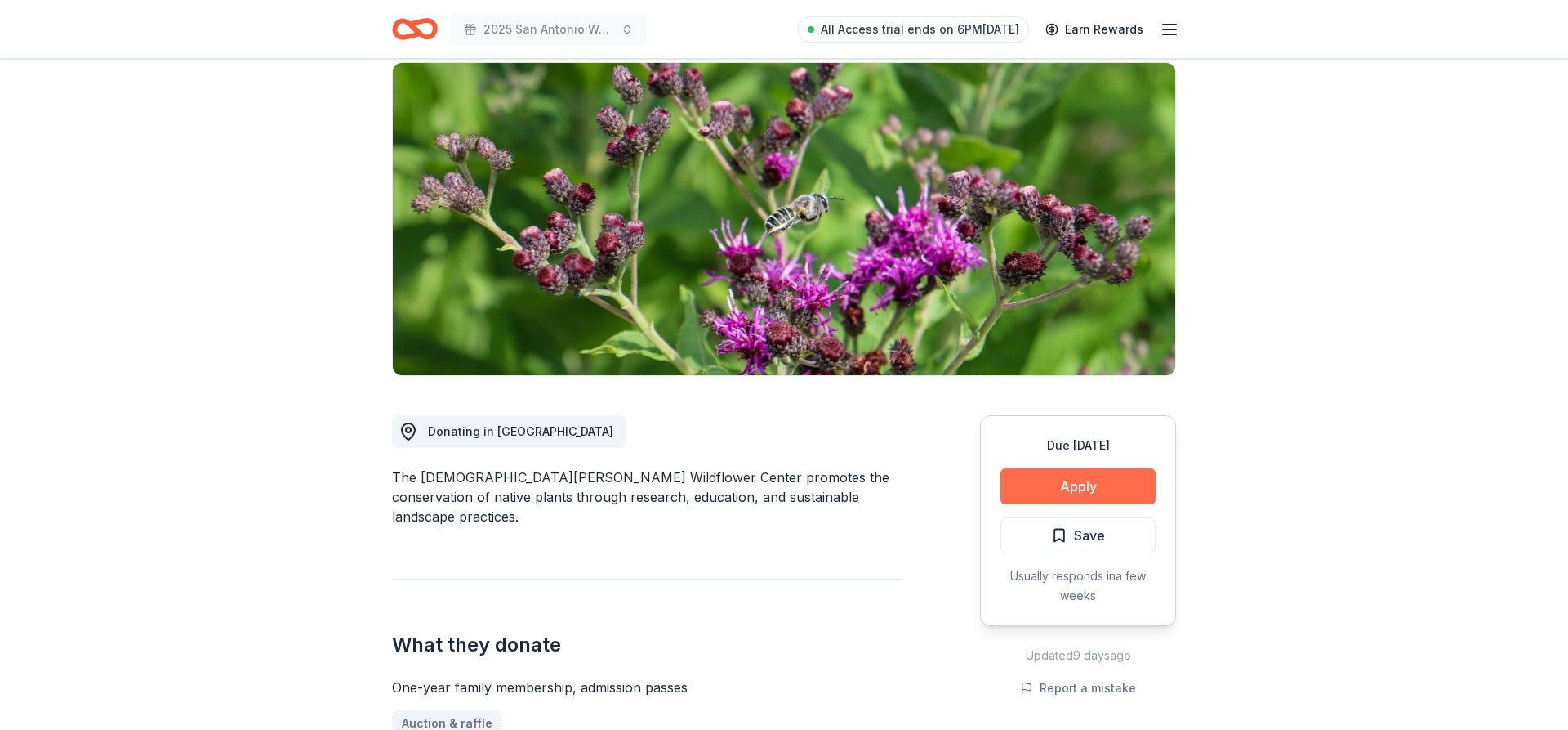
click at [1054, 469] on button "Apply" at bounding box center [1077, 486] width 155 height 36
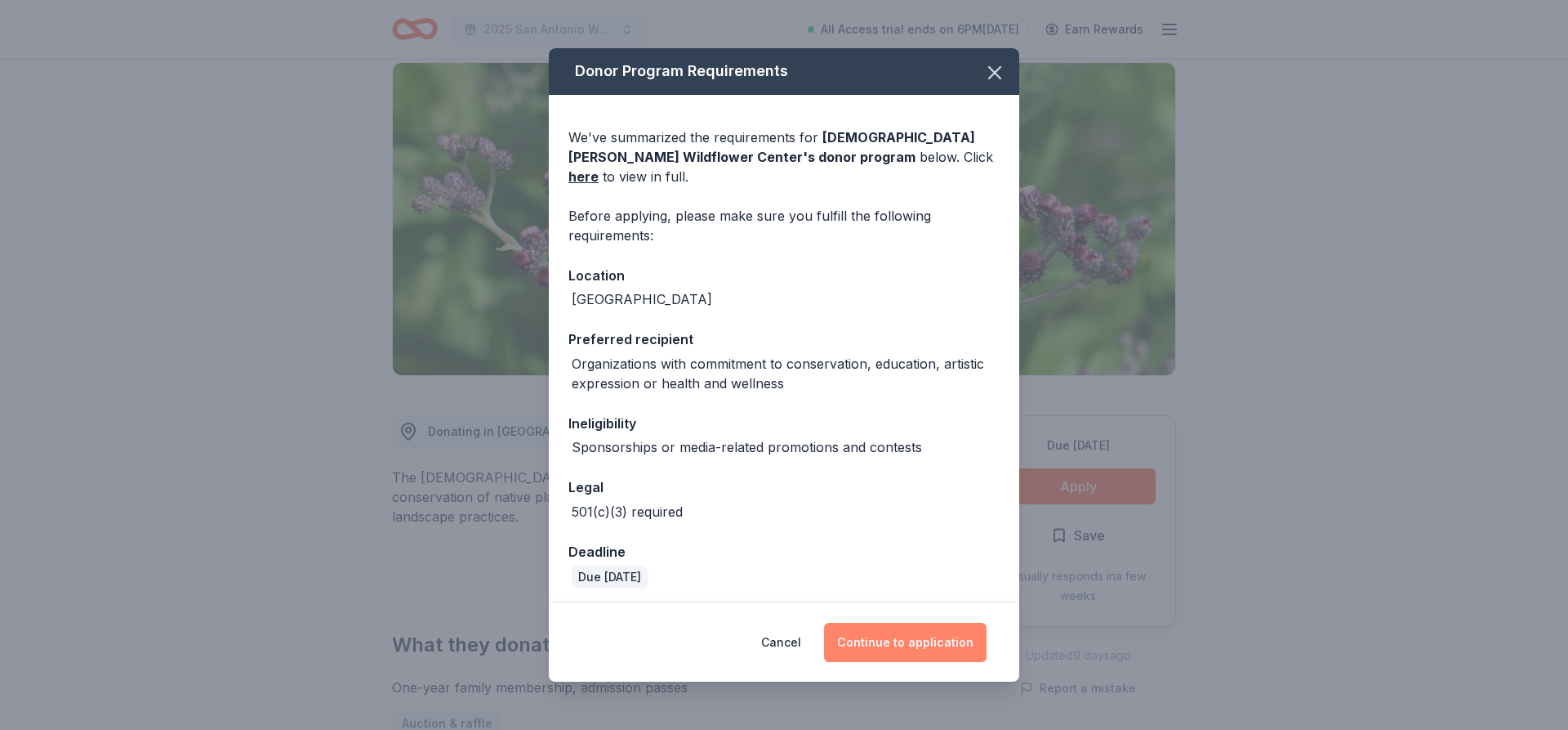
click at [871, 635] on button "Continue to application" at bounding box center [905, 642] width 163 height 40
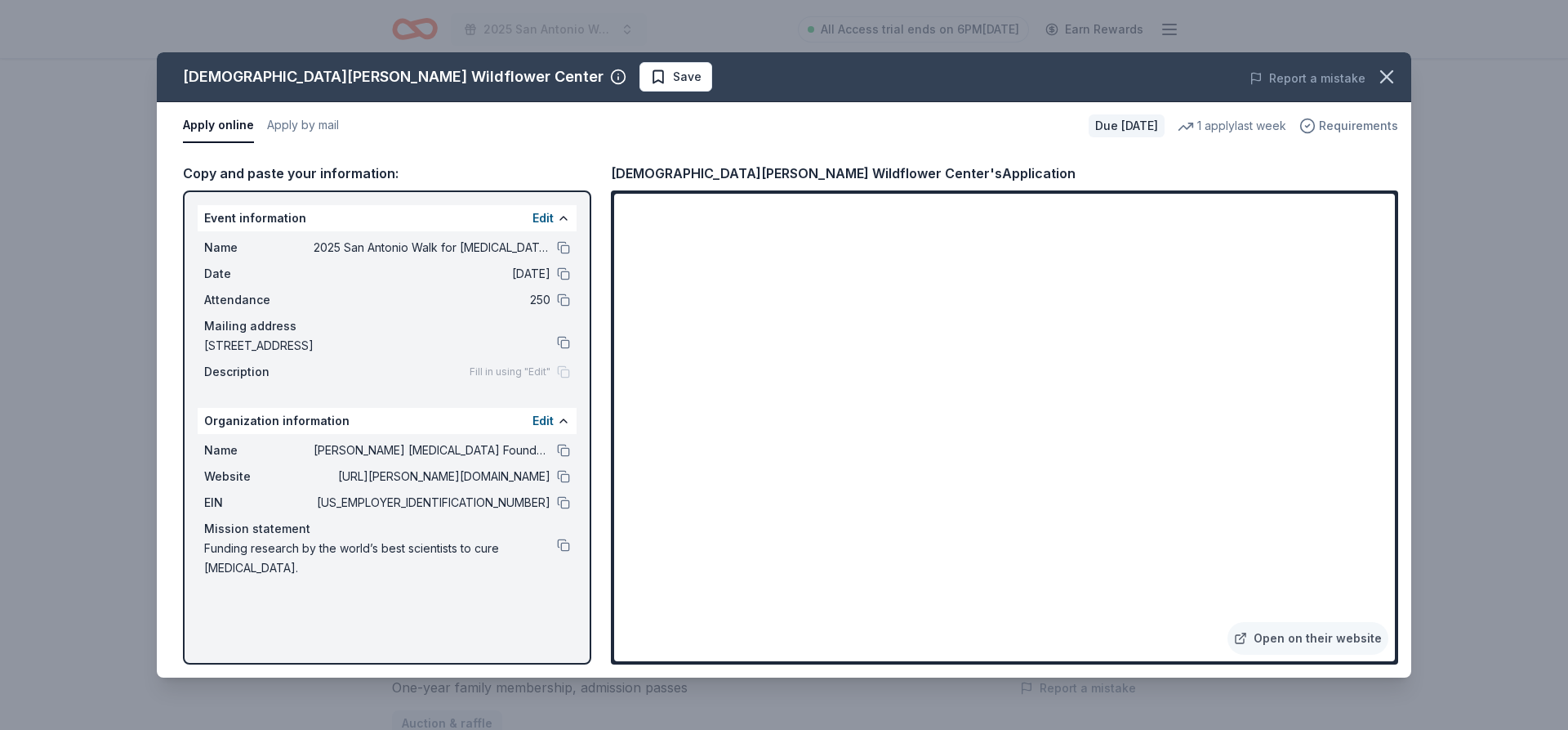
click at [1340, 128] on span "Requirements" at bounding box center [1359, 125] width 79 height 19
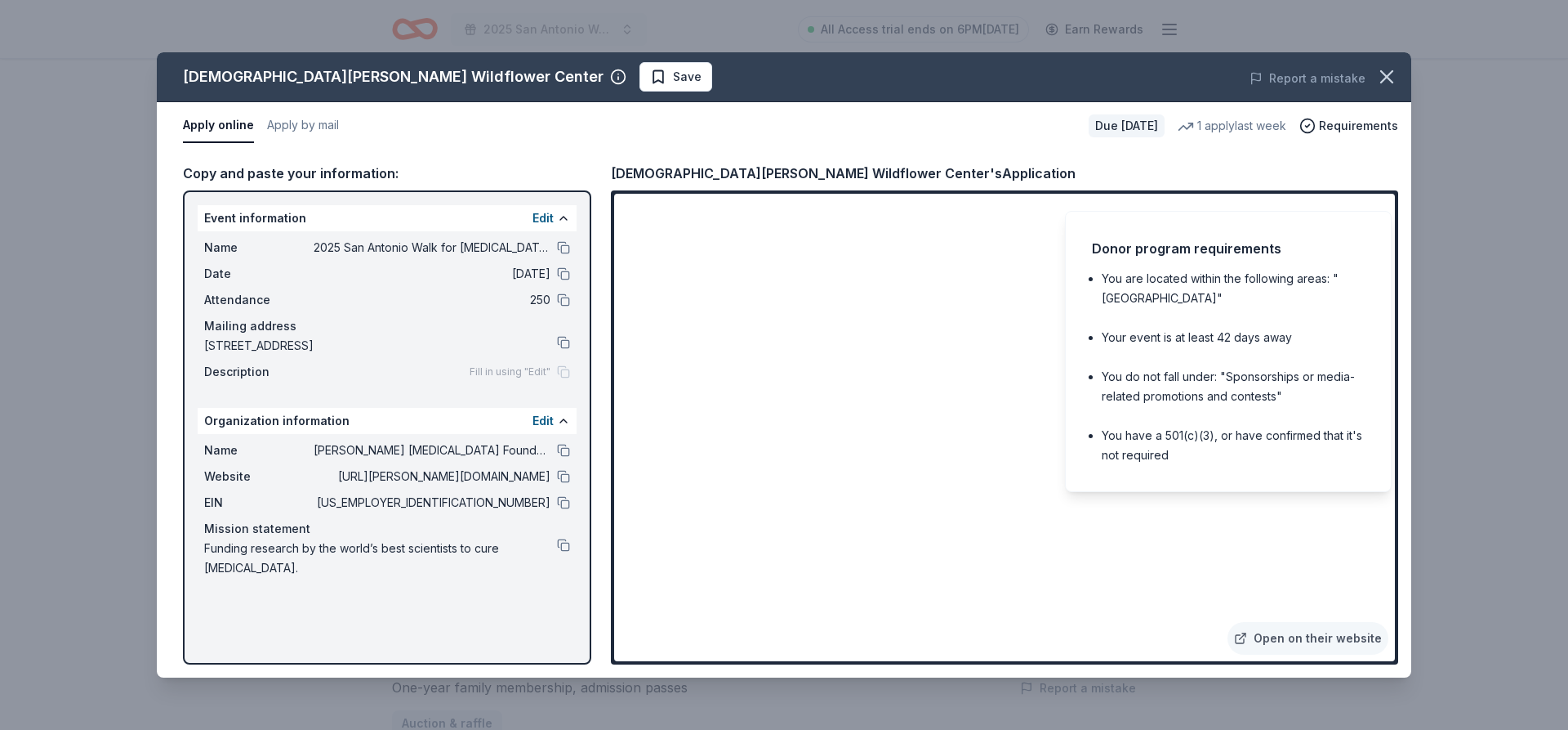
click at [955, 137] on div "Apply online Apply by mail" at bounding box center [629, 126] width 892 height 35
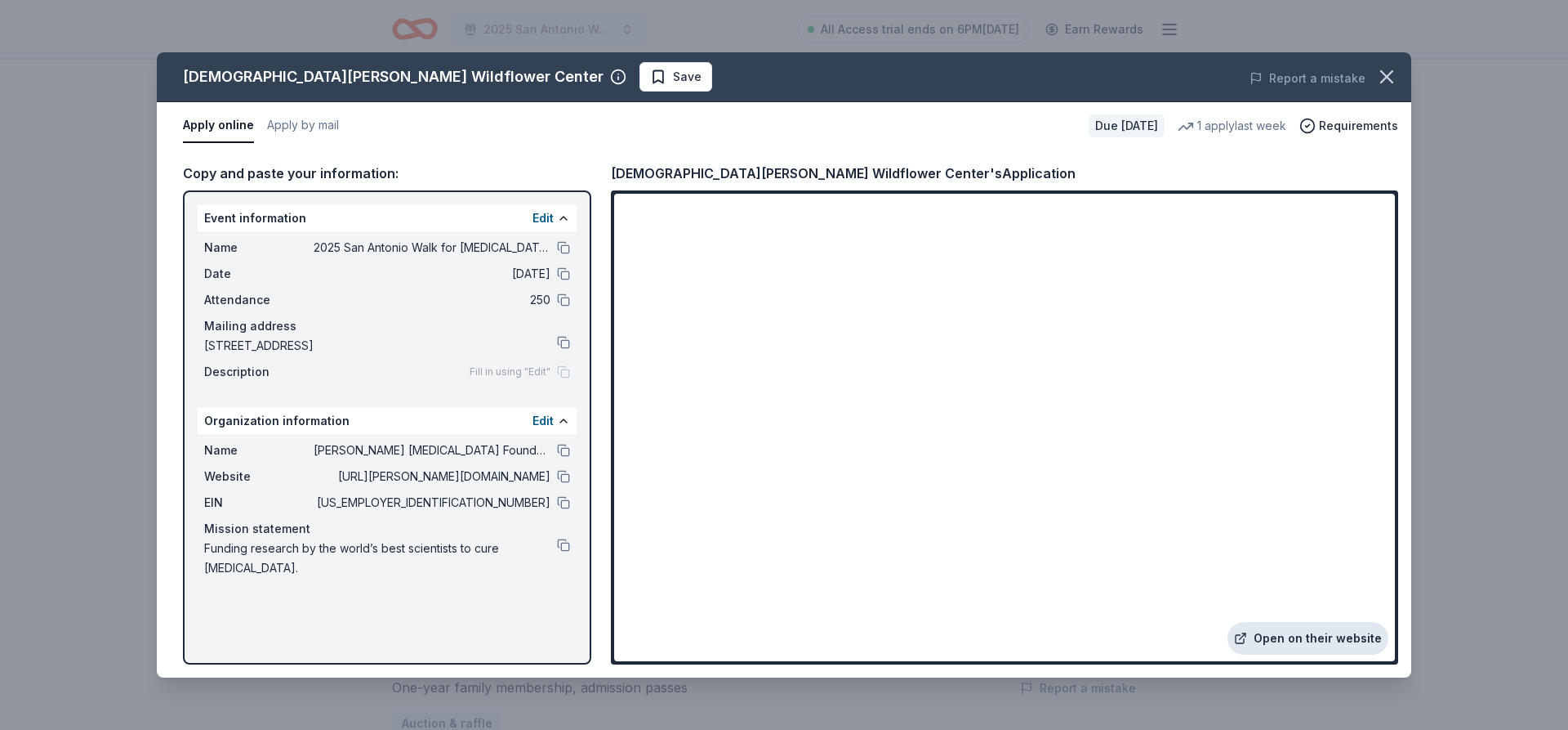
click at [1289, 641] on link "Open on their website" at bounding box center [1308, 638] width 161 height 33
click at [308, 123] on button "Apply by mail" at bounding box center [303, 126] width 72 height 35
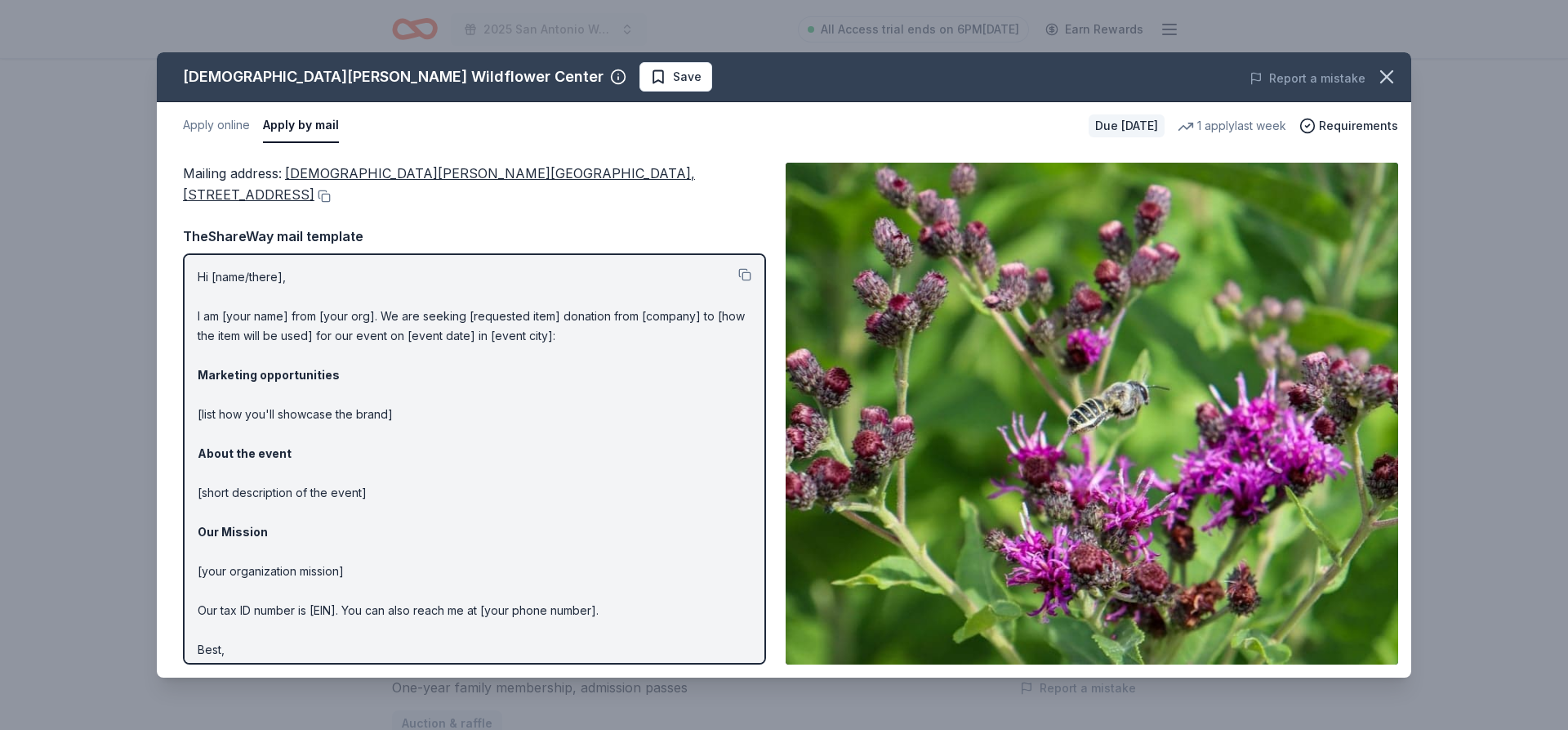
scroll to position [0, 0]
click at [651, 78] on span "Save" at bounding box center [676, 77] width 51 height 19
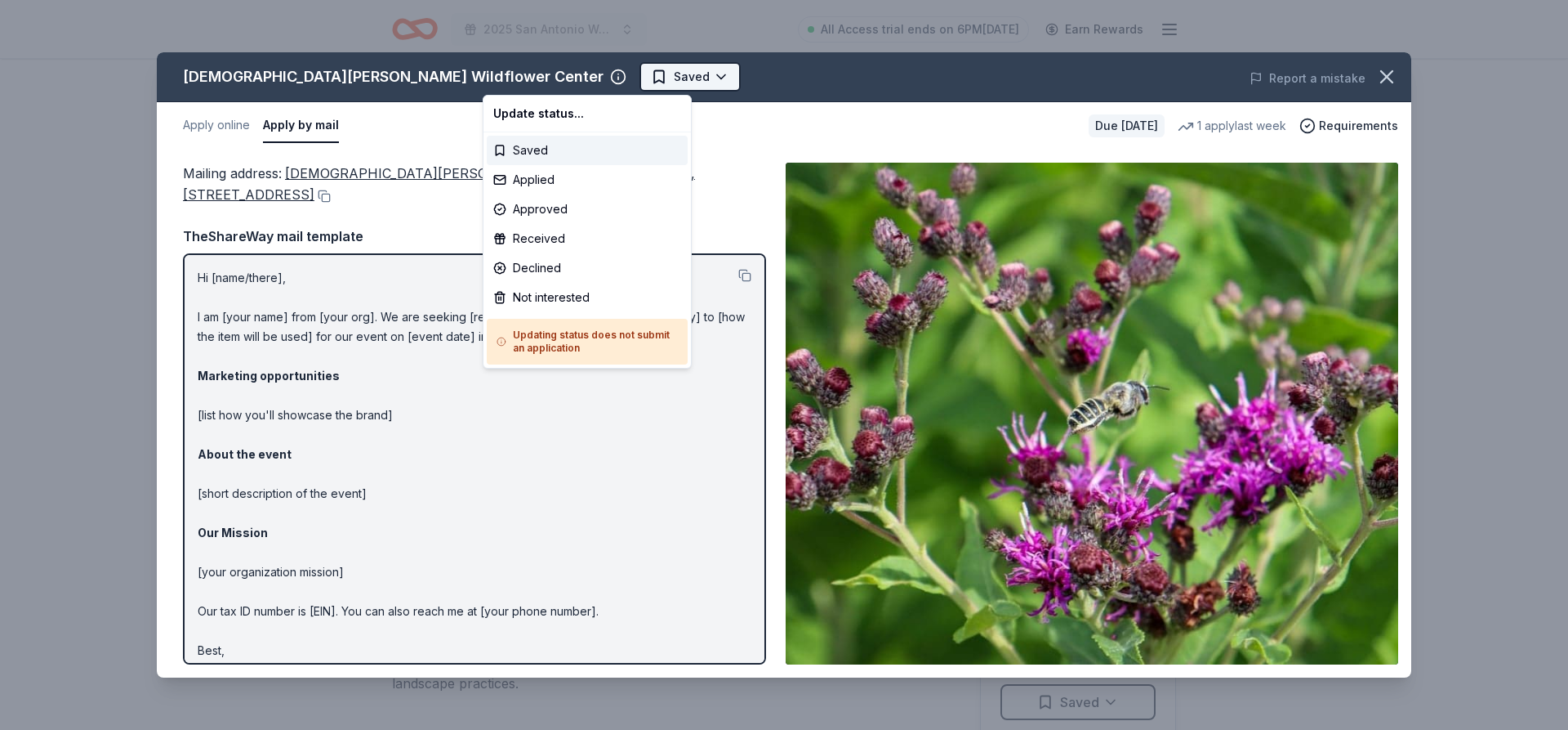
click at [533, 78] on html "2025 San Antonio Walk for [MEDICAL_DATA] Research All Access trial ends on 6PM[…" at bounding box center [784, 365] width 1568 height 730
click at [533, 180] on div "Applied" at bounding box center [587, 179] width 201 height 30
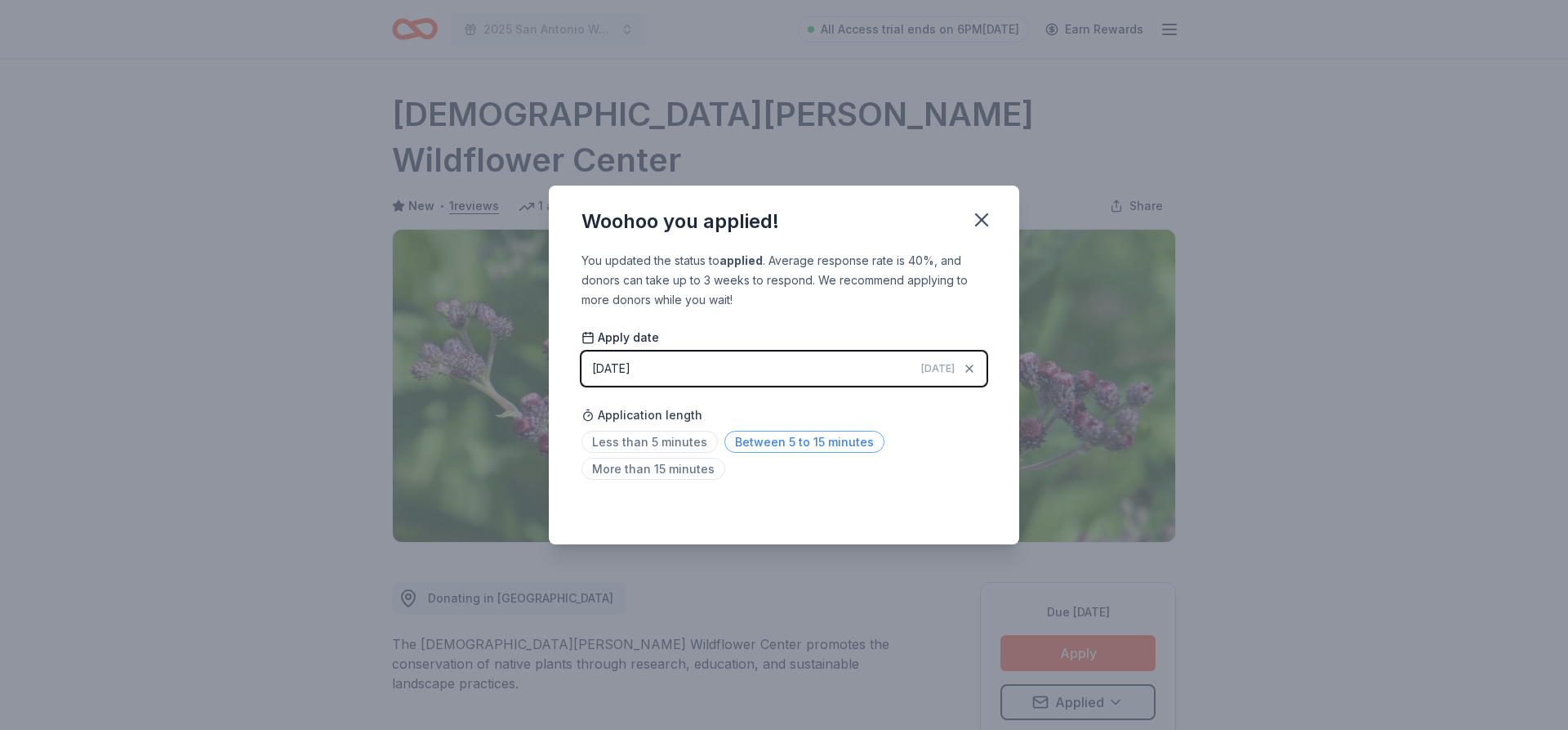
click at [791, 446] on span "Between 5 to 15 minutes" at bounding box center [805, 442] width 160 height 22
click at [974, 220] on icon "button" at bounding box center [982, 220] width 23 height 23
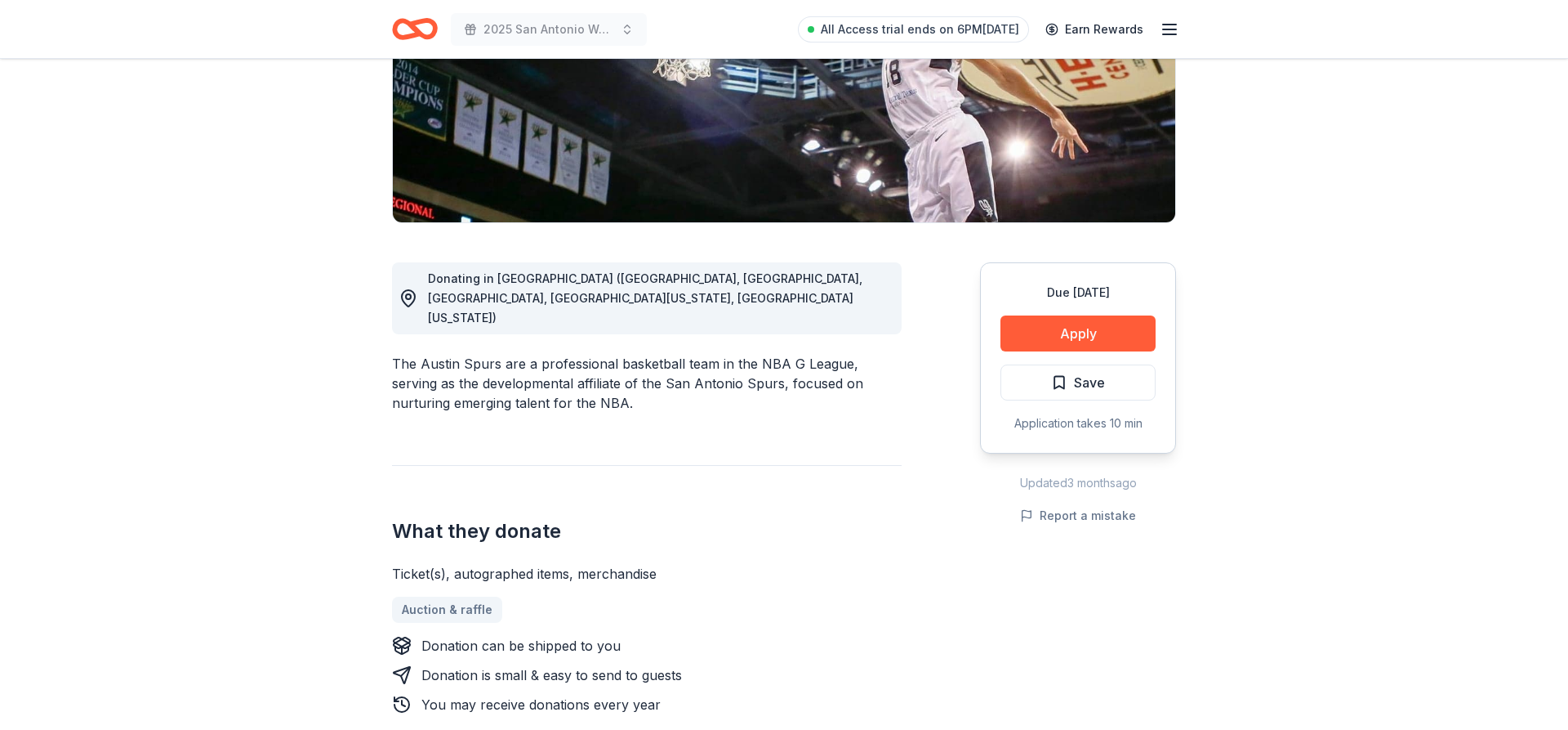
scroll to position [250, 0]
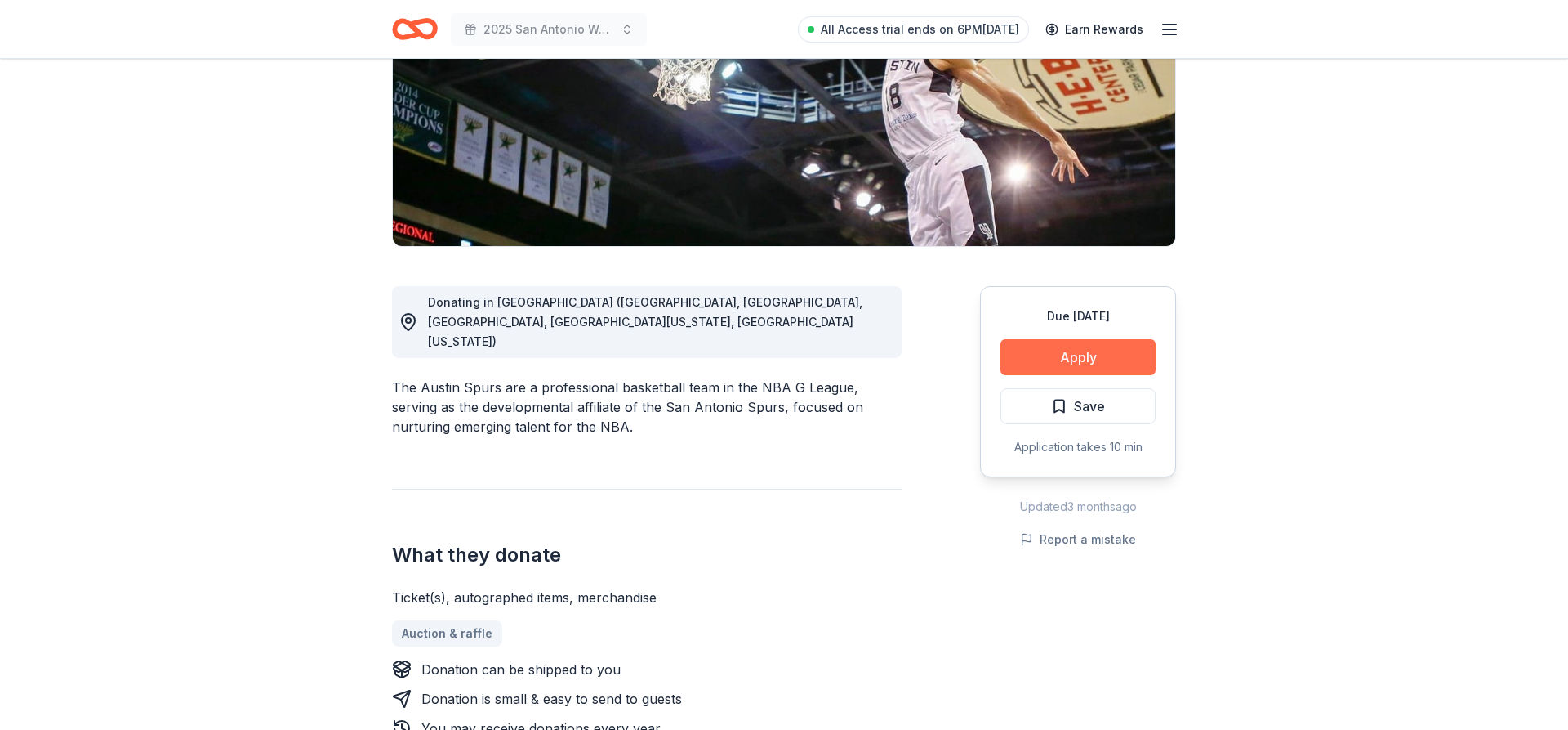
click at [1088, 359] on button "Apply" at bounding box center [1077, 357] width 155 height 36
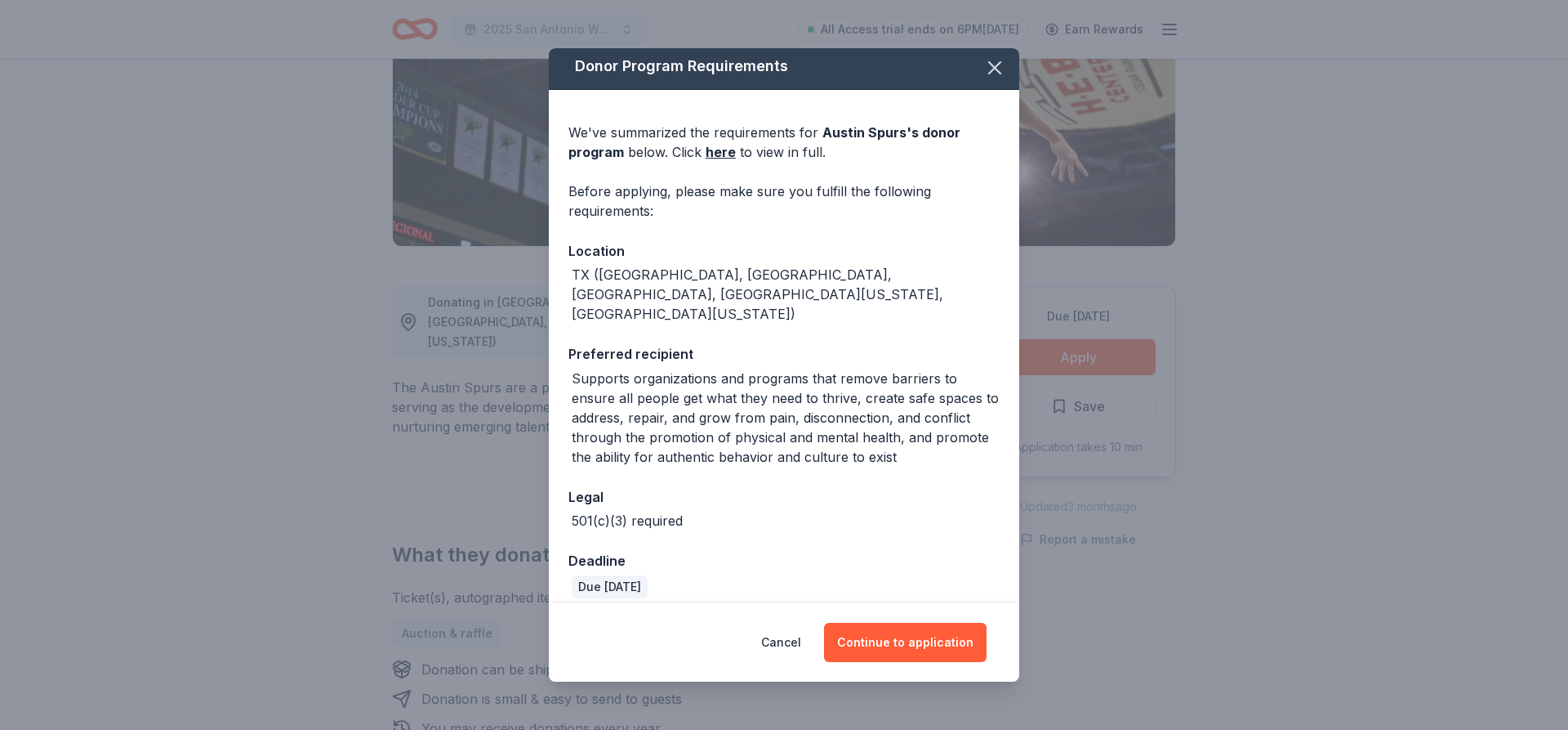
scroll to position [0, 0]
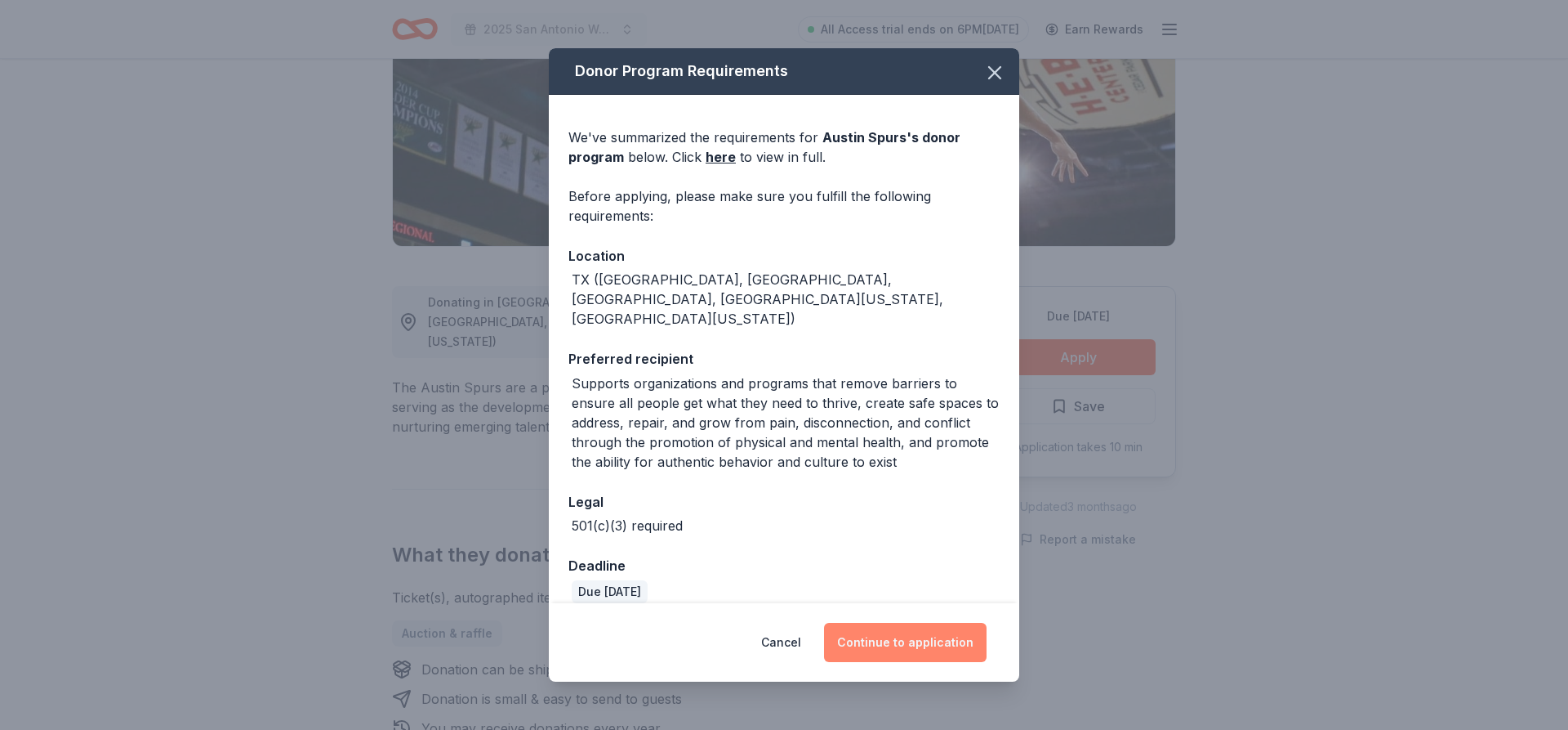
click at [902, 656] on button "Continue to application" at bounding box center [905, 642] width 163 height 40
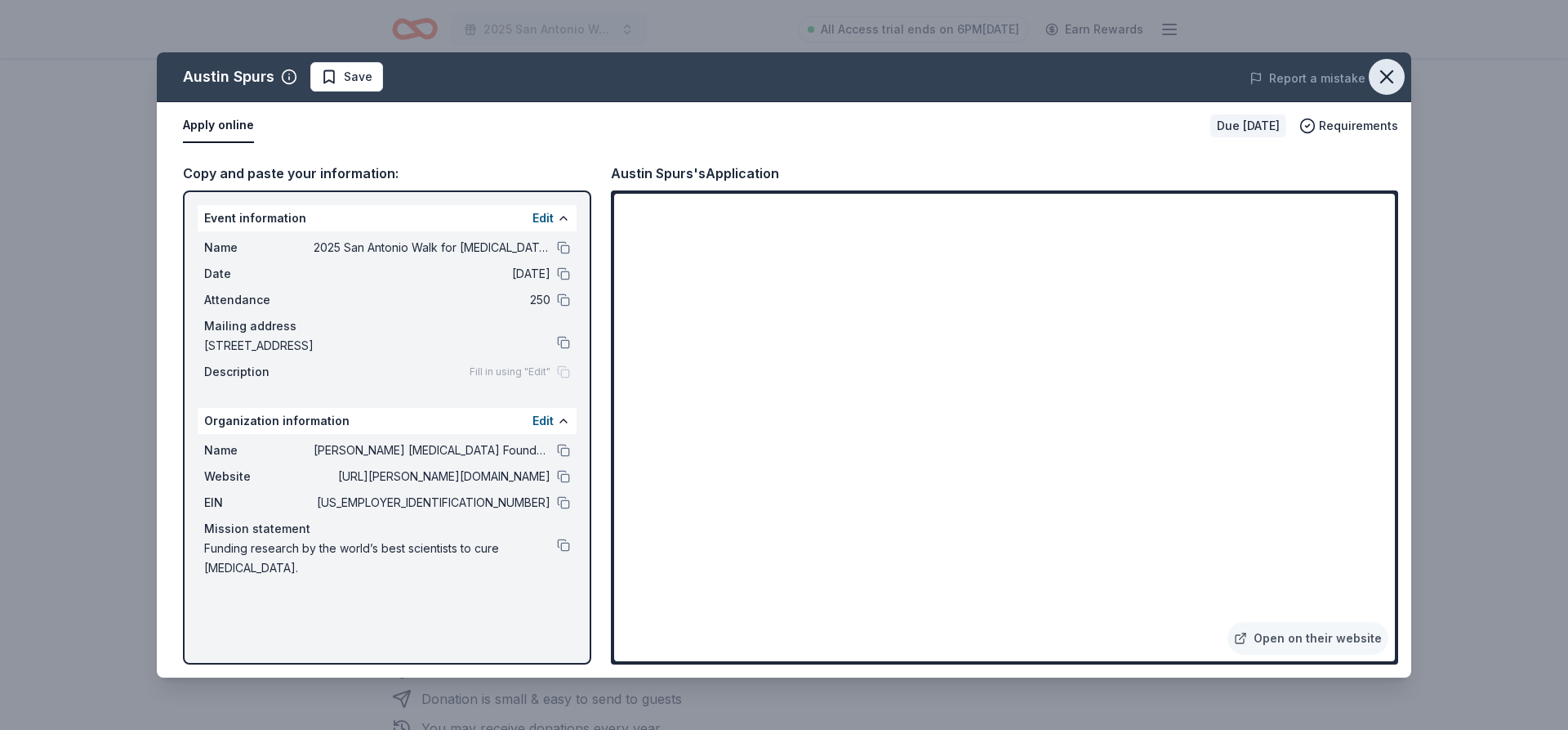
click at [1381, 83] on icon "button" at bounding box center [1387, 77] width 12 height 12
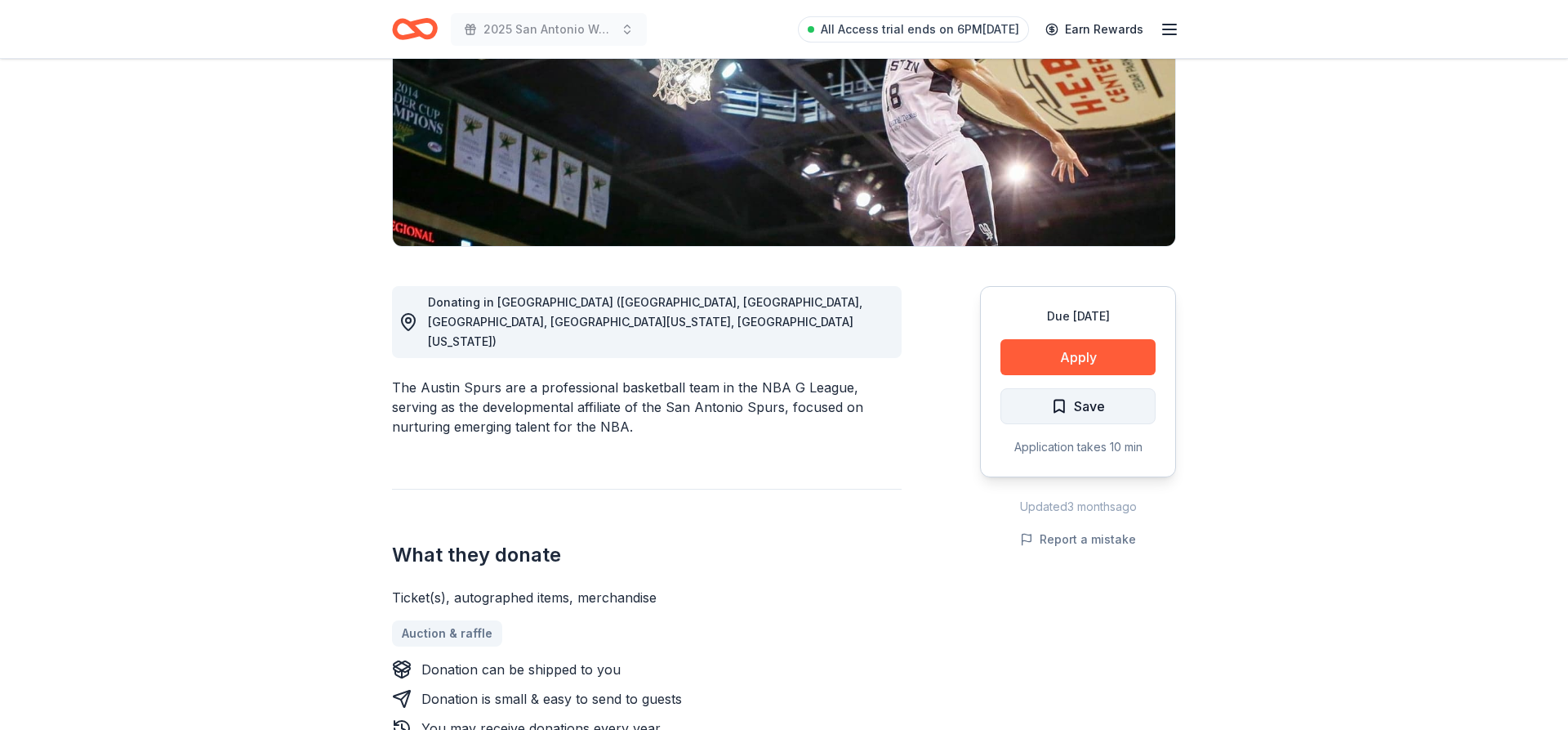
click at [1077, 408] on span "Save" at bounding box center [1090, 406] width 31 height 21
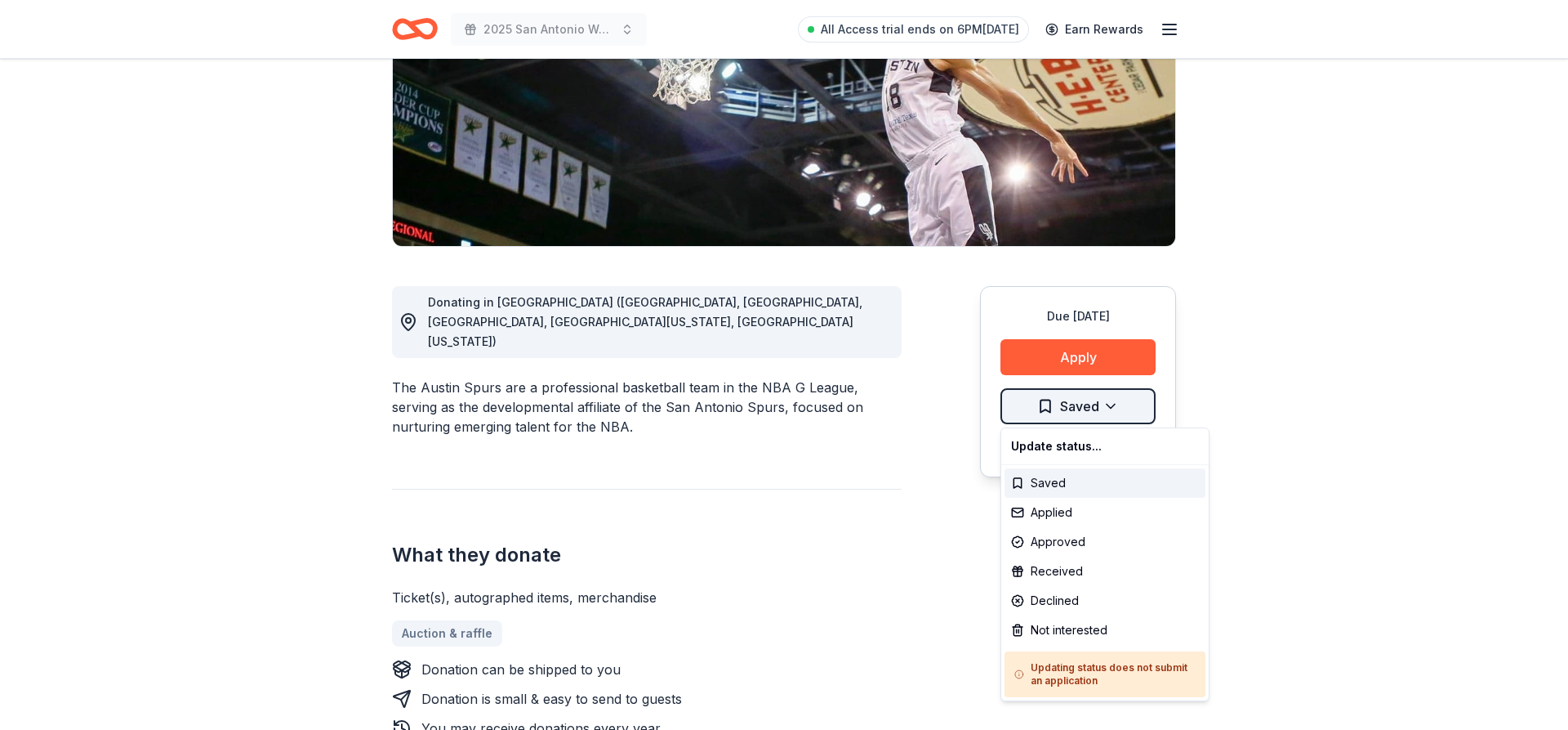
click at [1103, 399] on html "2025 San Antonio Walk for Pancreatic Cancer Research All Access trial ends on 6…" at bounding box center [784, 115] width 1568 height 730
click at [1054, 513] on div "Applied" at bounding box center [1105, 512] width 201 height 30
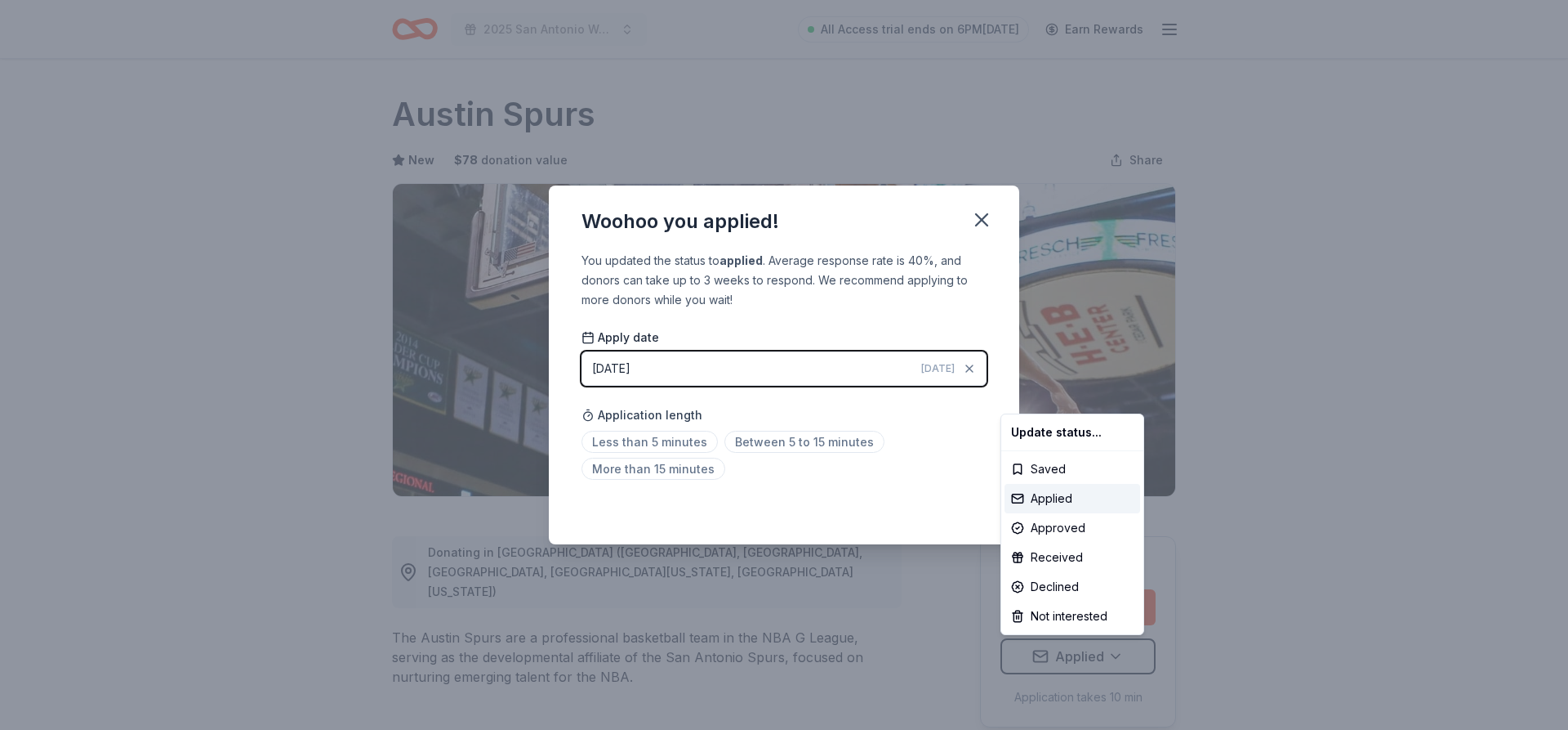
click at [844, 444] on html "2025 San Antonio Walk for Pancreatic Cancer Research All Access trial ends on 6…" at bounding box center [784, 365] width 1568 height 730
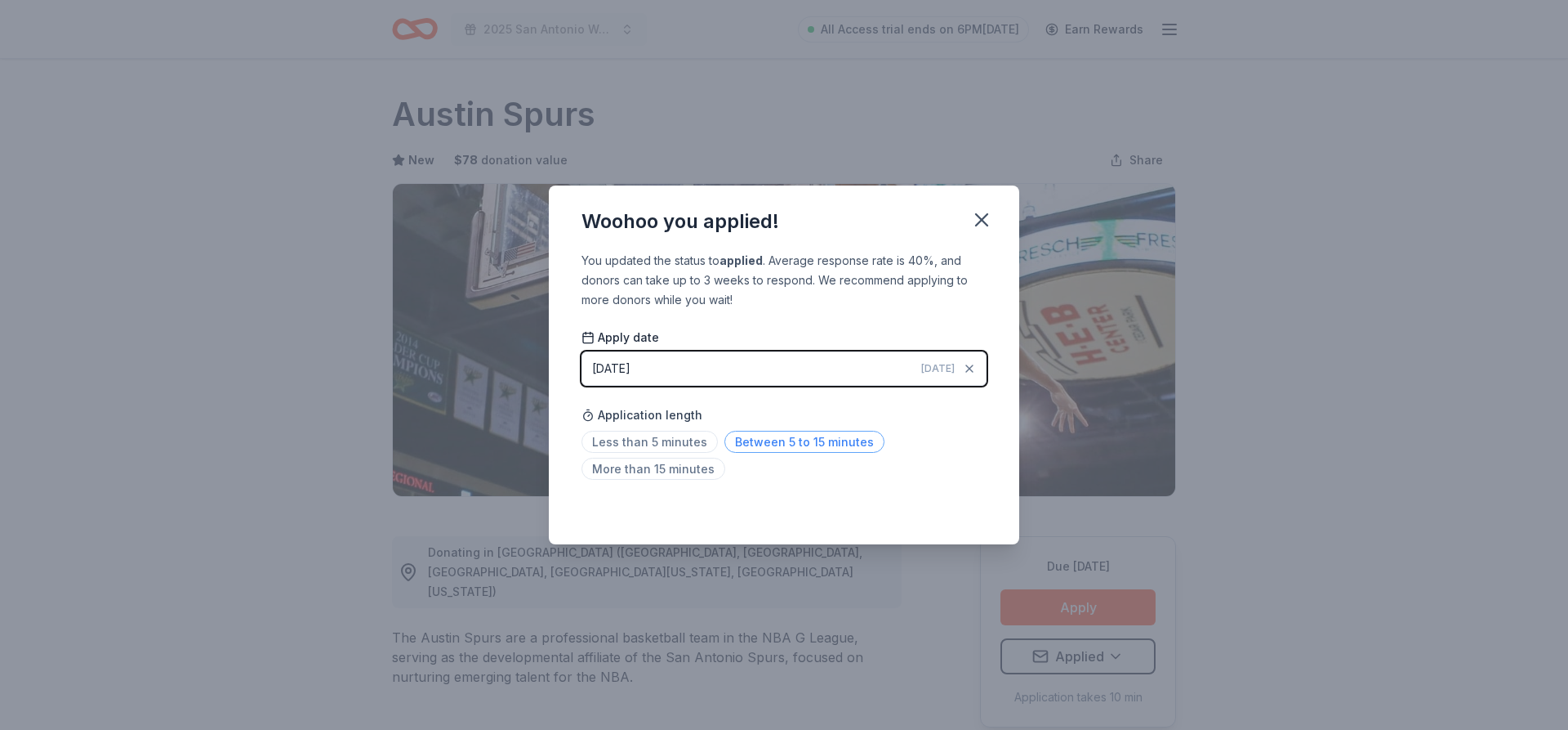
click at [787, 434] on span "Between 5 to 15 minutes" at bounding box center [805, 442] width 160 height 22
click at [971, 217] on icon "button" at bounding box center [982, 220] width 23 height 23
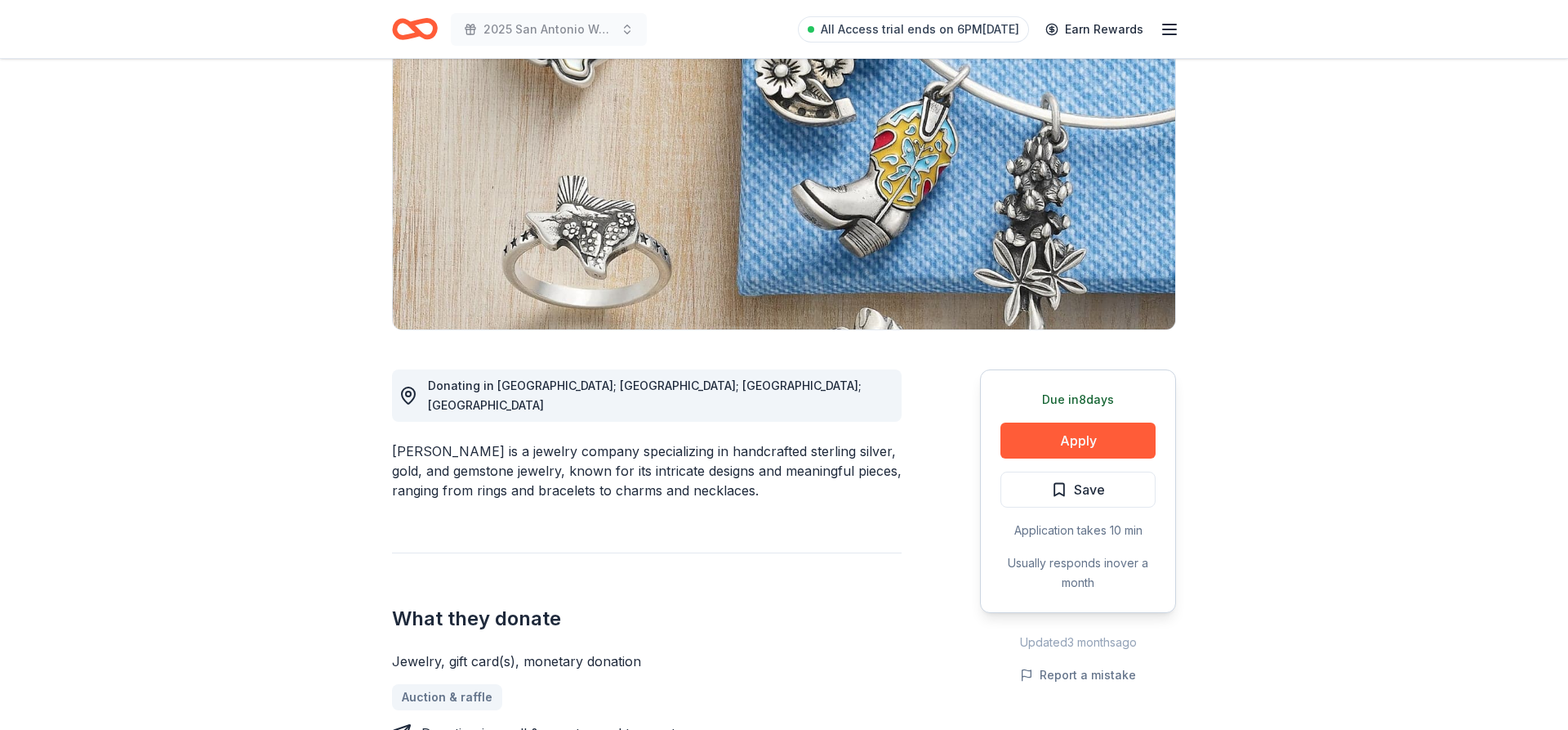
scroll to position [167, 0]
click at [1094, 485] on span "Save" at bounding box center [1090, 490] width 31 height 21
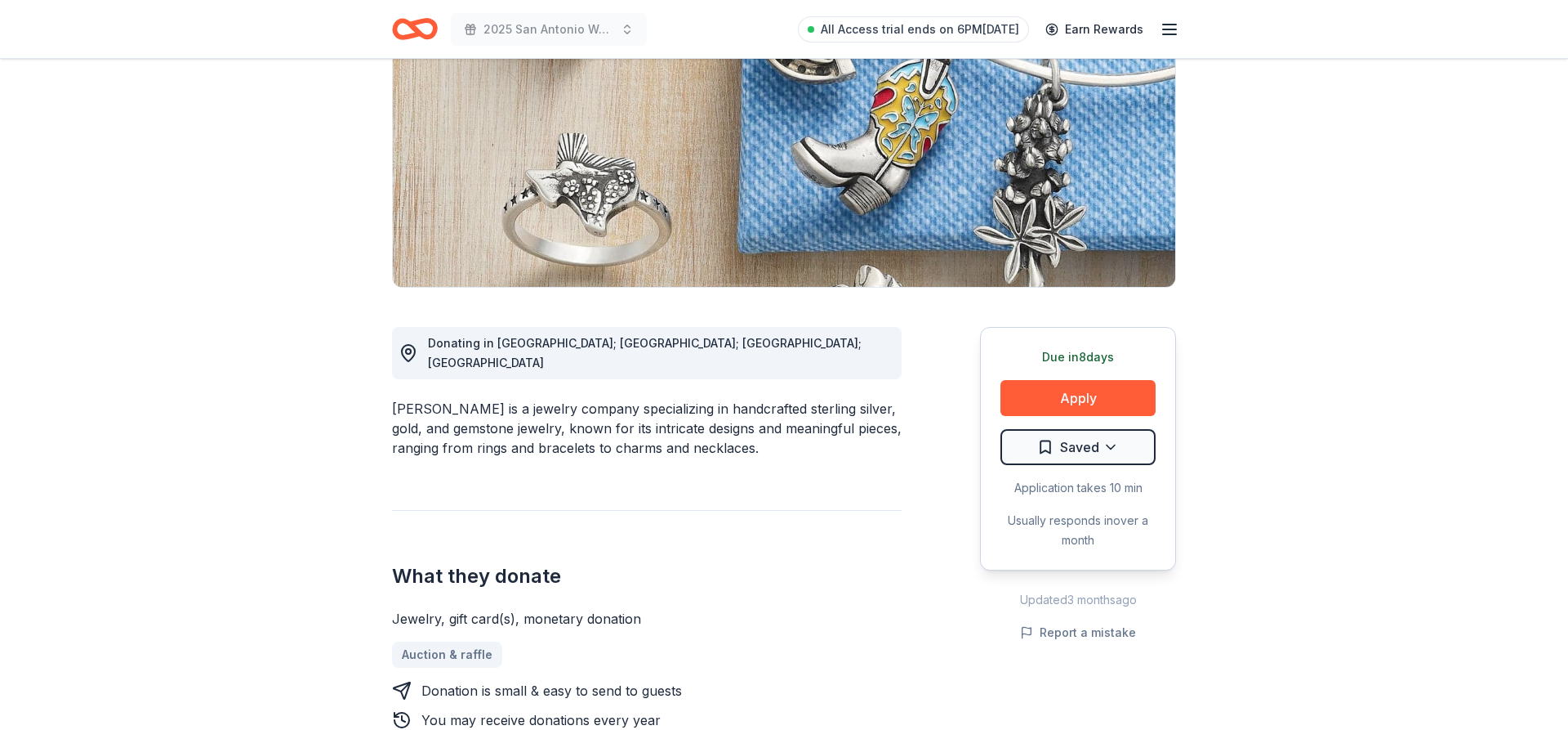
scroll to position [83, 0]
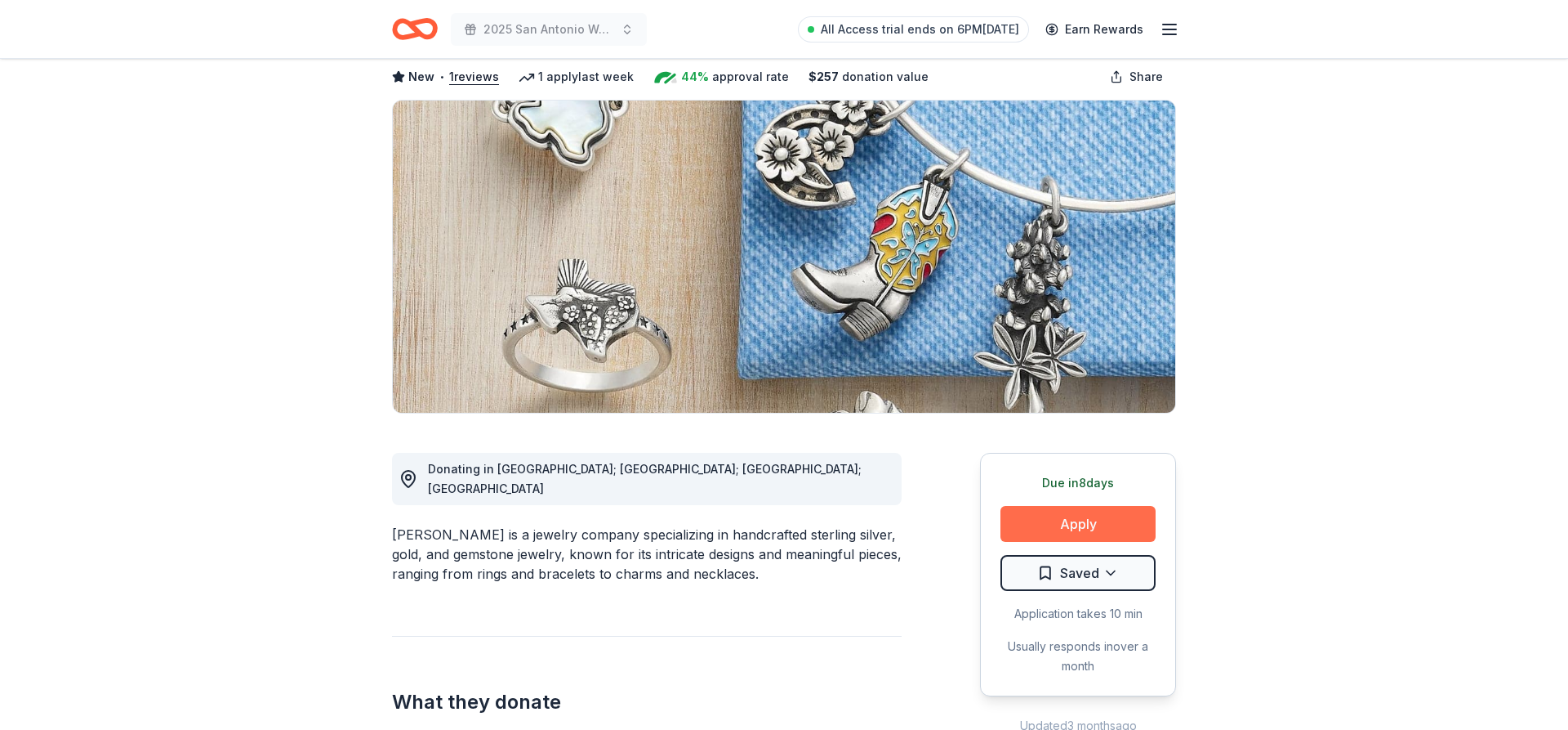
click at [1063, 529] on button "Apply" at bounding box center [1077, 524] width 155 height 36
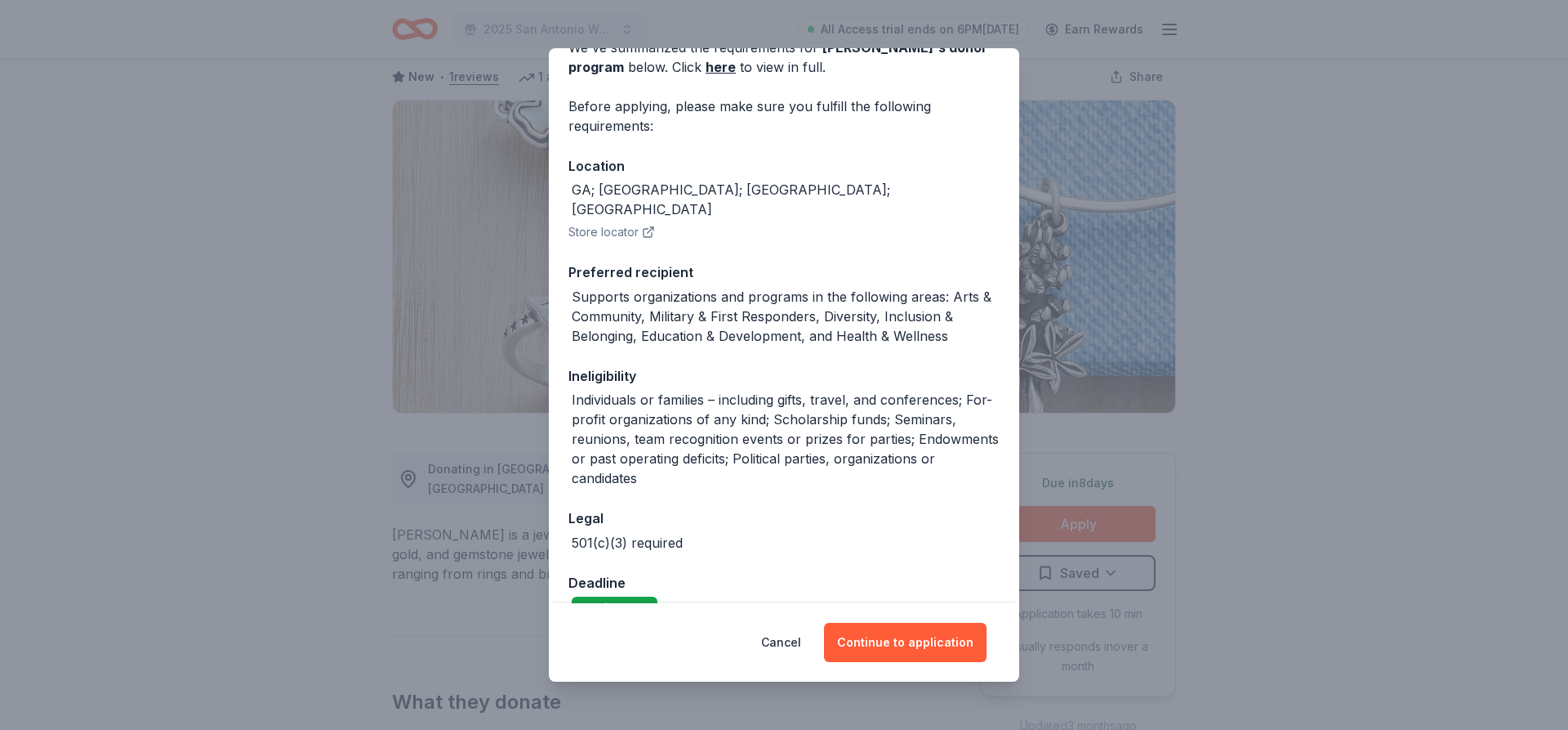
scroll to position [170, 0]
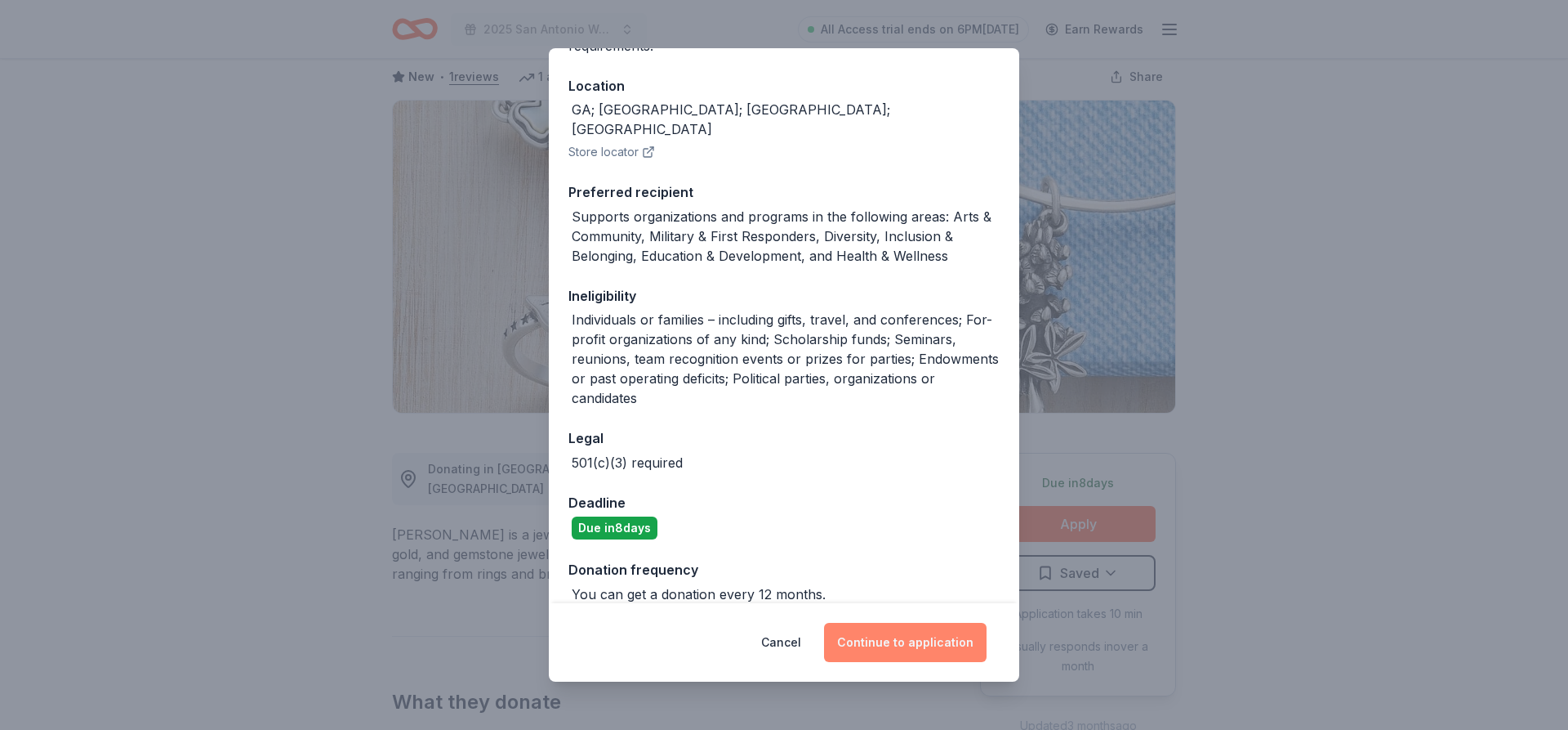
click at [921, 643] on button "Continue to application" at bounding box center [905, 642] width 163 height 40
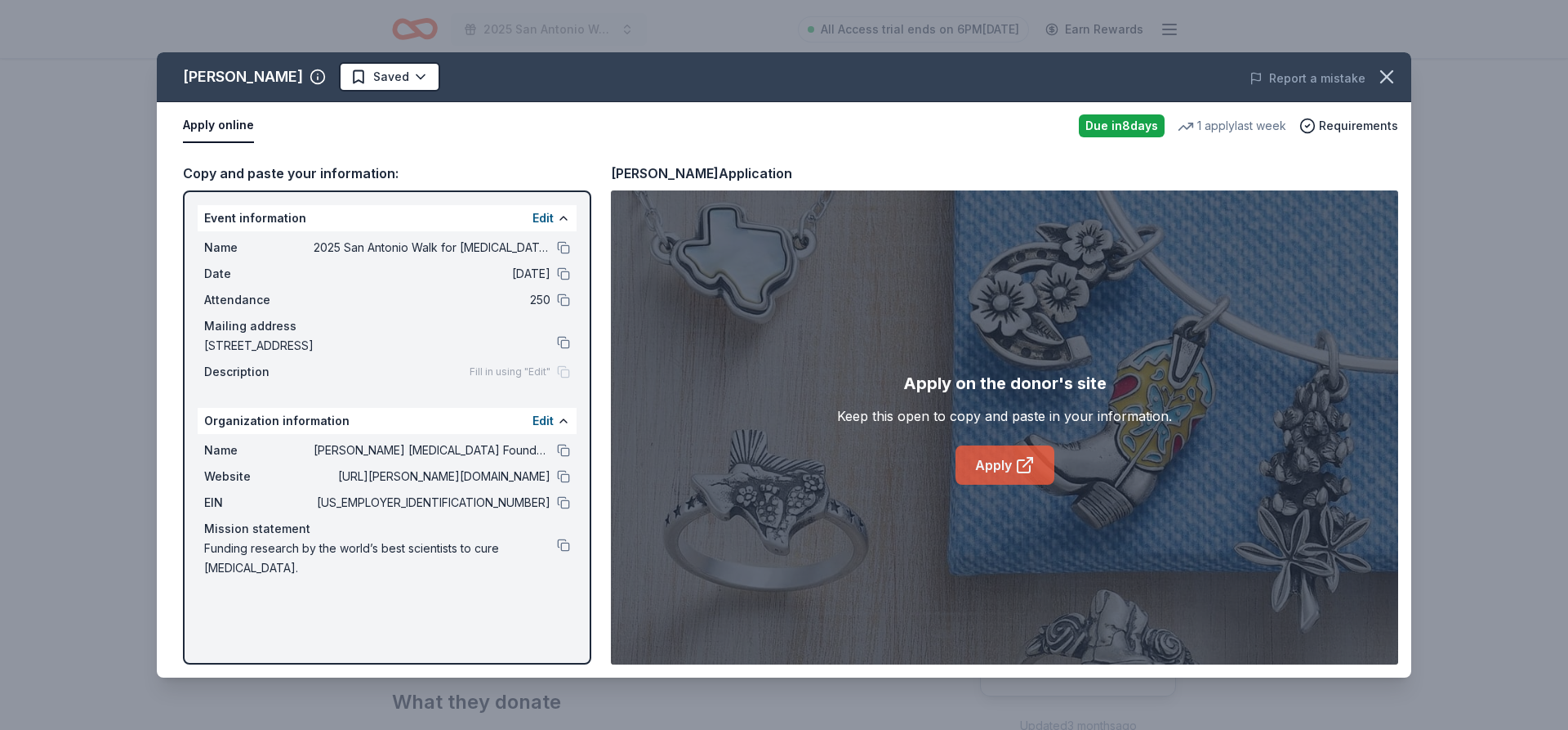
click at [1018, 471] on icon at bounding box center [1023, 466] width 13 height 13
click at [372, 75] on html "2025 San Antonio Walk for Pancreatic Cancer Research All Access trial ends on 6…" at bounding box center [784, 282] width 1568 height 730
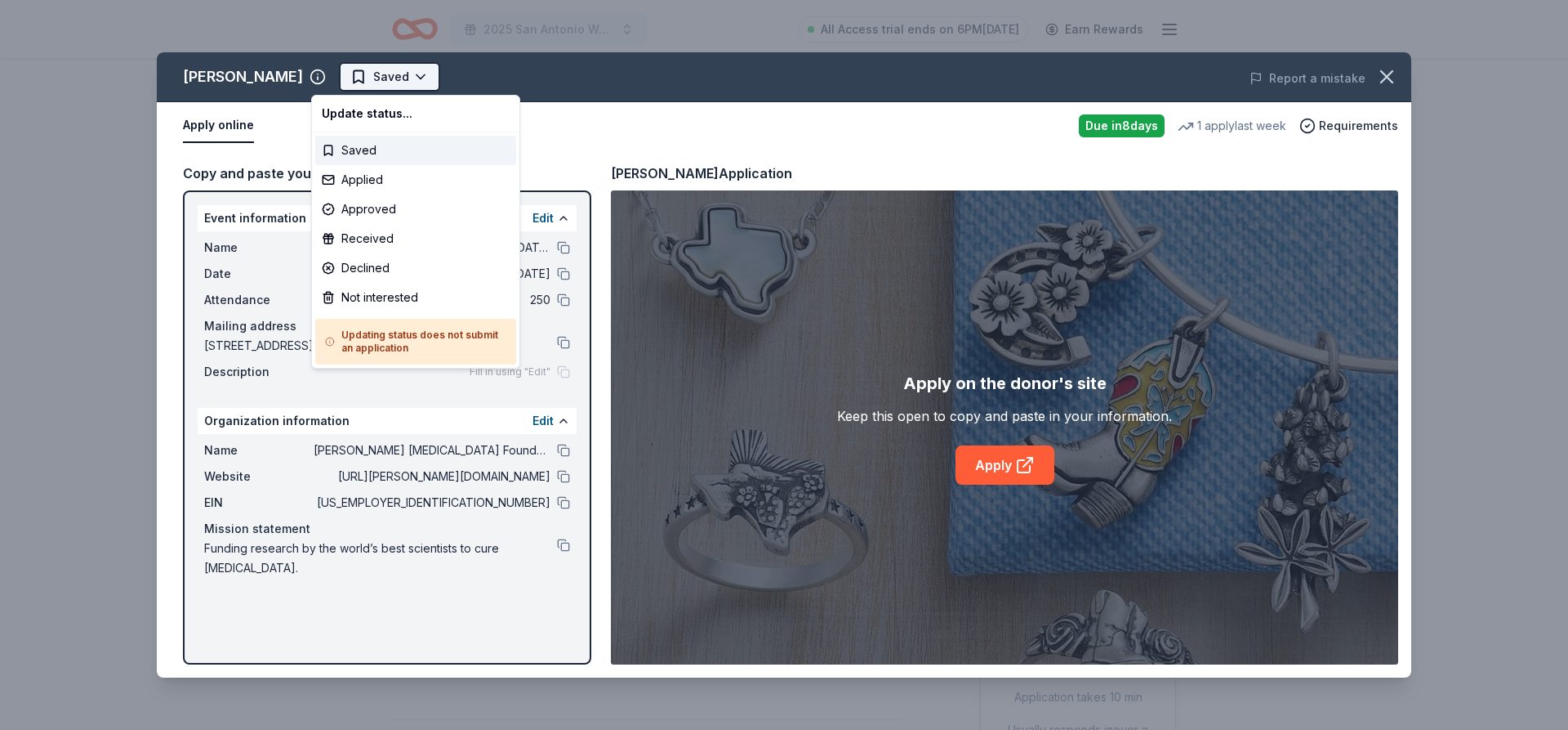
scroll to position [0, 0]
click at [366, 186] on div "Applied" at bounding box center [415, 179] width 201 height 30
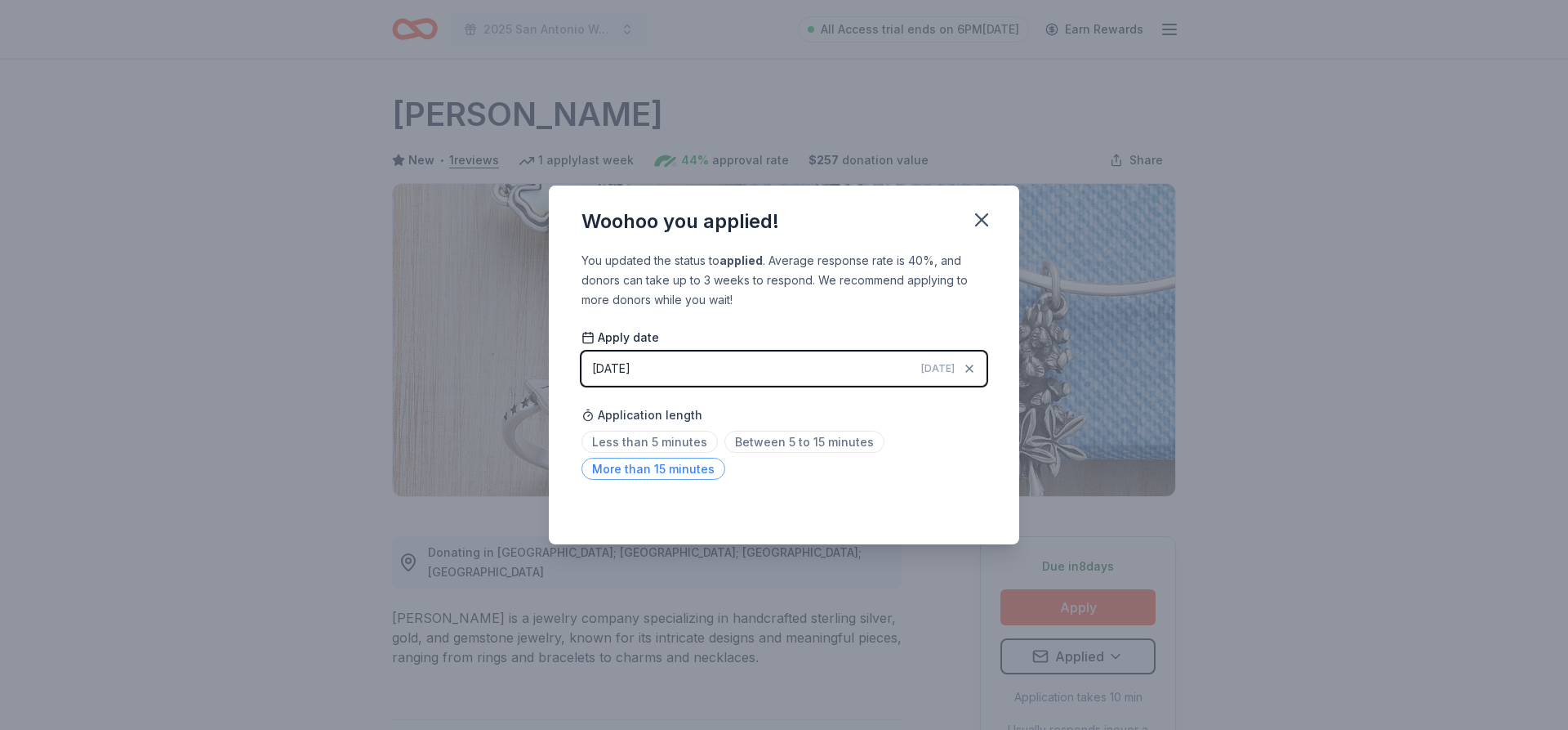
click at [669, 470] on span "More than 15 minutes" at bounding box center [652, 469] width 144 height 22
click at [982, 222] on icon "button" at bounding box center [982, 220] width 23 height 23
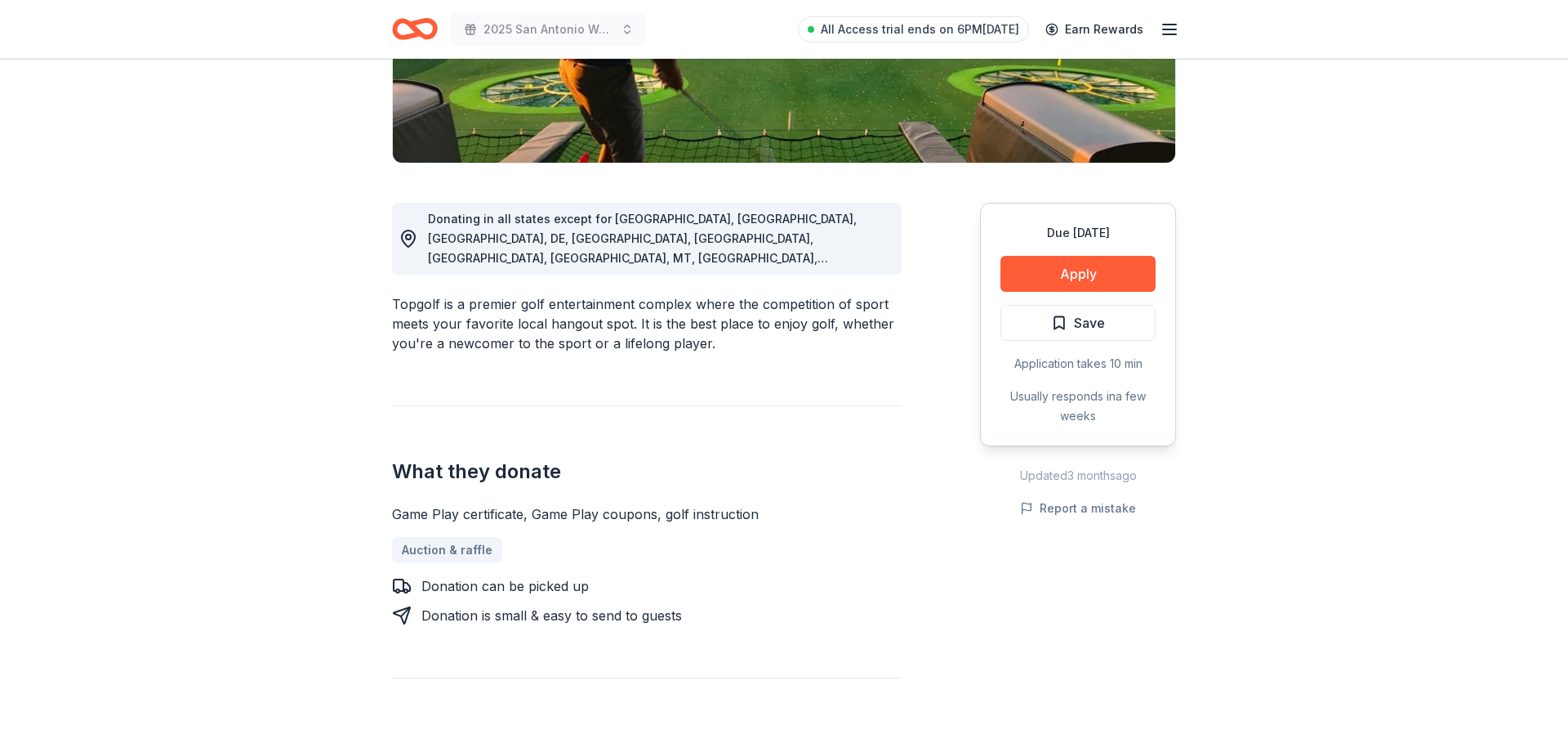
scroll to position [83, 0]
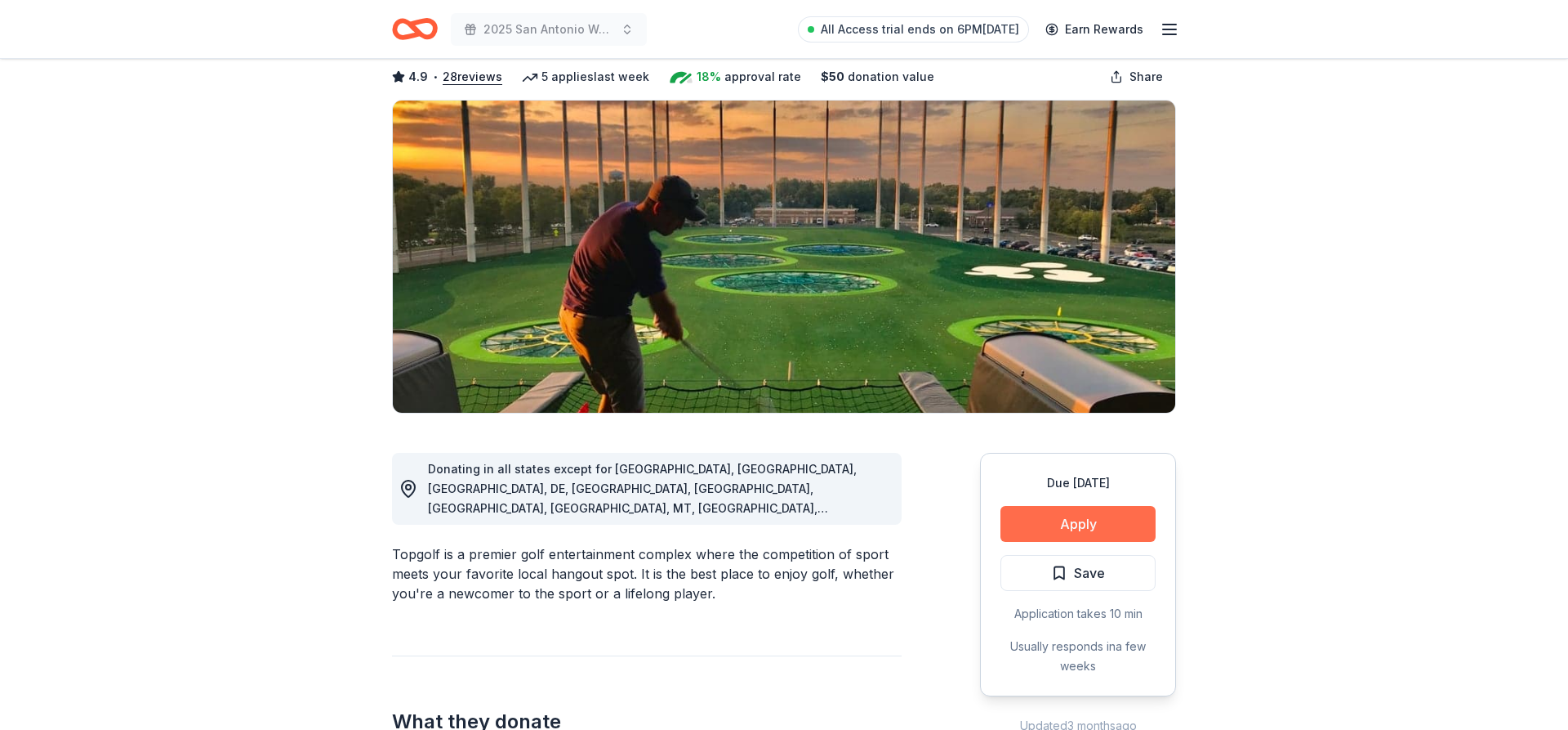
click at [1103, 519] on button "Apply" at bounding box center [1077, 524] width 155 height 36
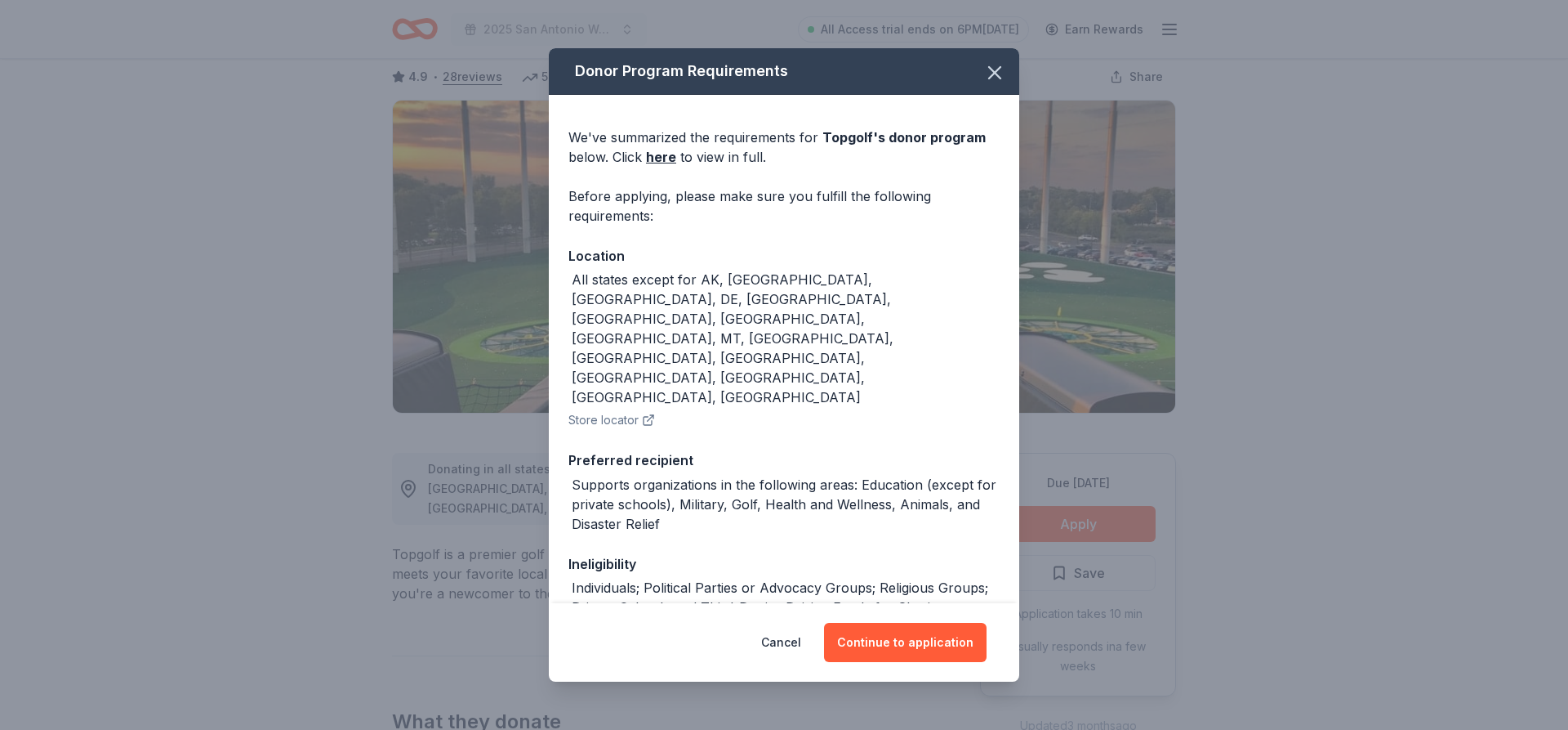
scroll to position [87, 0]
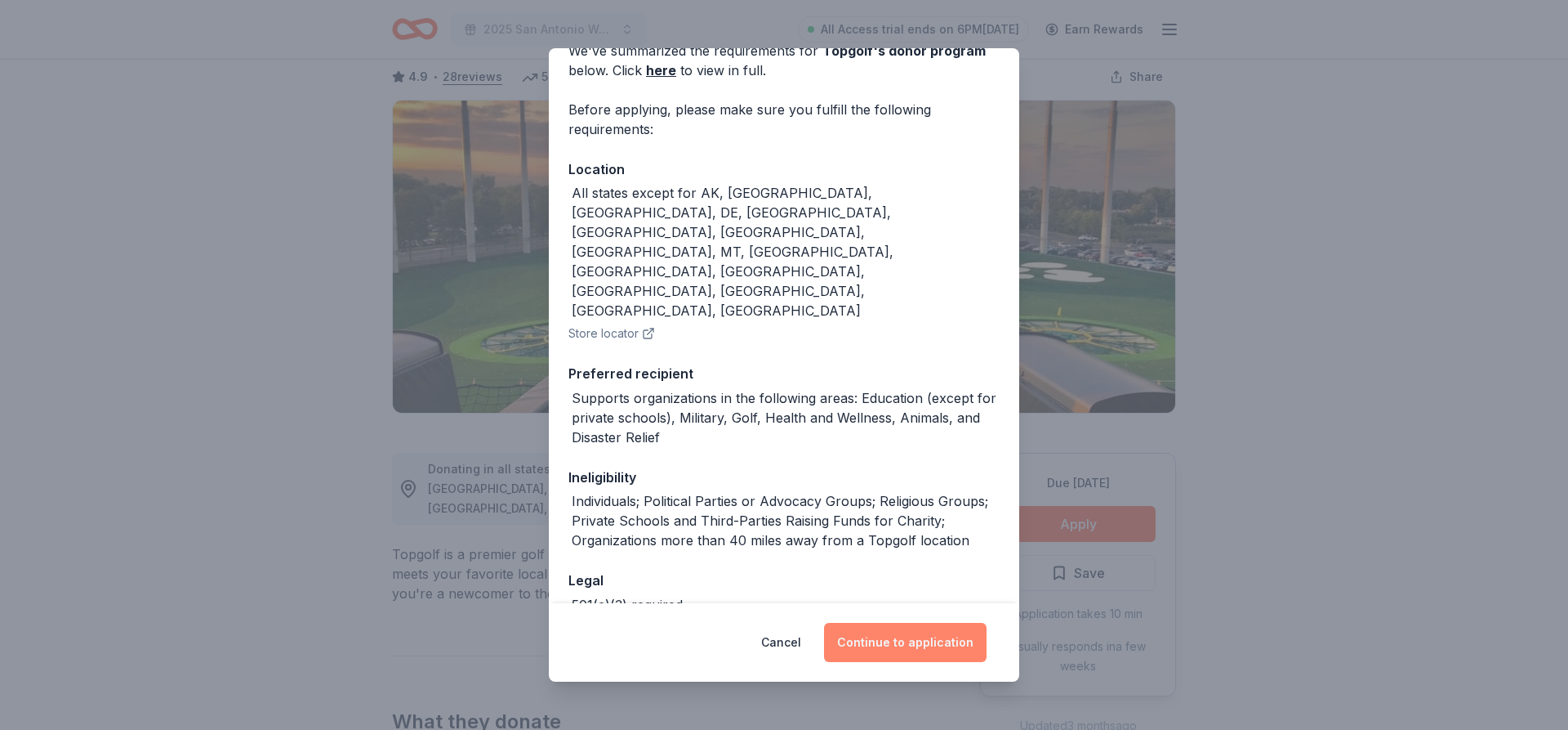
click at [890, 645] on button "Continue to application" at bounding box center [905, 642] width 163 height 40
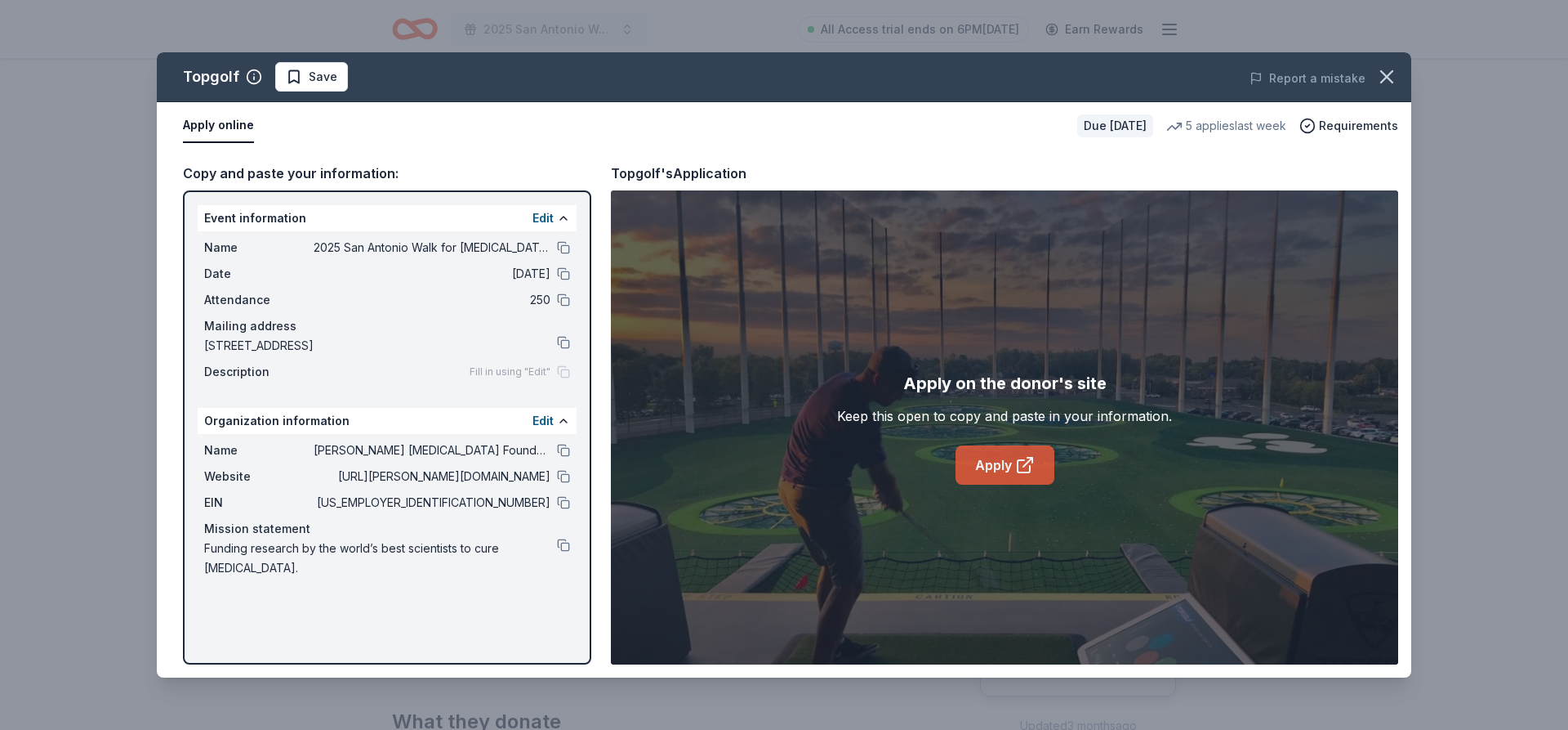
click at [995, 455] on link "Apply" at bounding box center [1005, 465] width 99 height 40
click at [297, 75] on span "Save" at bounding box center [311, 77] width 51 height 19
click at [330, 79] on html "2025 San Antonio Walk for [MEDICAL_DATA] Research All Access trial ends on 6PM[…" at bounding box center [784, 282] width 1568 height 730
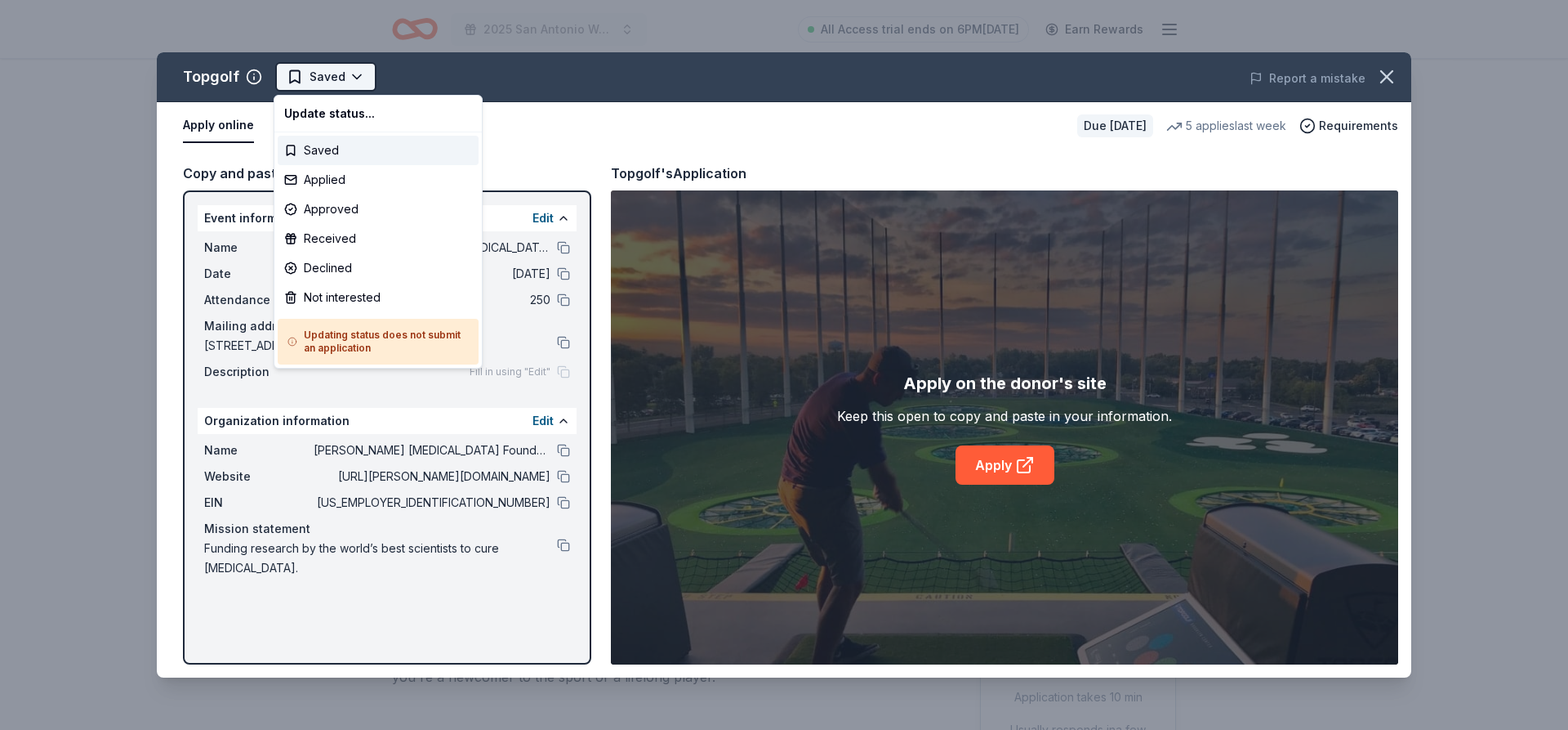
scroll to position [0, 0]
click at [318, 191] on div "Applied" at bounding box center [378, 179] width 201 height 30
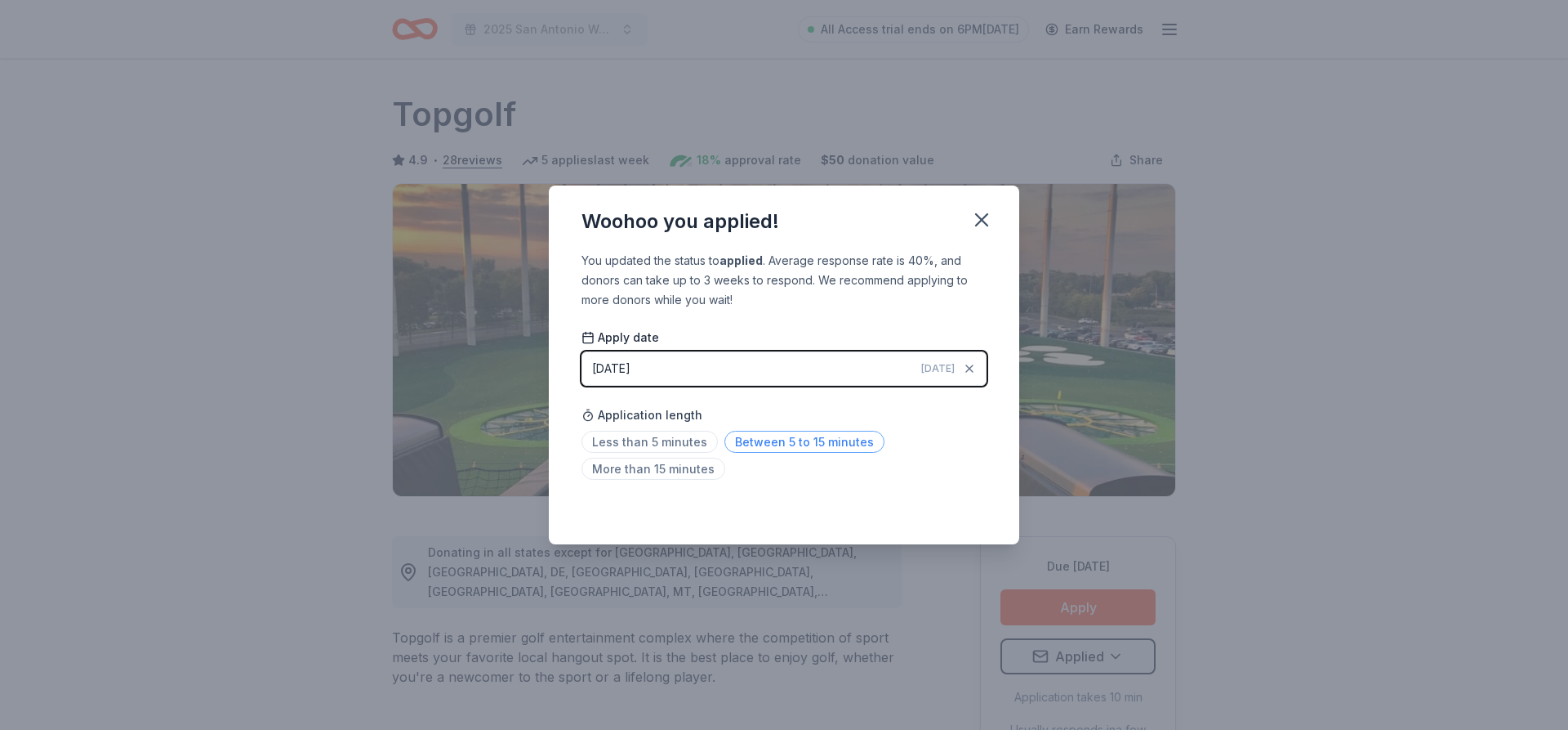
click at [762, 447] on span "Between 5 to 15 minutes" at bounding box center [805, 442] width 160 height 22
click at [976, 214] on icon "button" at bounding box center [982, 220] width 12 height 12
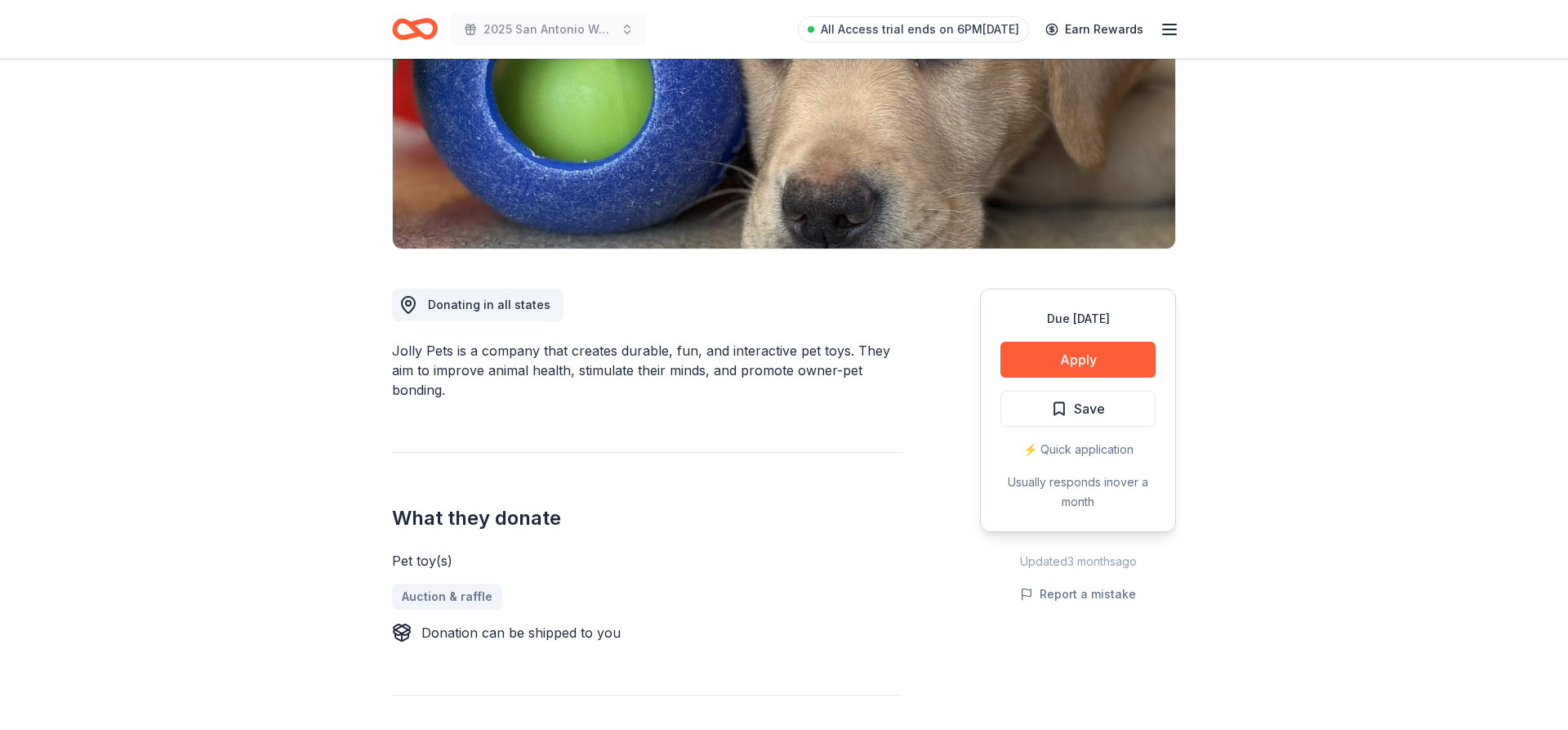
scroll to position [83, 0]
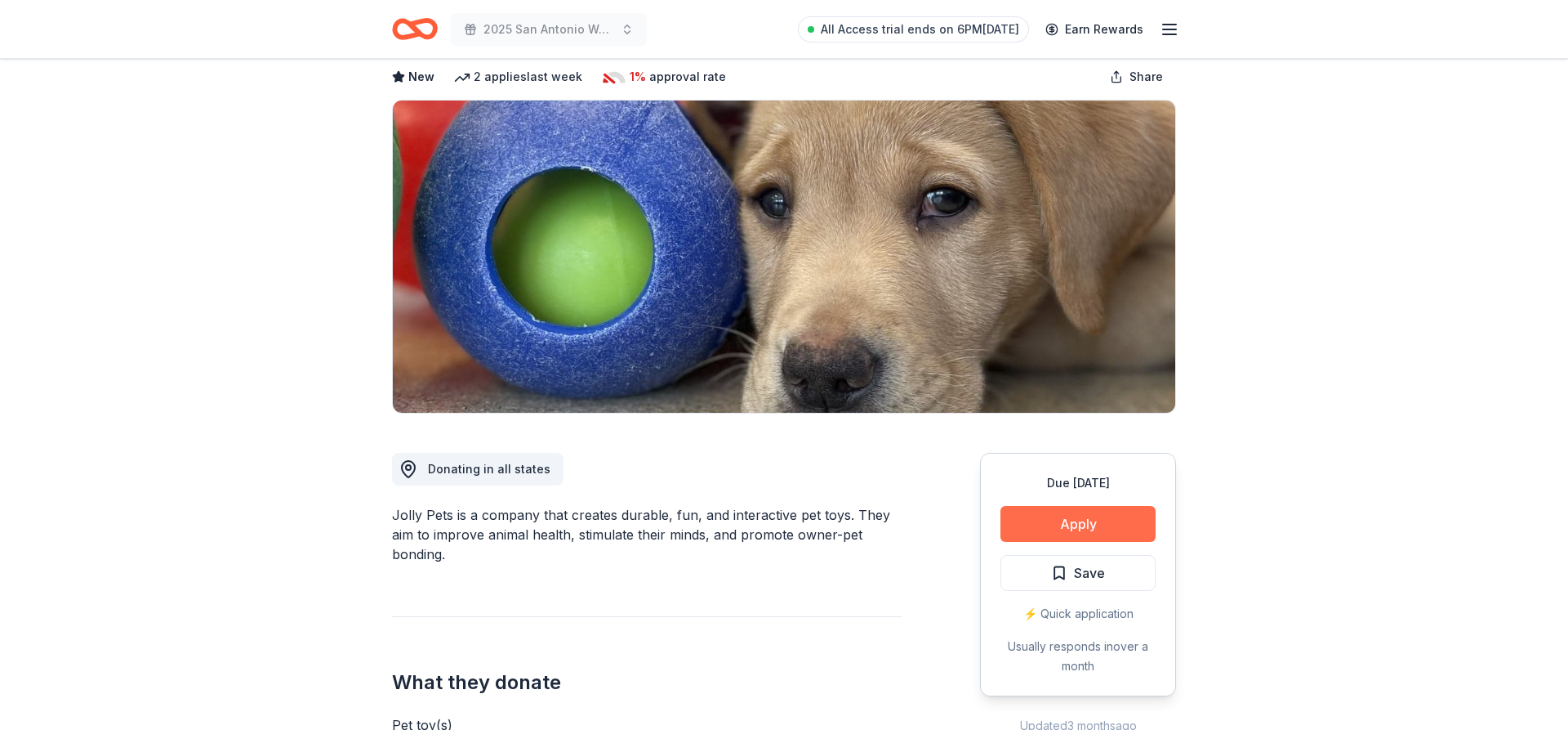
click at [1065, 514] on button "Apply" at bounding box center [1077, 524] width 155 height 36
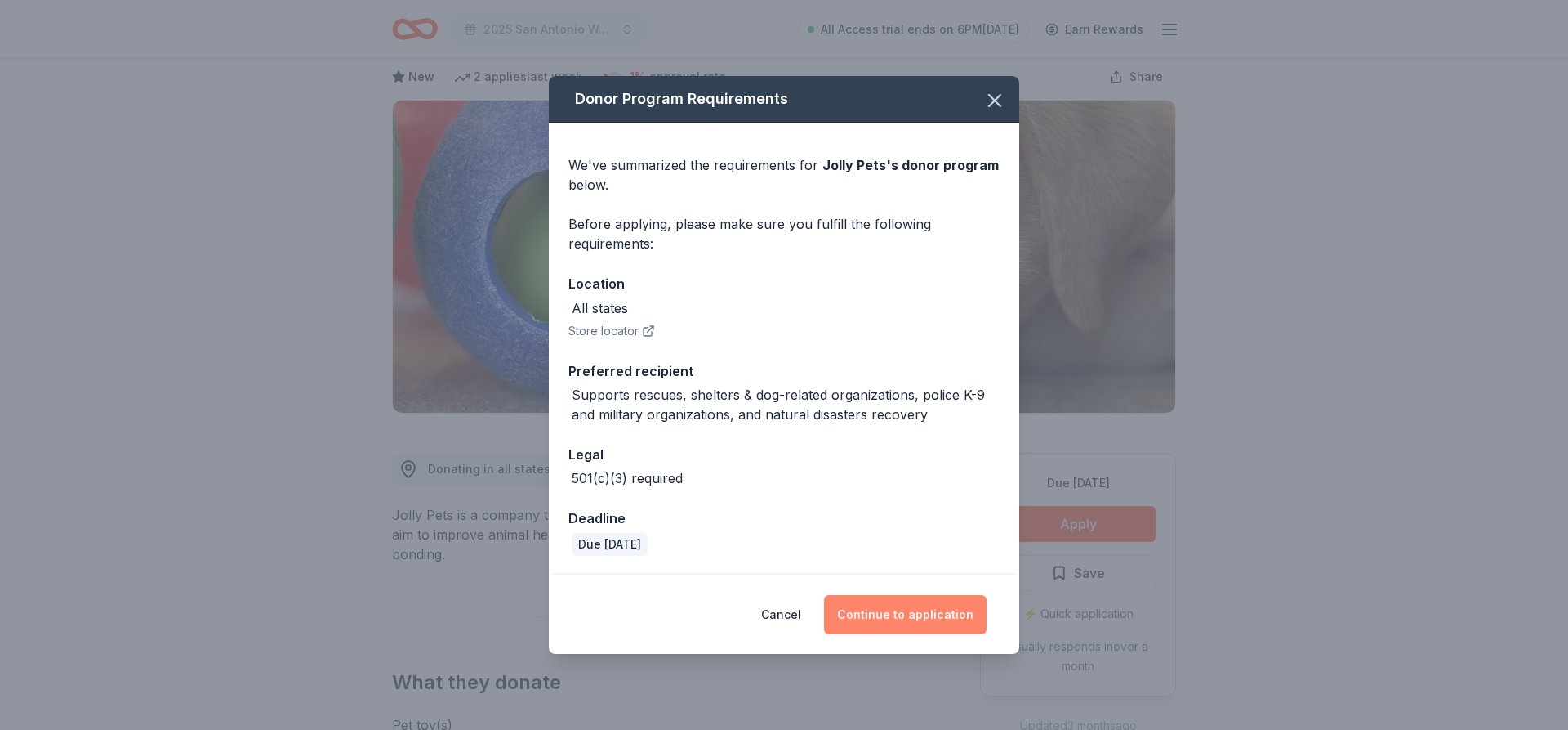
click at [906, 608] on button "Continue to application" at bounding box center [905, 614] width 163 height 40
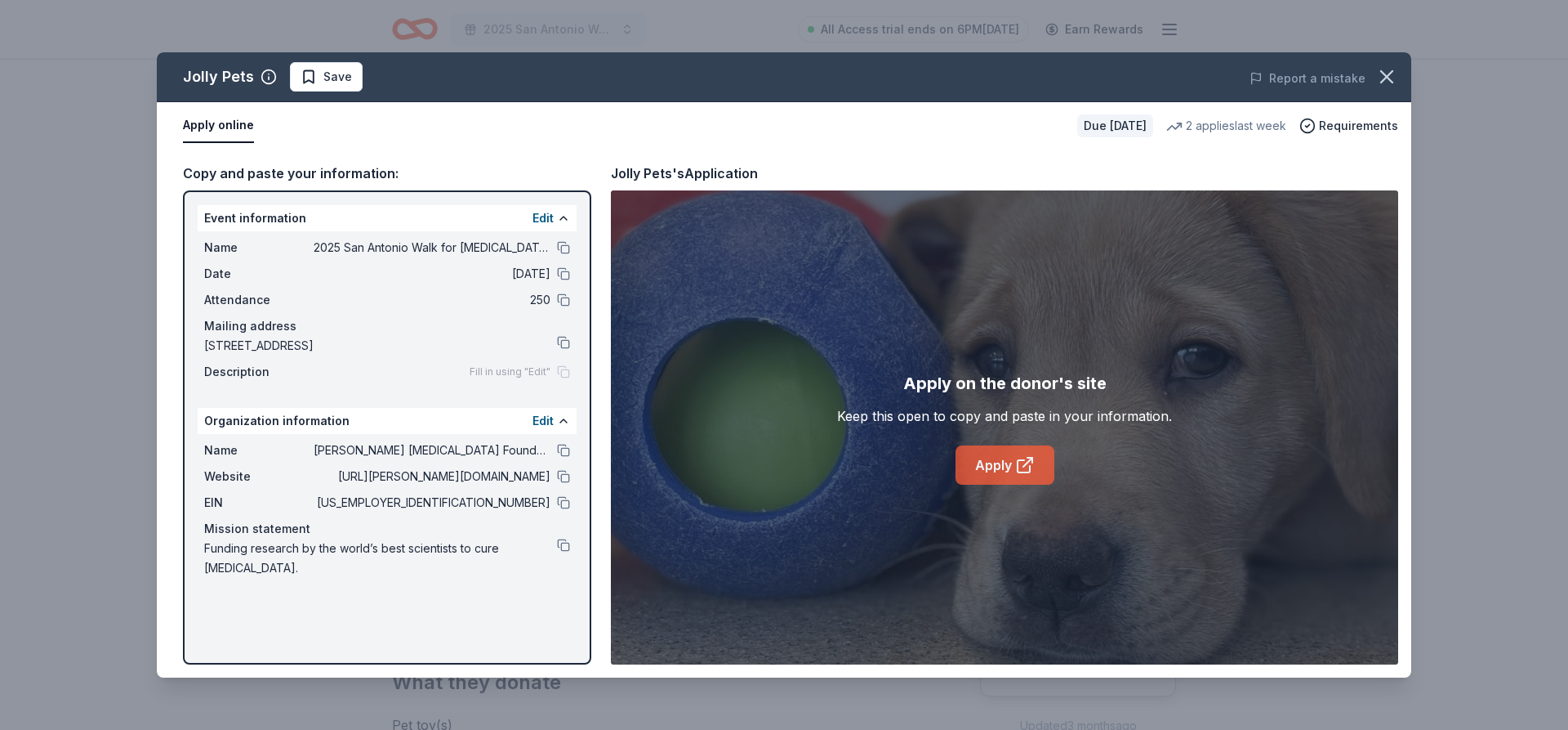
click at [1016, 471] on icon at bounding box center [1025, 465] width 19 height 19
click at [1401, 75] on button "button" at bounding box center [1387, 76] width 36 height 36
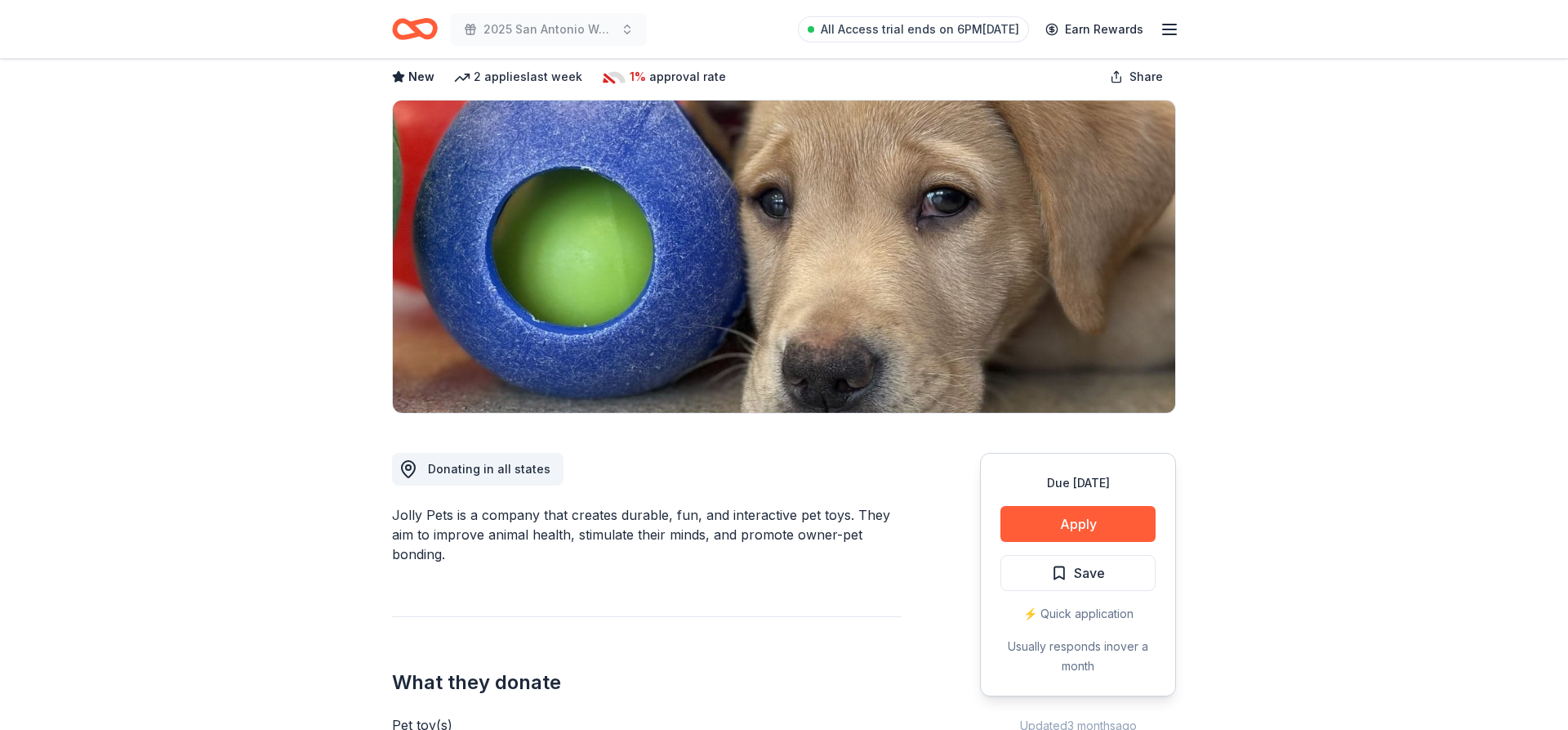
scroll to position [0, 0]
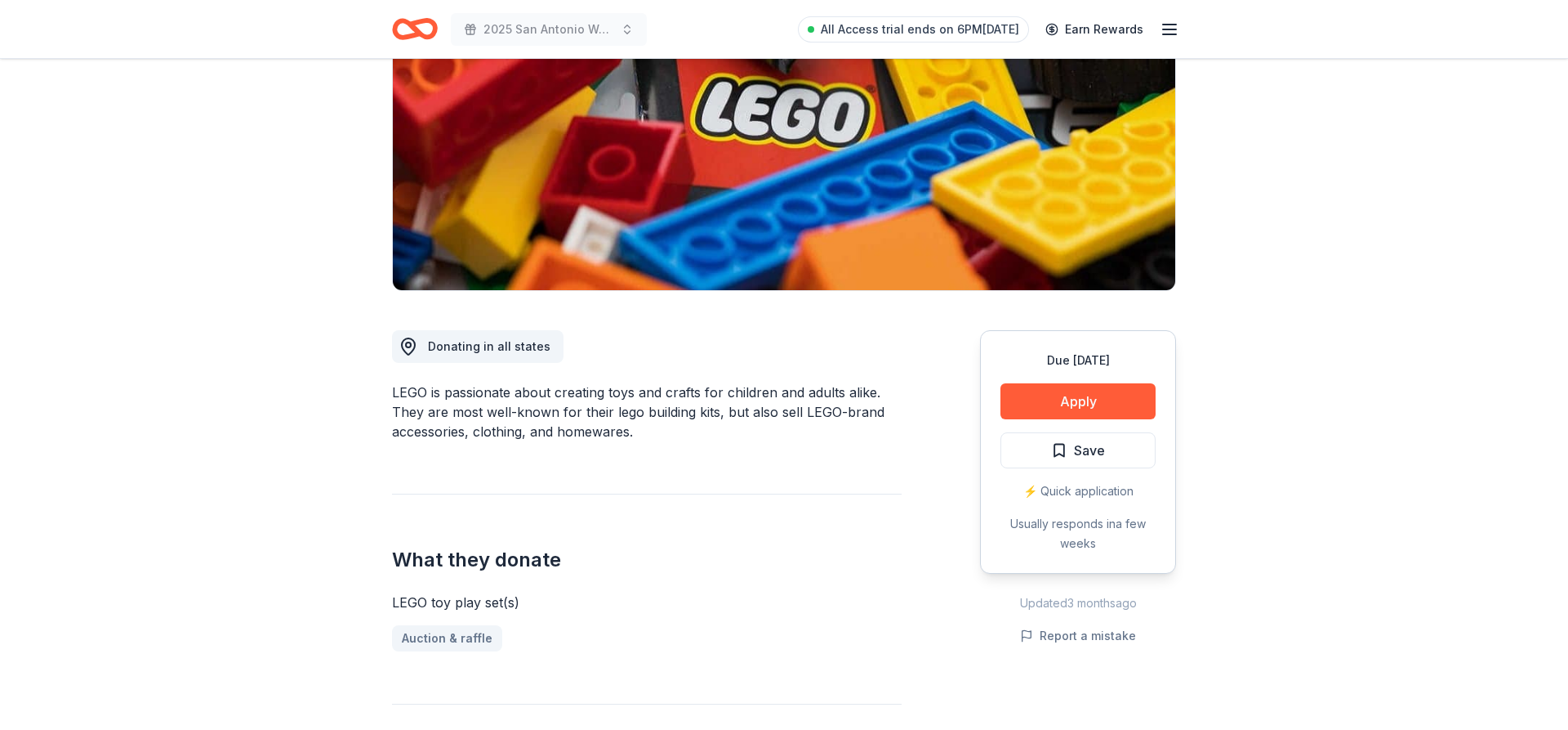
scroll to position [167, 0]
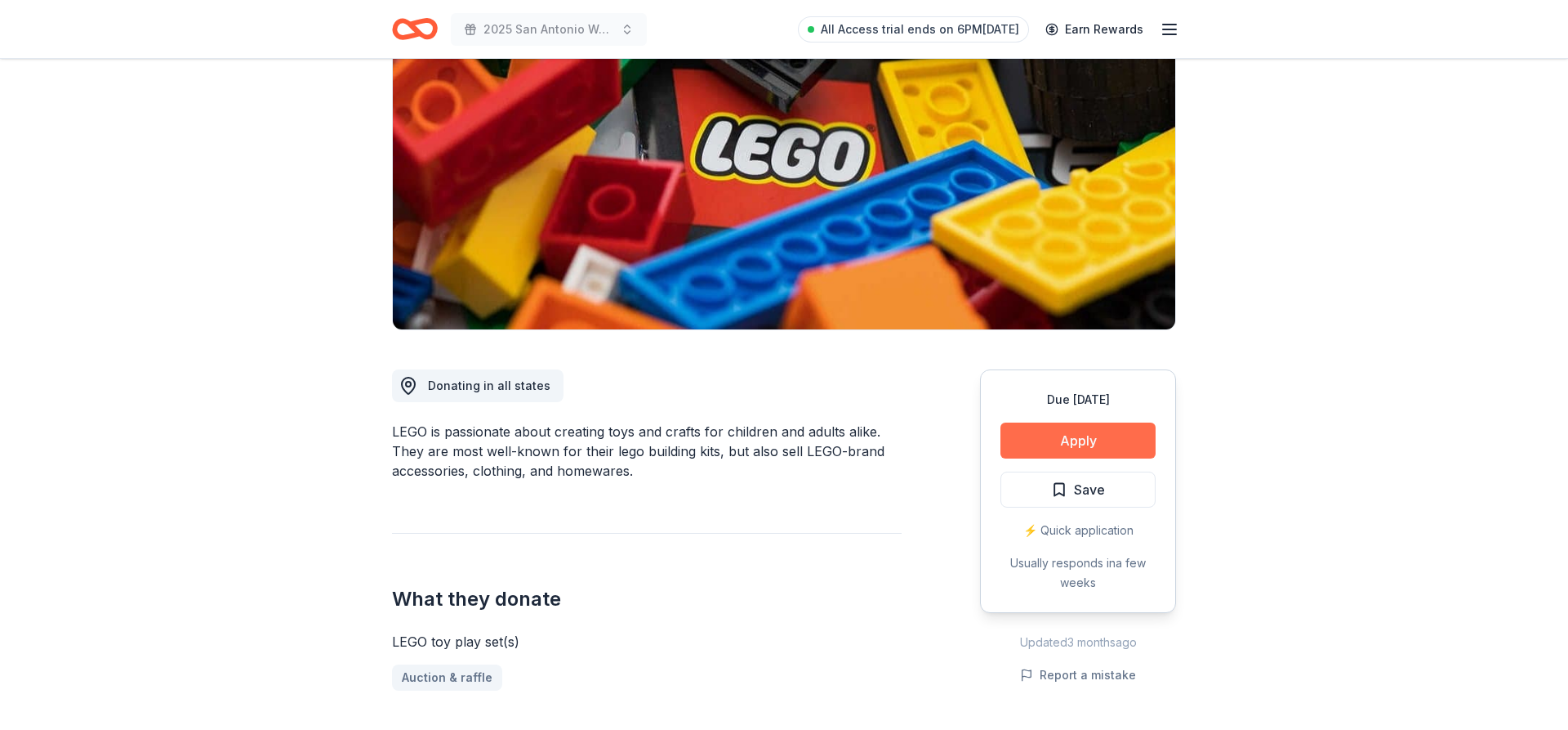
click at [1069, 426] on button "Apply" at bounding box center [1077, 440] width 155 height 36
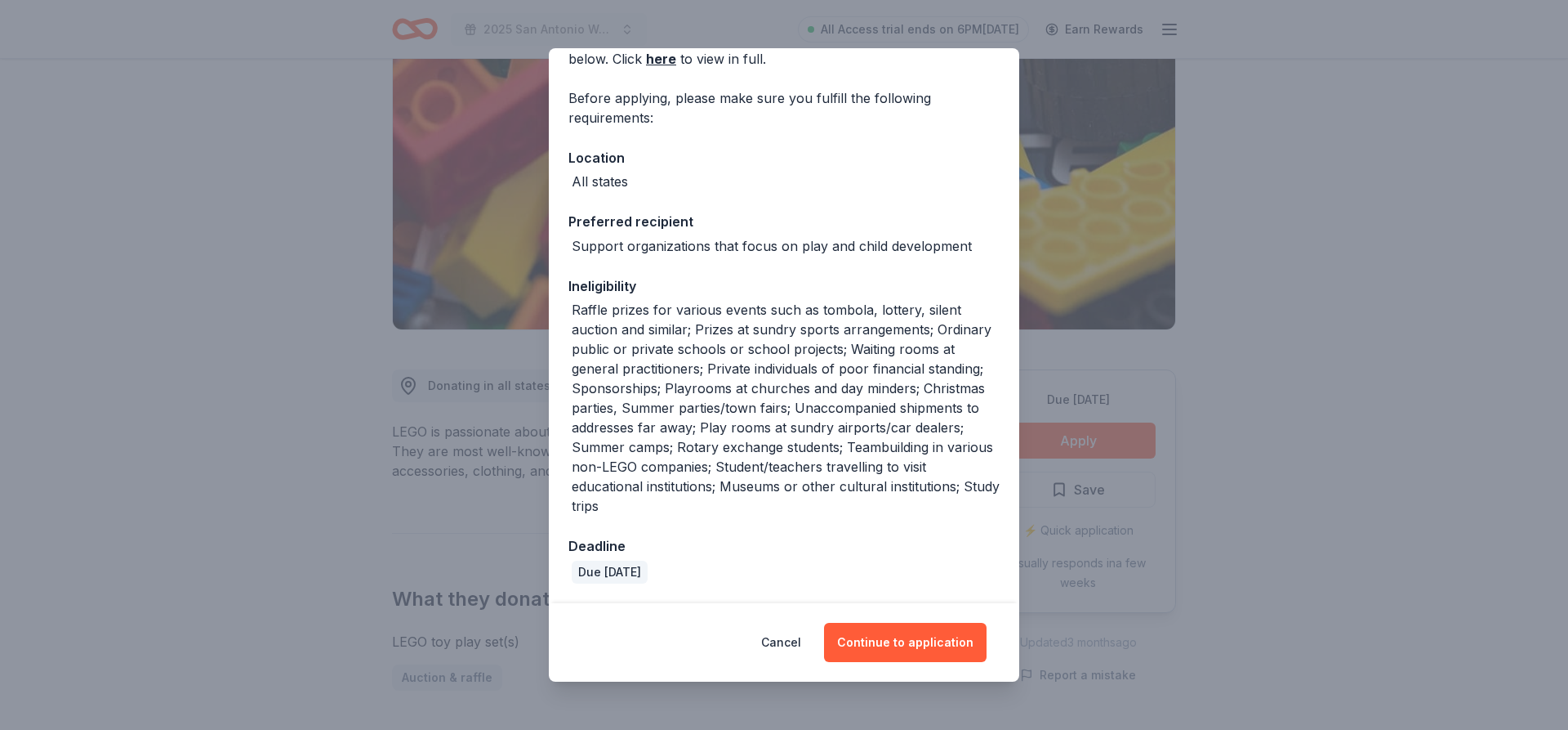
scroll to position [0, 0]
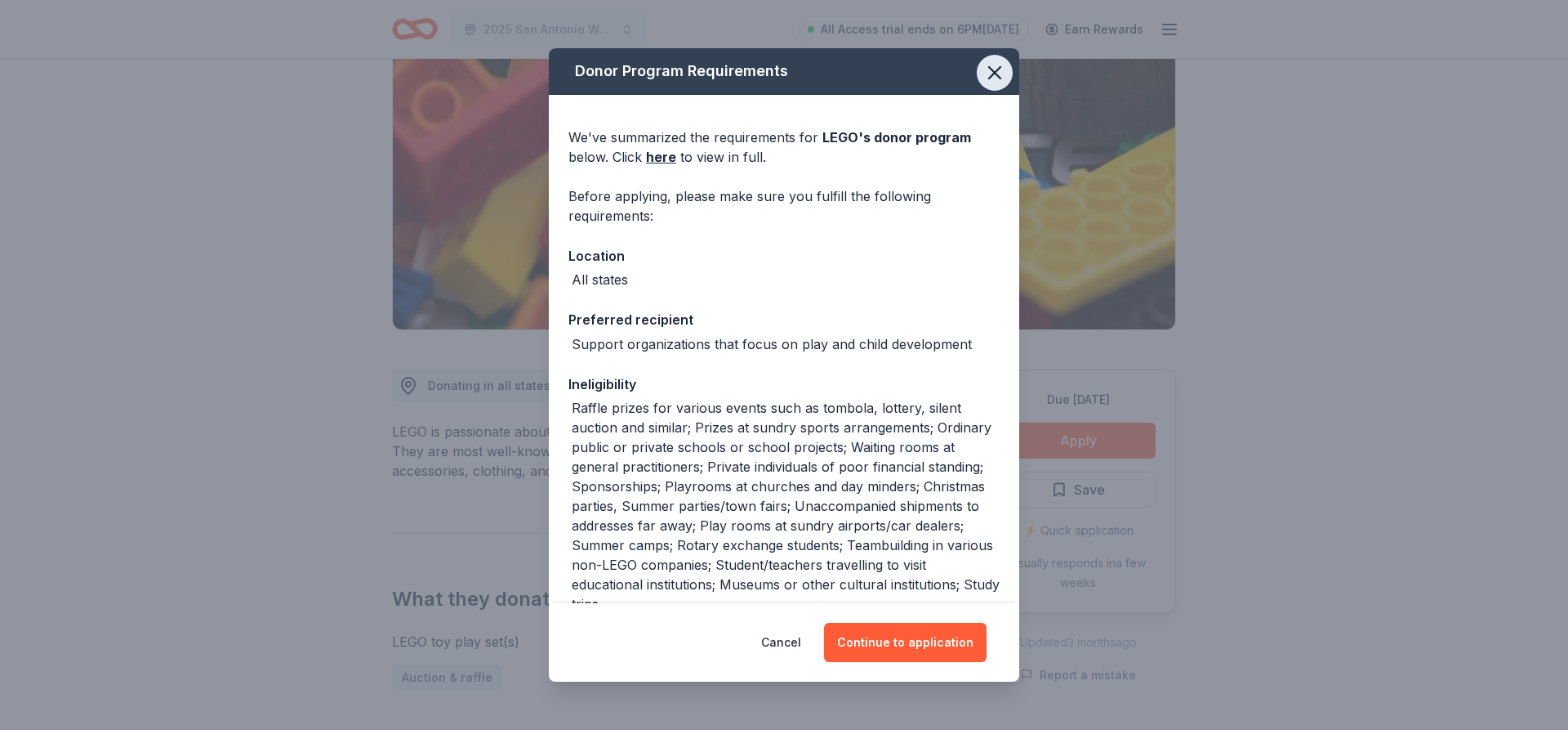
click at [983, 73] on icon "button" at bounding box center [995, 73] width 23 height 23
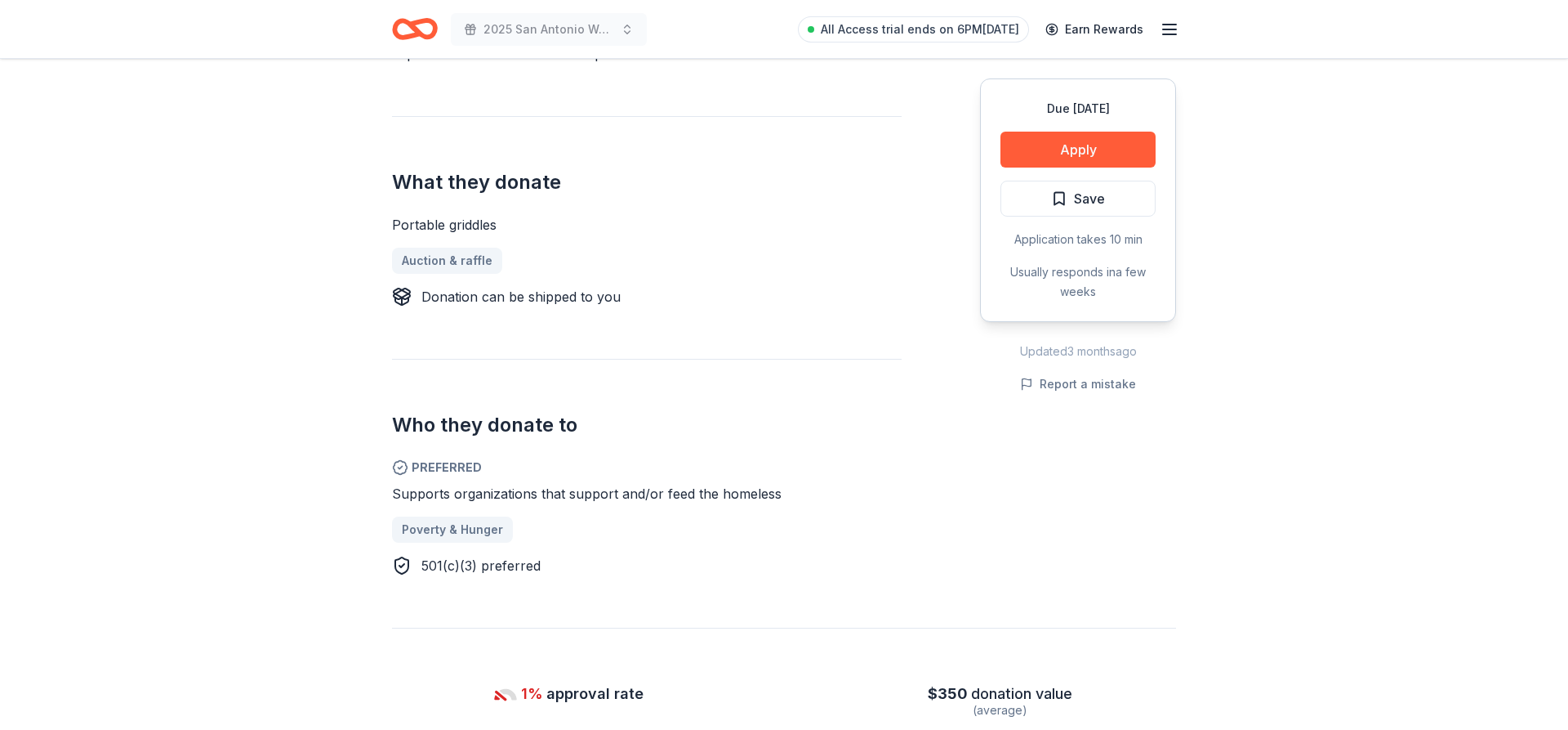
scroll to position [167, 0]
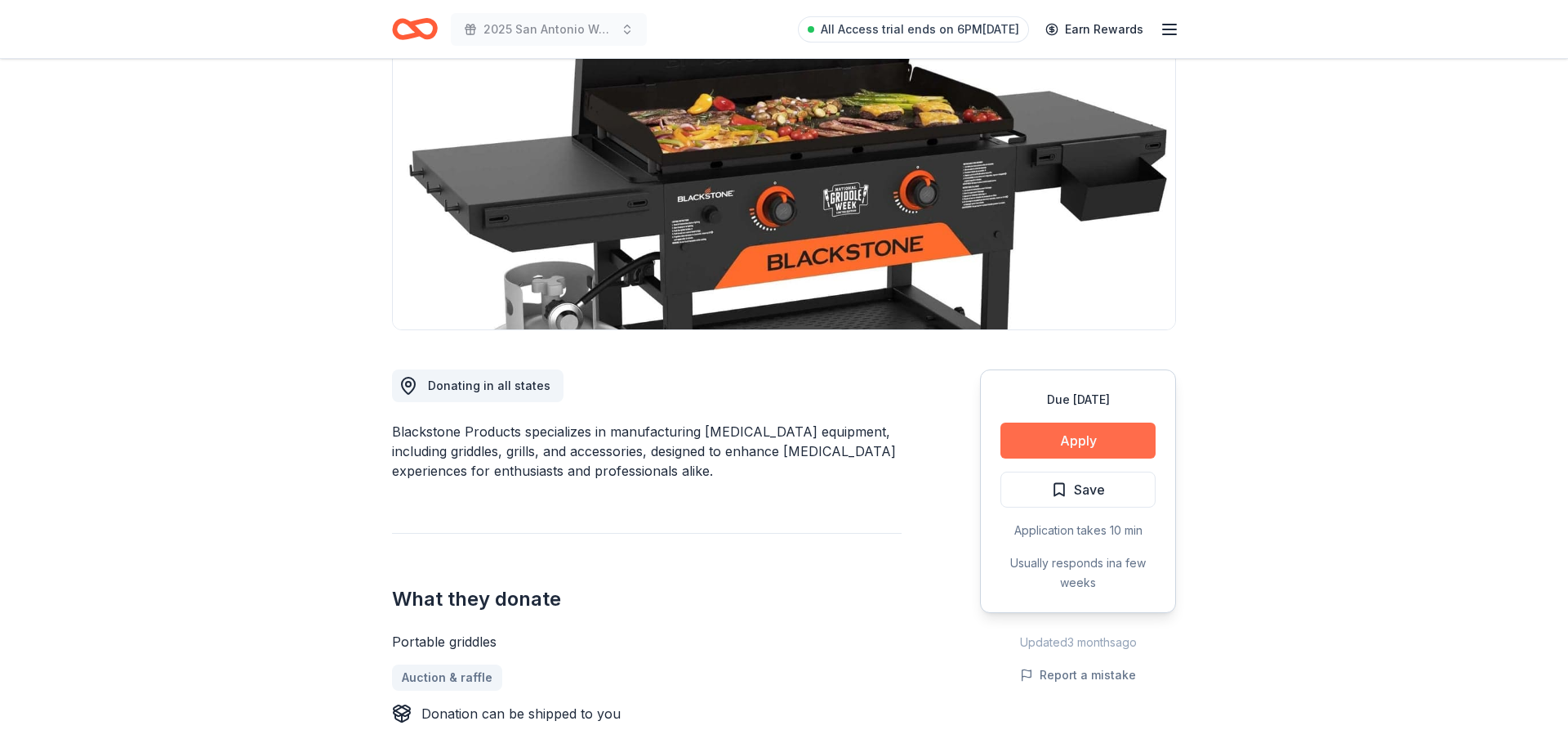
click at [1069, 443] on button "Apply" at bounding box center [1077, 440] width 155 height 36
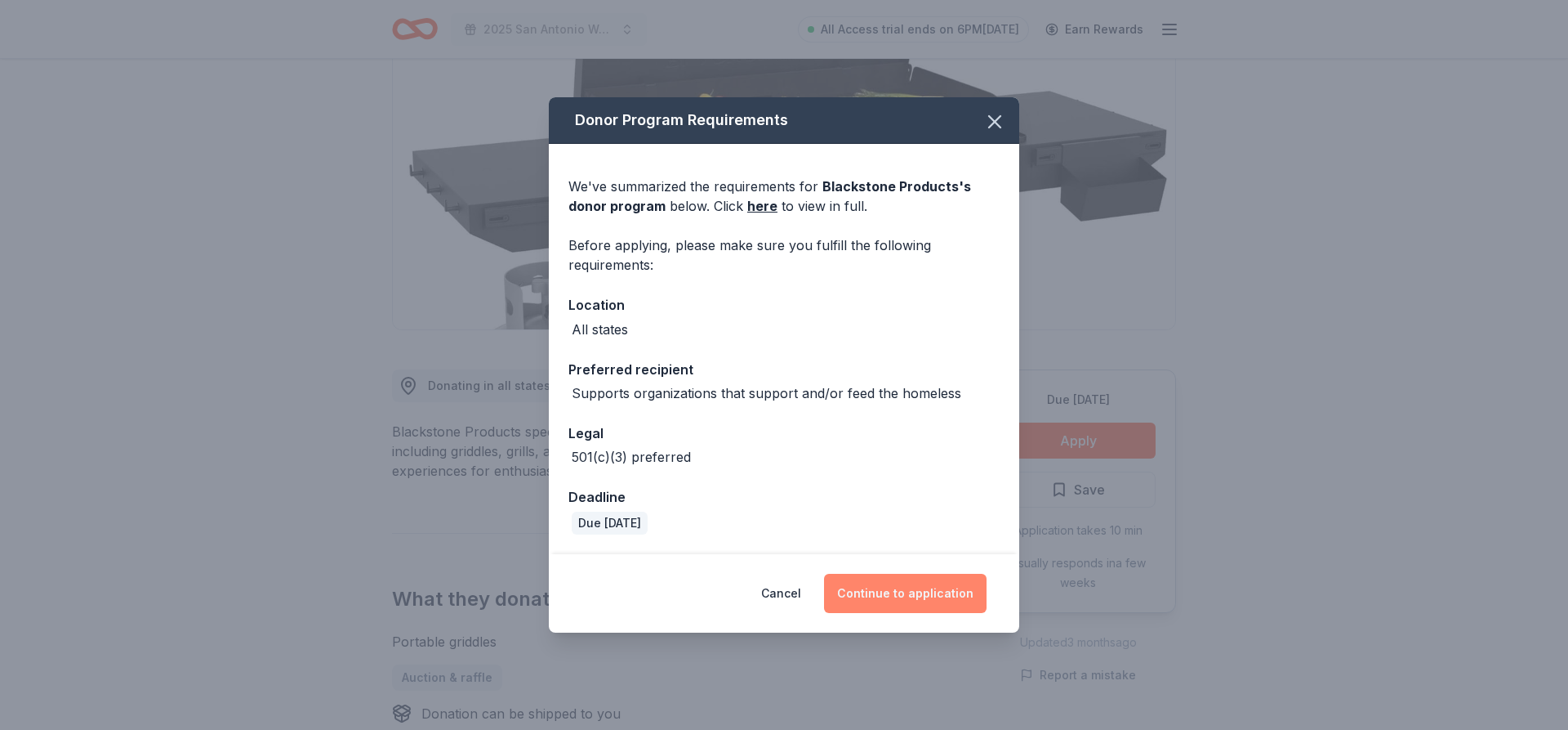
click at [883, 601] on button "Continue to application" at bounding box center [905, 593] width 163 height 40
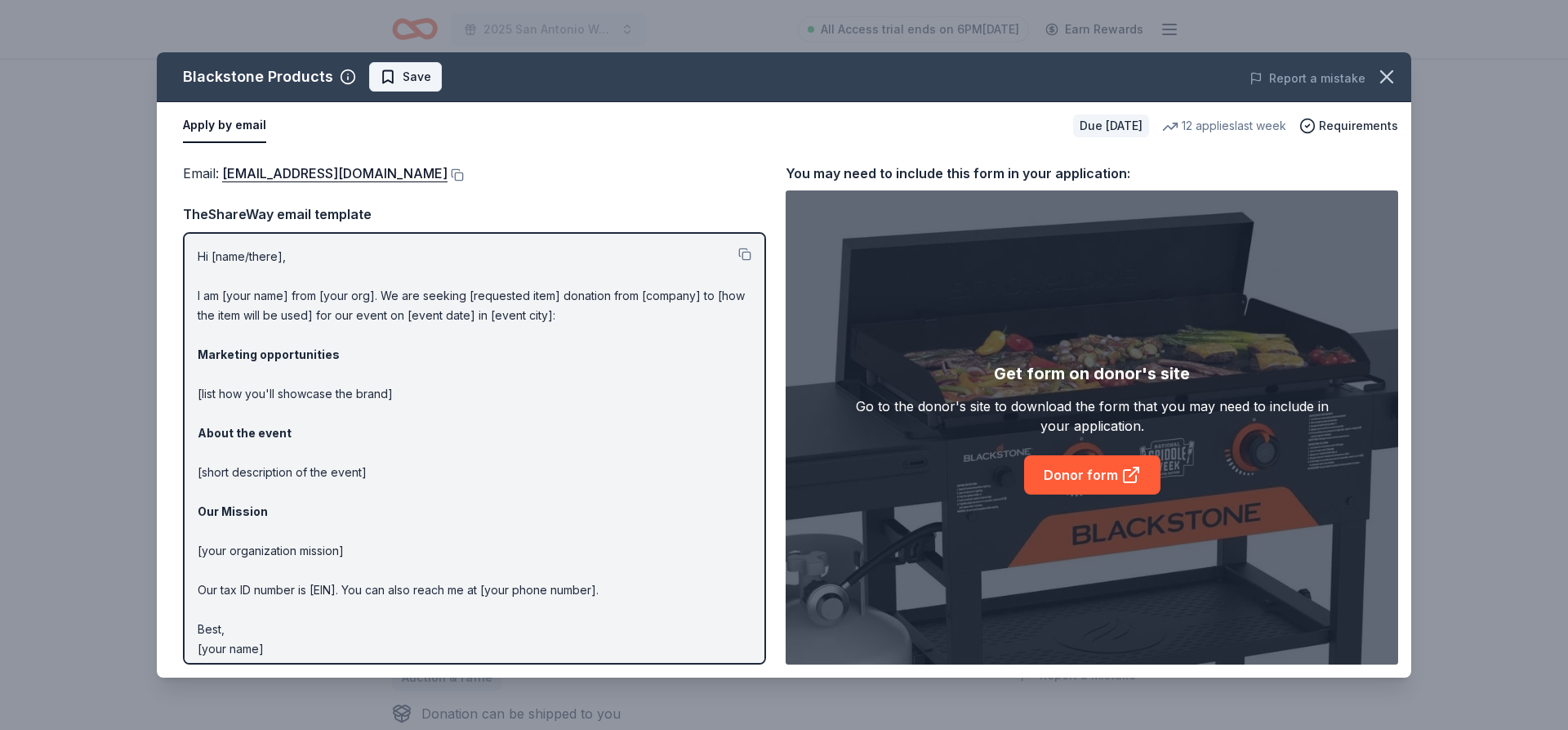
click at [403, 76] on span "Save" at bounding box center [417, 77] width 29 height 19
click at [458, 175] on button at bounding box center [455, 176] width 16 height 14
click at [743, 257] on button at bounding box center [745, 255] width 13 height 14
click at [1096, 465] on link "Donor form" at bounding box center [1093, 474] width 137 height 40
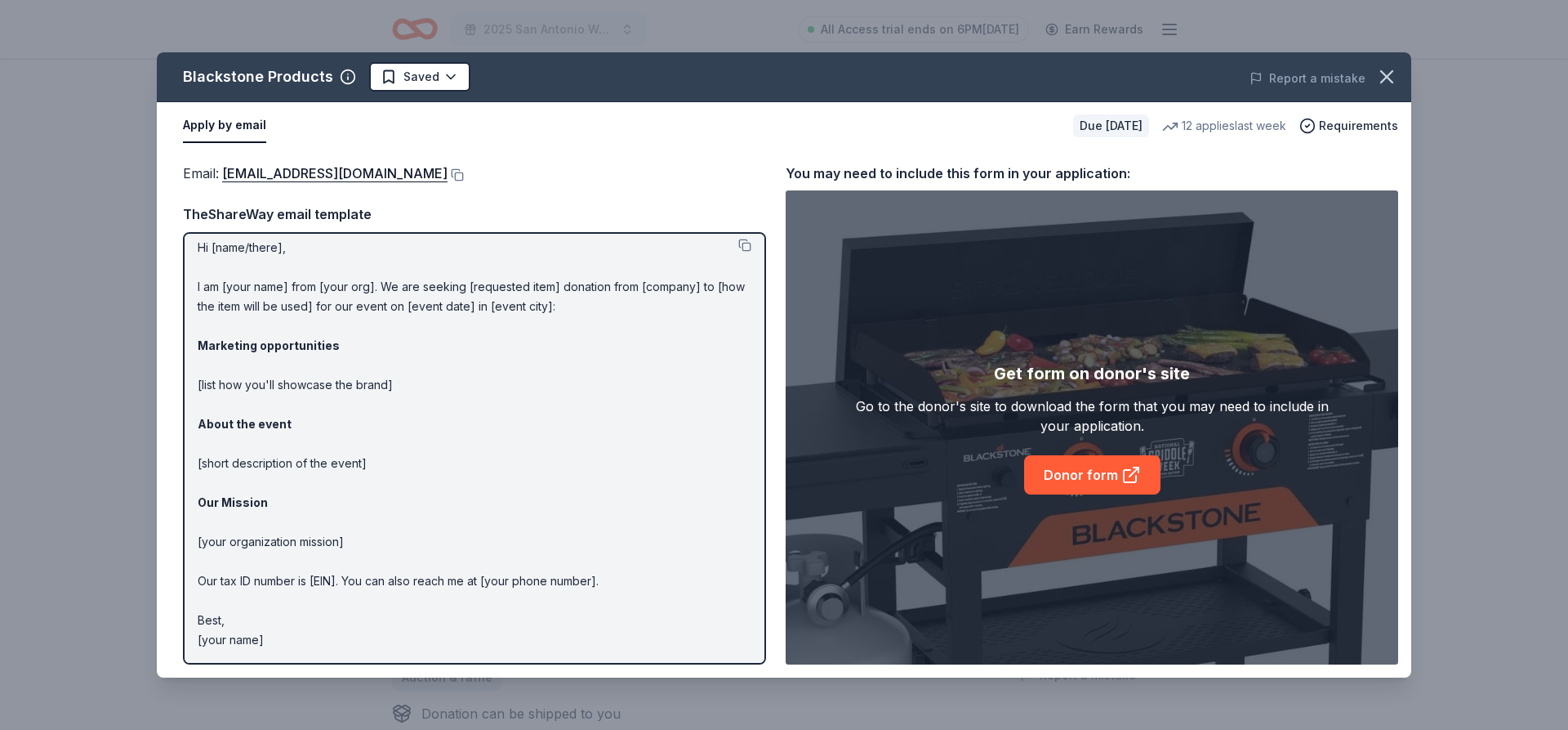
scroll to position [0, 0]
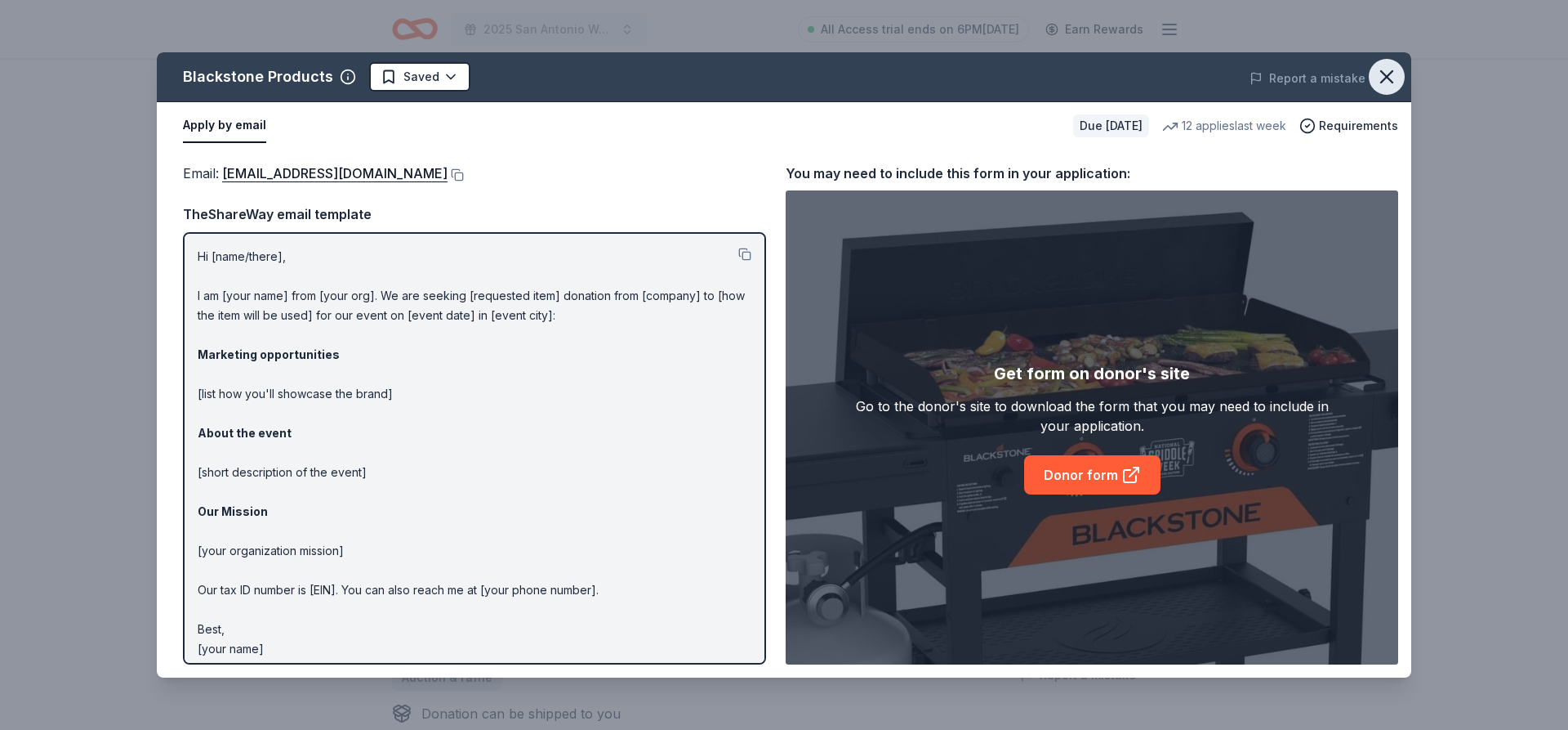
click at [1379, 71] on icon "button" at bounding box center [1387, 77] width 23 height 23
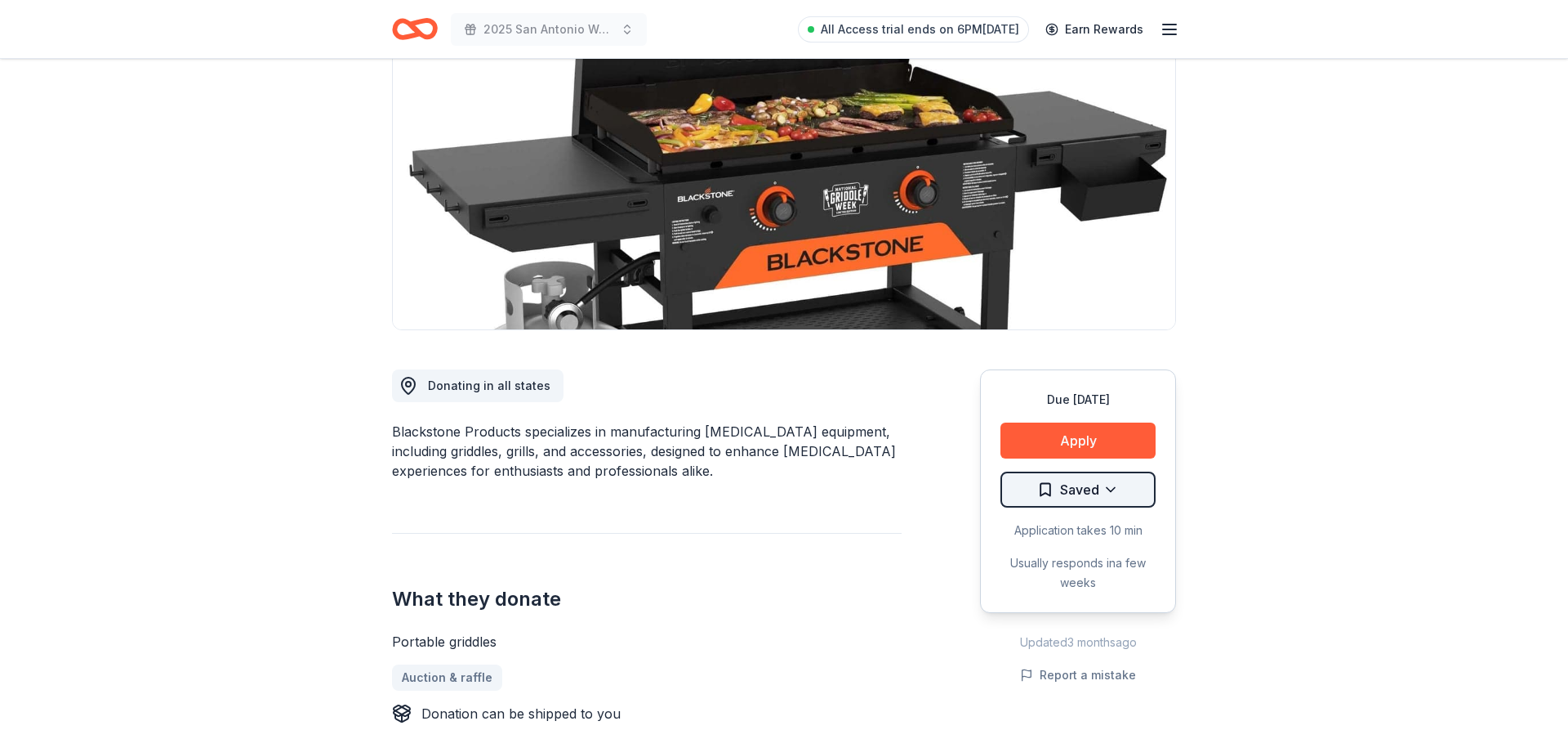
click at [1101, 492] on html "2025 San Antonio Walk for Pancreatic Cancer Research All Access trial ends on 6…" at bounding box center [784, 198] width 1568 height 730
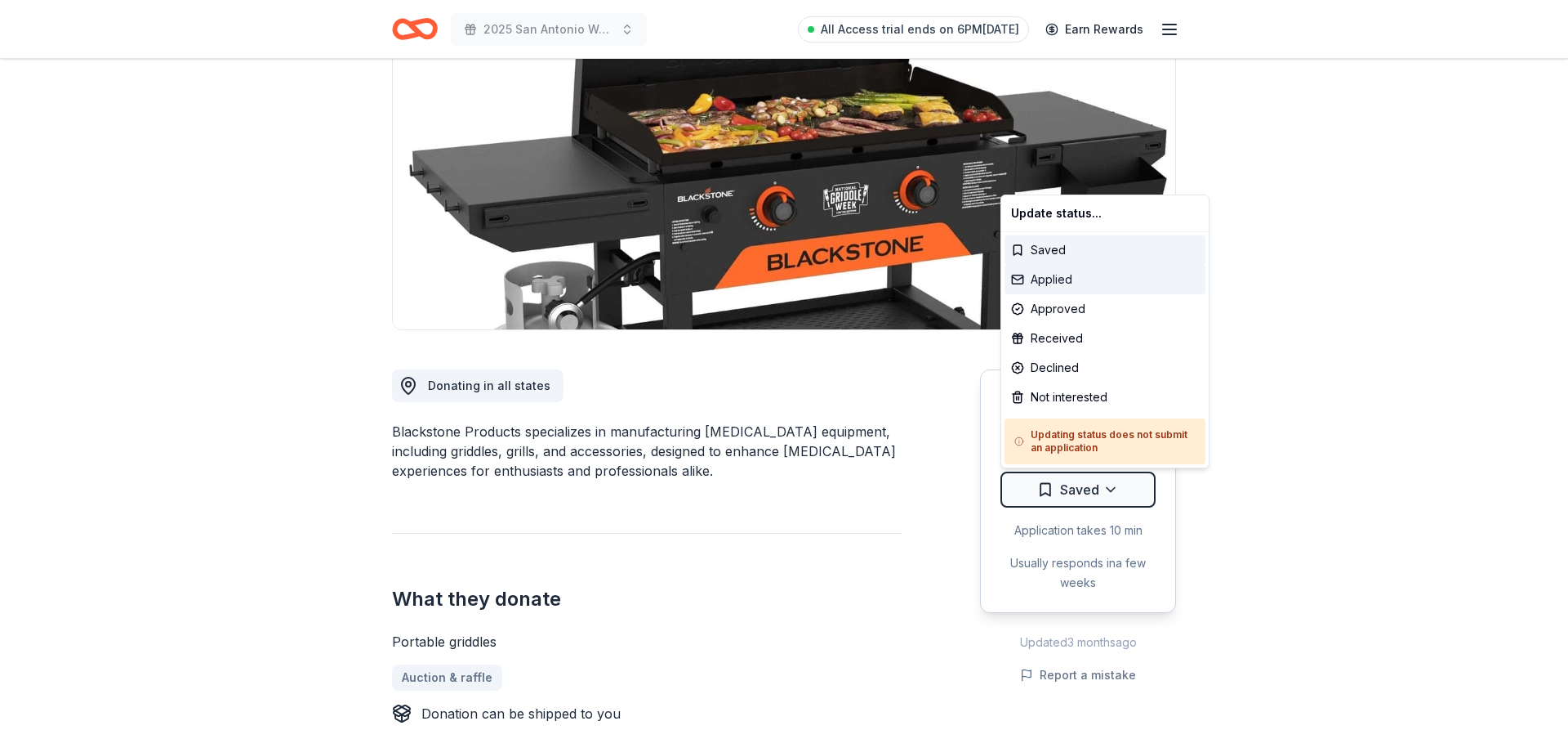
click at [1074, 282] on div "Applied" at bounding box center [1105, 280] width 201 height 30
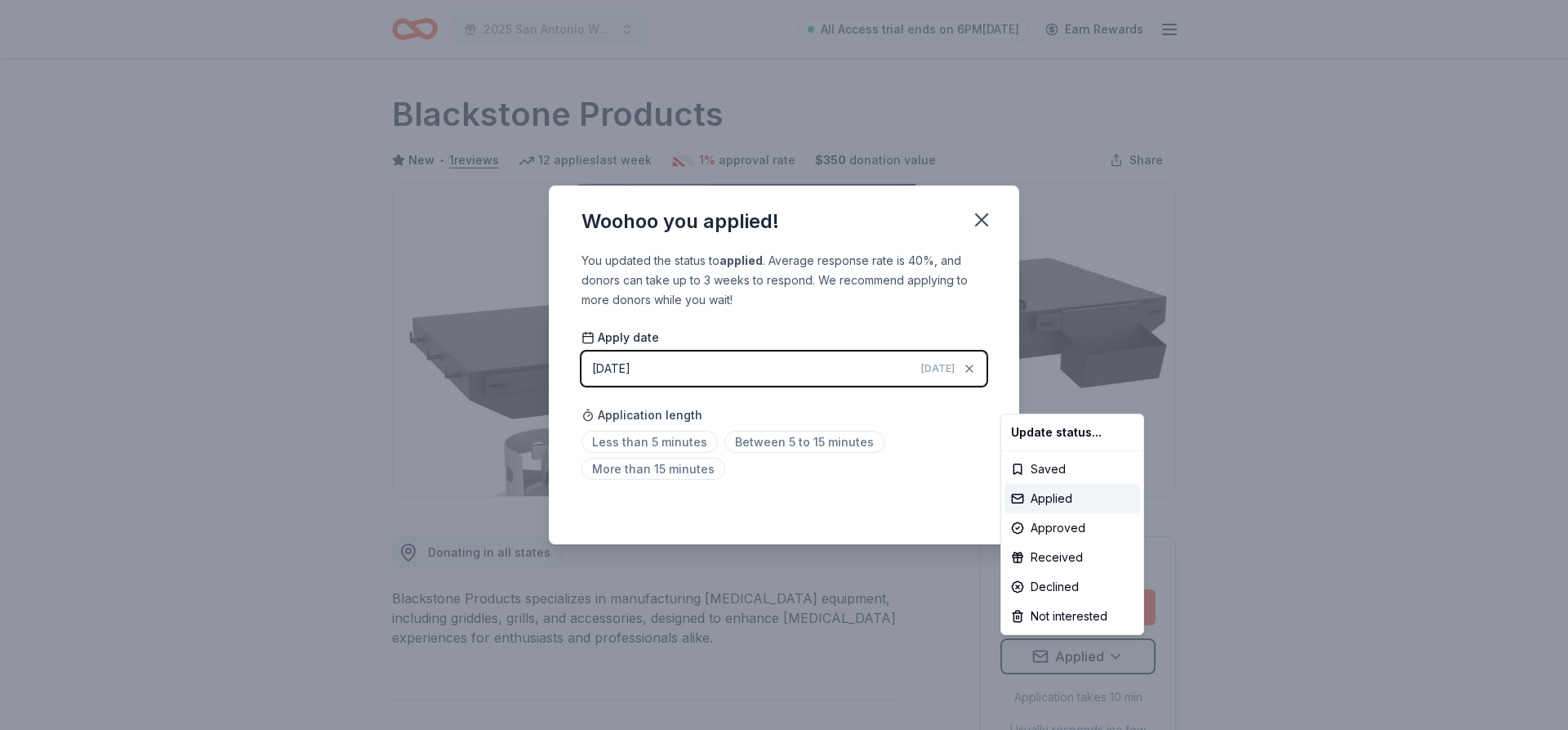
click at [796, 439] on html "2025 San Antonio Walk for Pancreatic Cancer Research All Access trial ends on 6…" at bounding box center [784, 365] width 1568 height 730
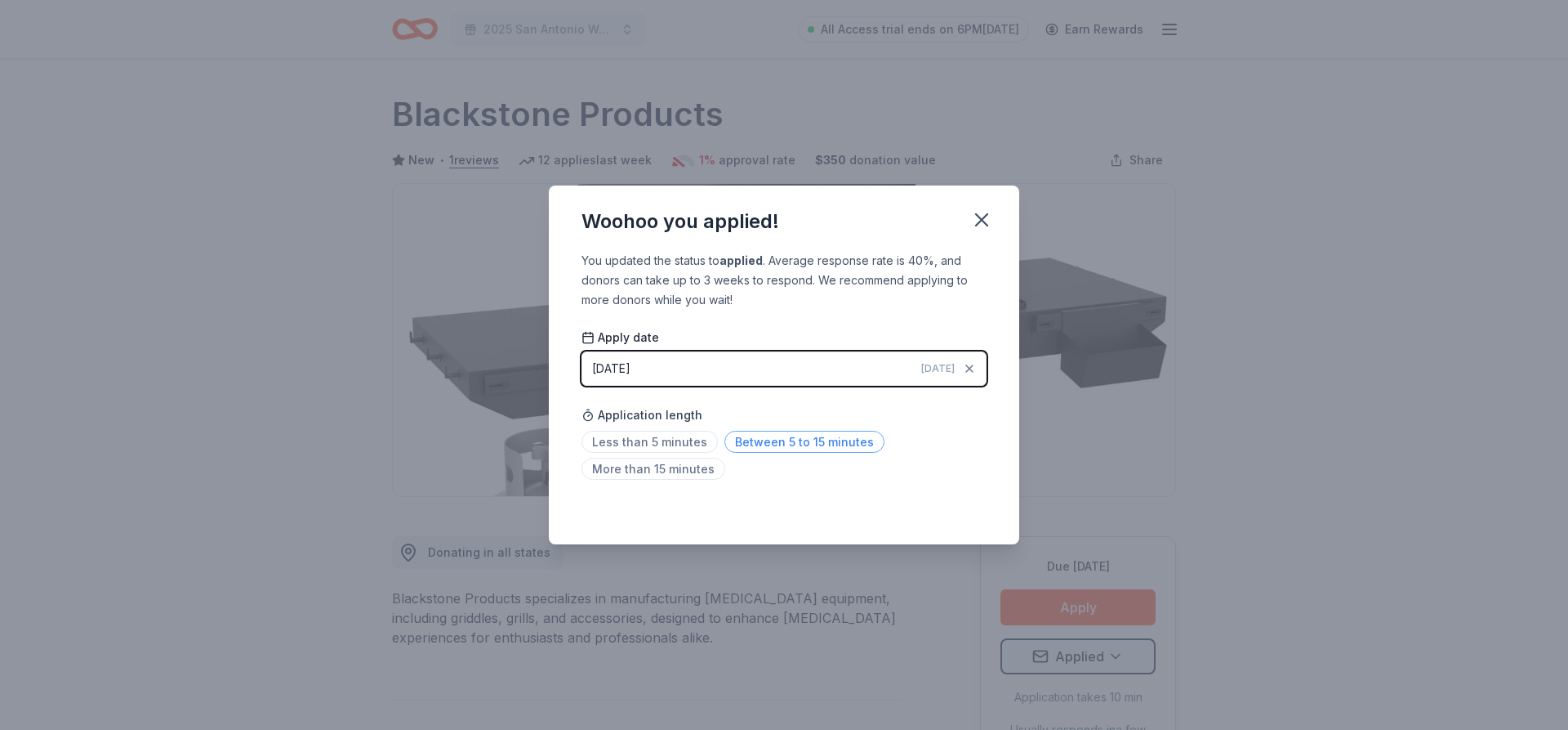
click at [790, 445] on span "Between 5 to 15 minutes" at bounding box center [805, 442] width 160 height 22
click at [977, 215] on icon "button" at bounding box center [982, 220] width 12 height 12
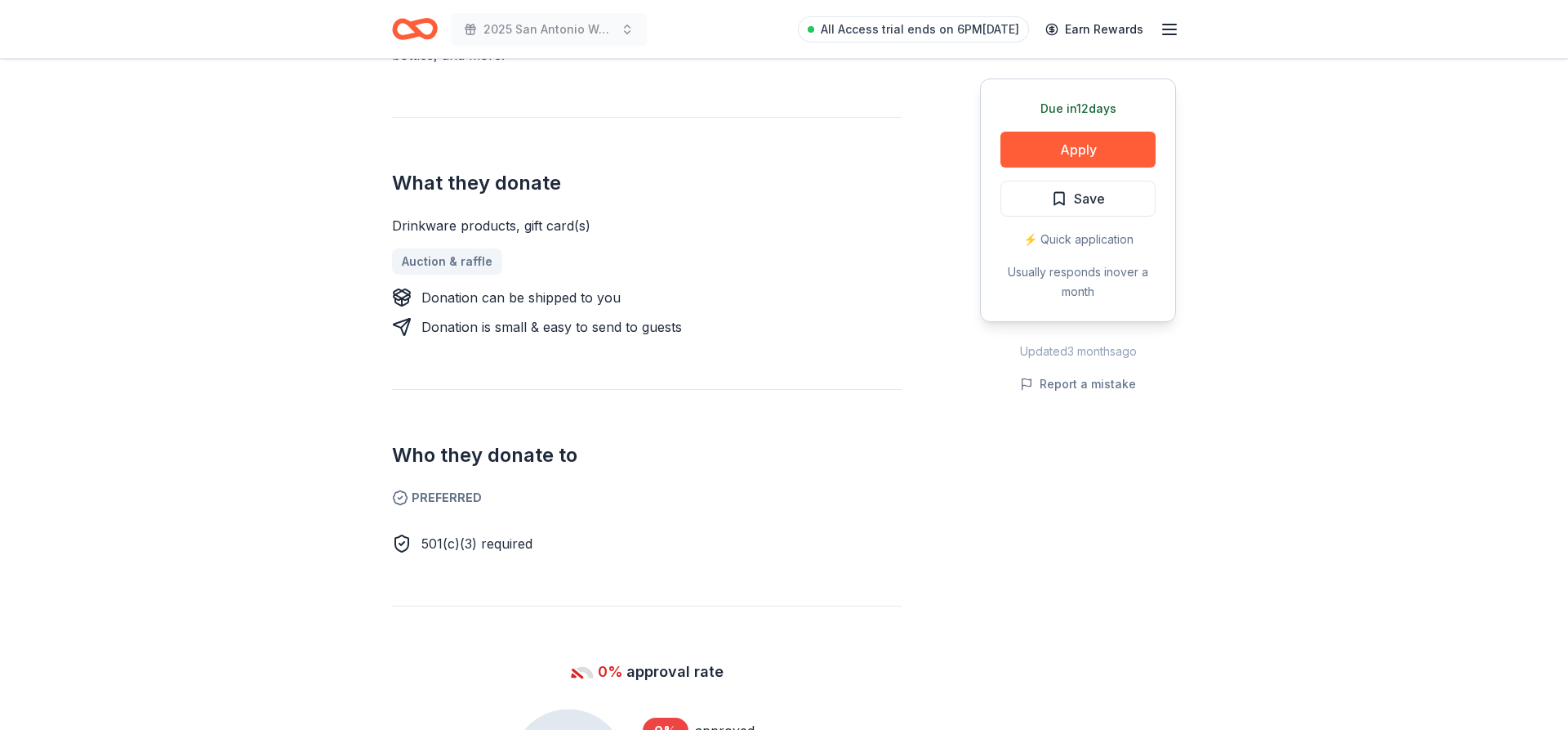
scroll to position [417, 0]
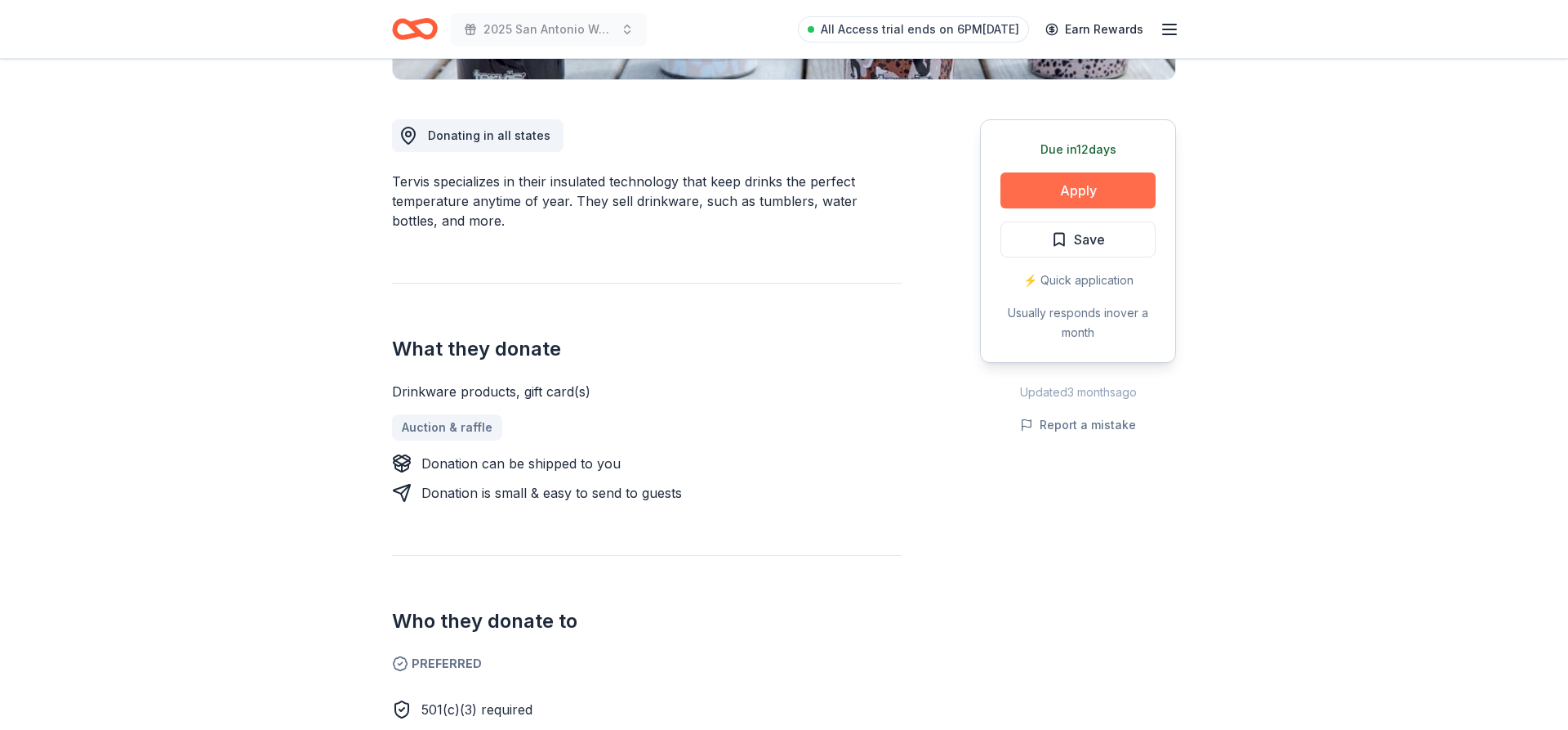
click at [1064, 196] on button "Apply" at bounding box center [1077, 190] width 155 height 36
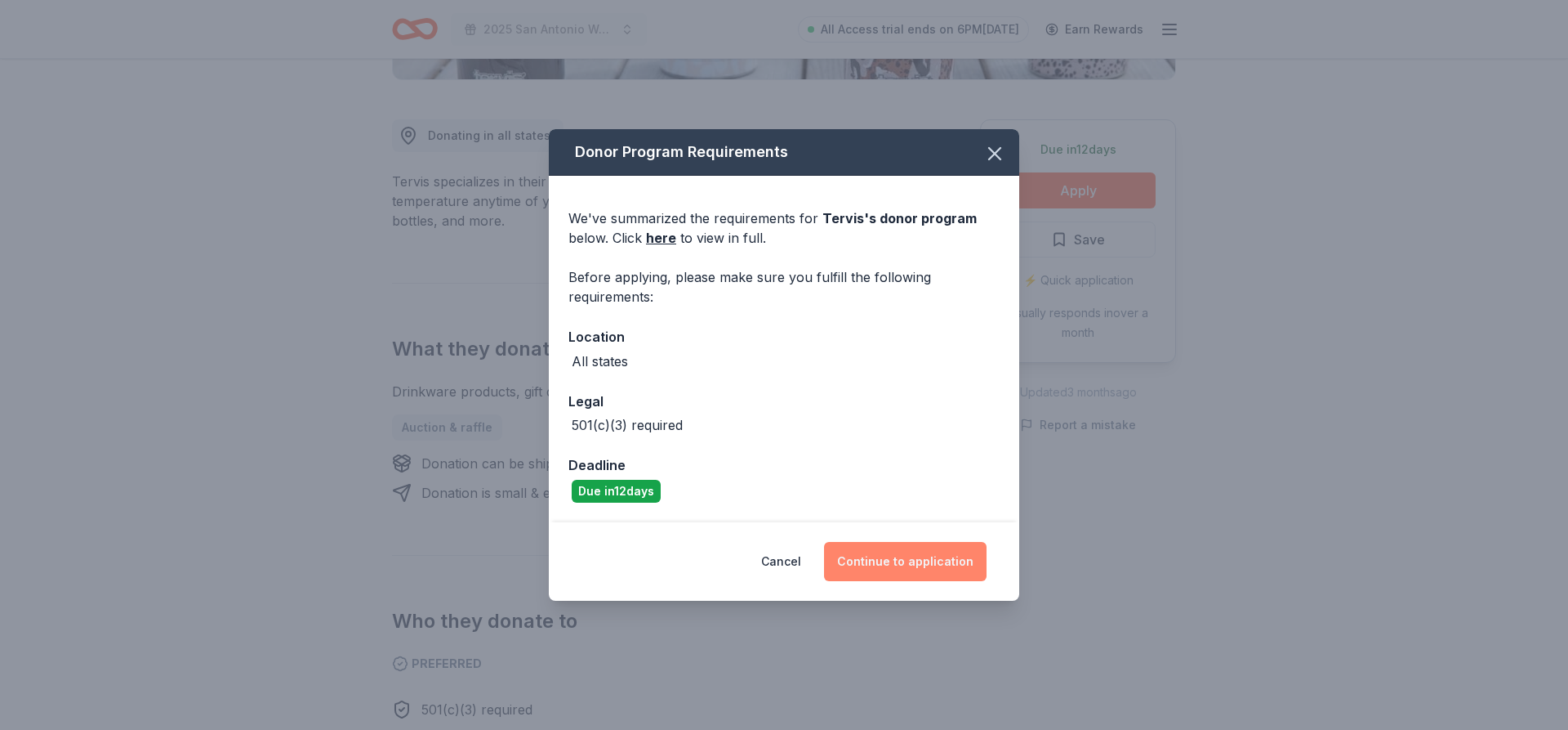
click at [930, 560] on button "Continue to application" at bounding box center [905, 561] width 163 height 40
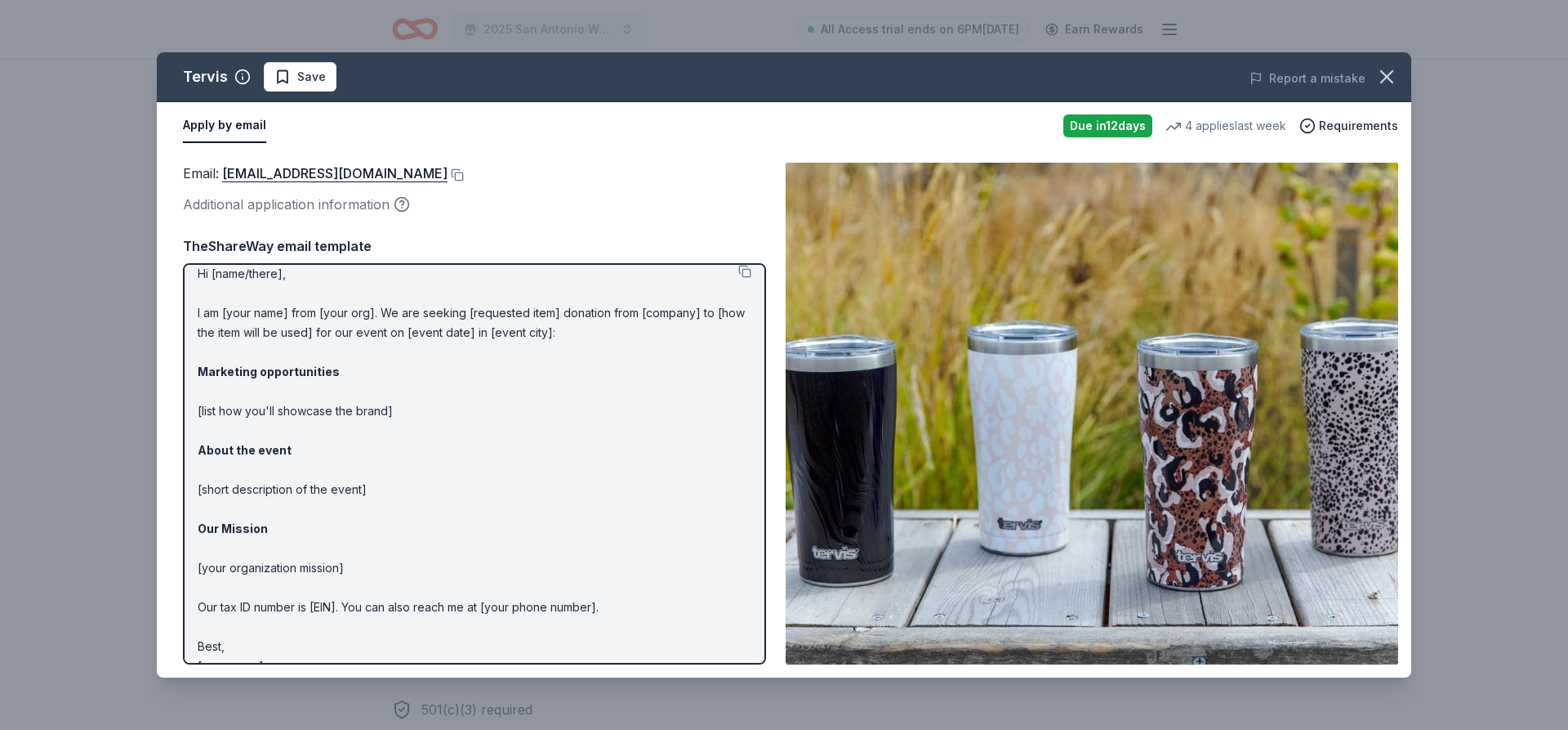
scroll to position [0, 0]
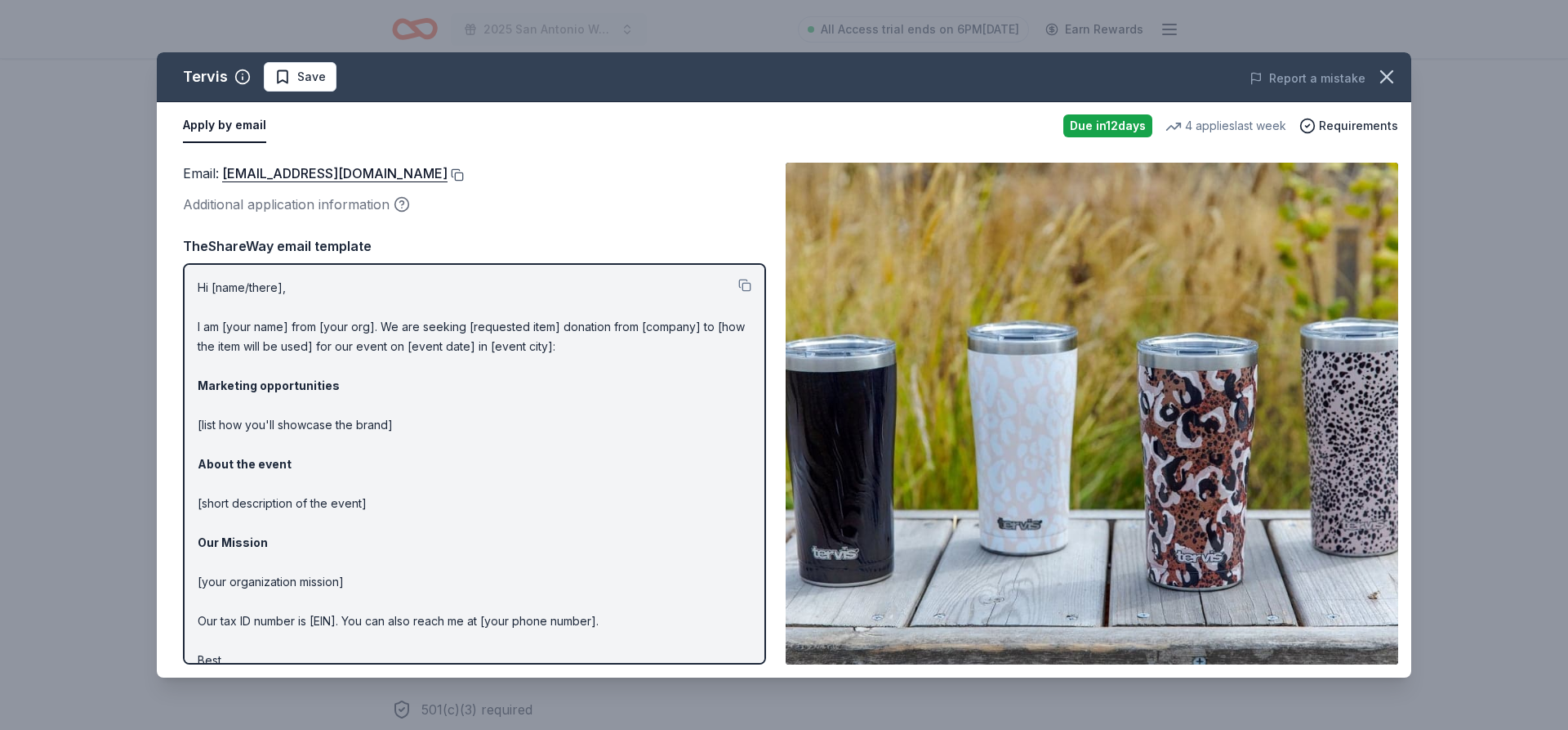
click at [447, 174] on button at bounding box center [455, 176] width 16 height 14
click at [309, 78] on span "Save" at bounding box center [312, 77] width 29 height 19
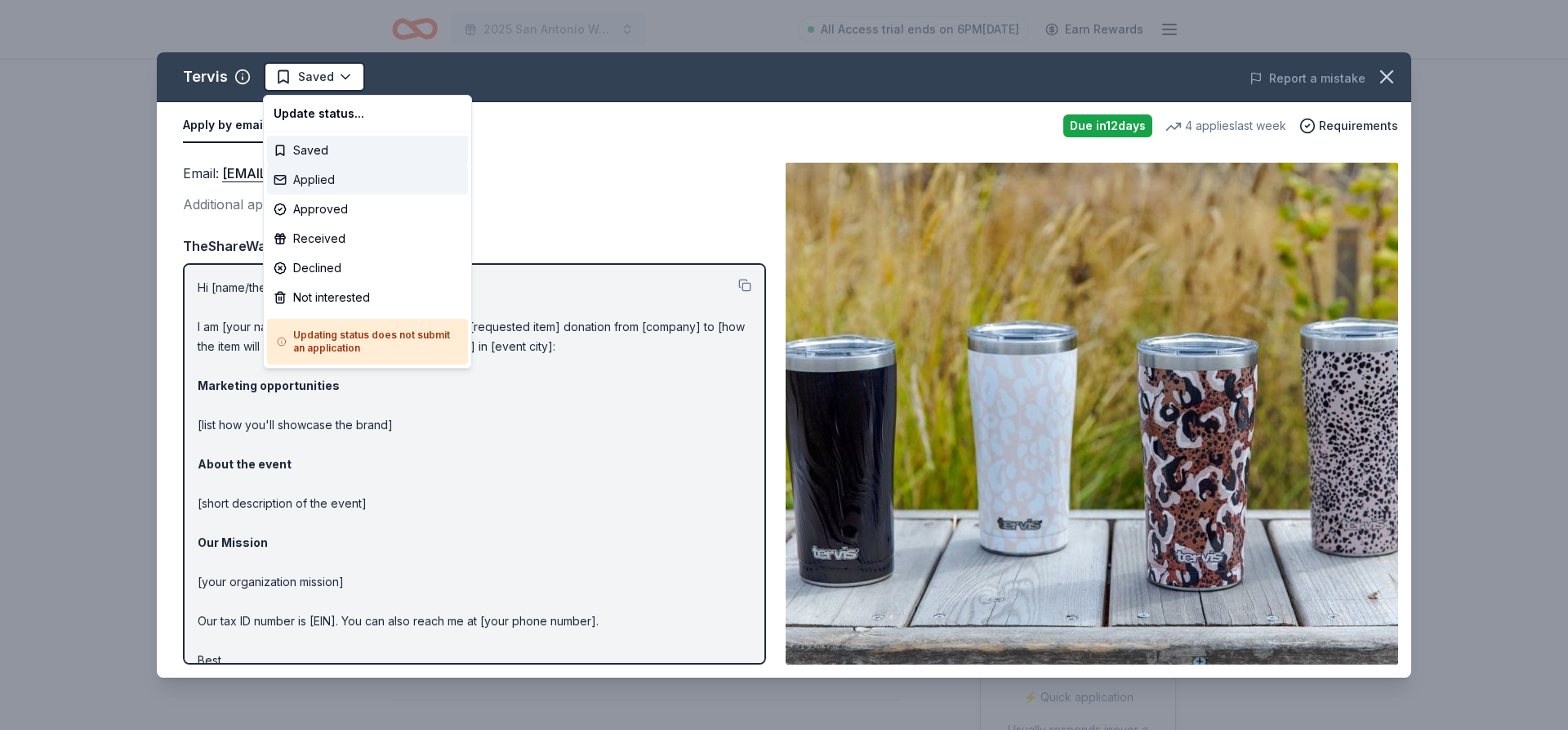
click at [331, 175] on div "Applied" at bounding box center [367, 179] width 201 height 30
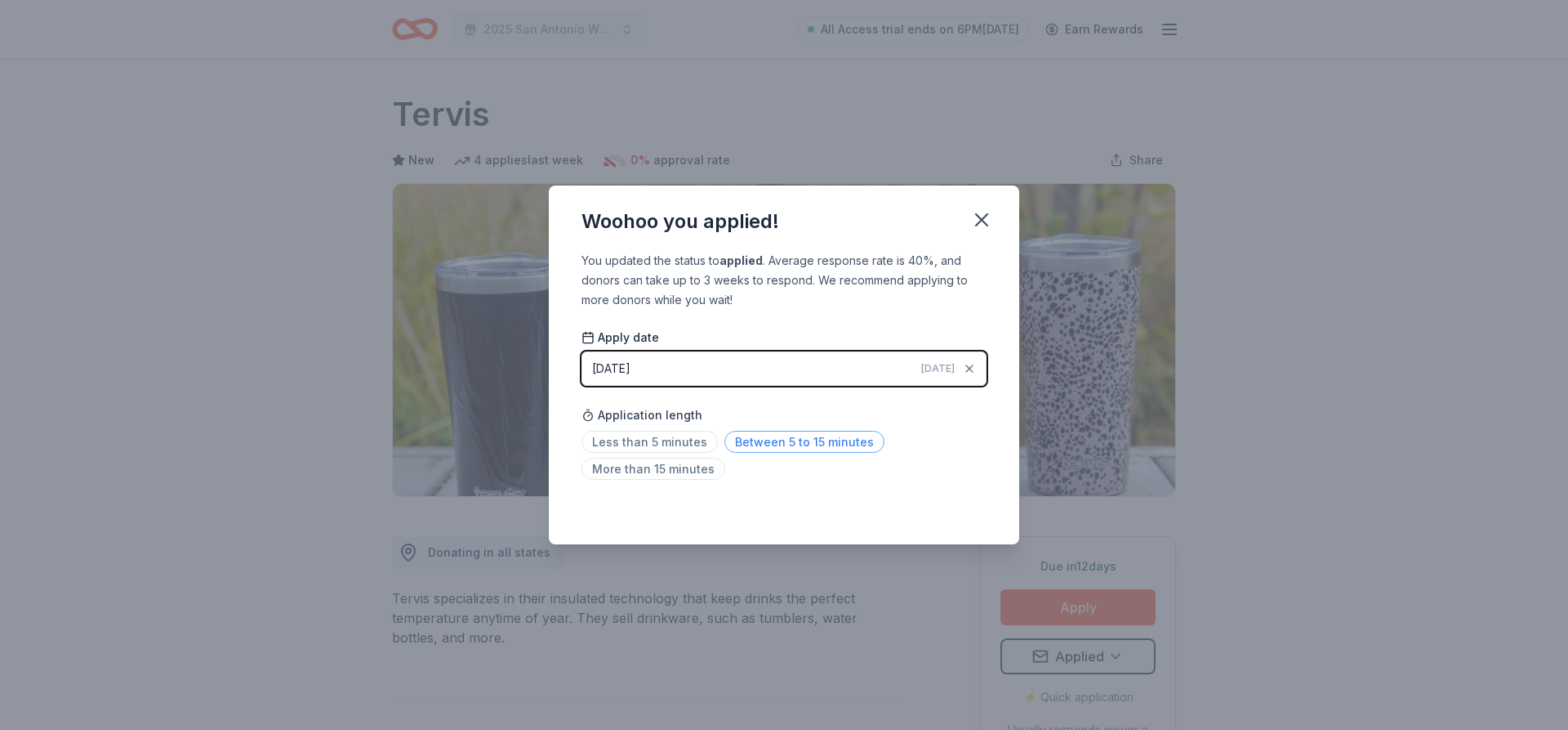
click at [769, 441] on span "Between 5 to 15 minutes" at bounding box center [805, 442] width 160 height 22
click at [983, 225] on icon "button" at bounding box center [982, 220] width 23 height 23
